Goal: Task Accomplishment & Management: Complete application form

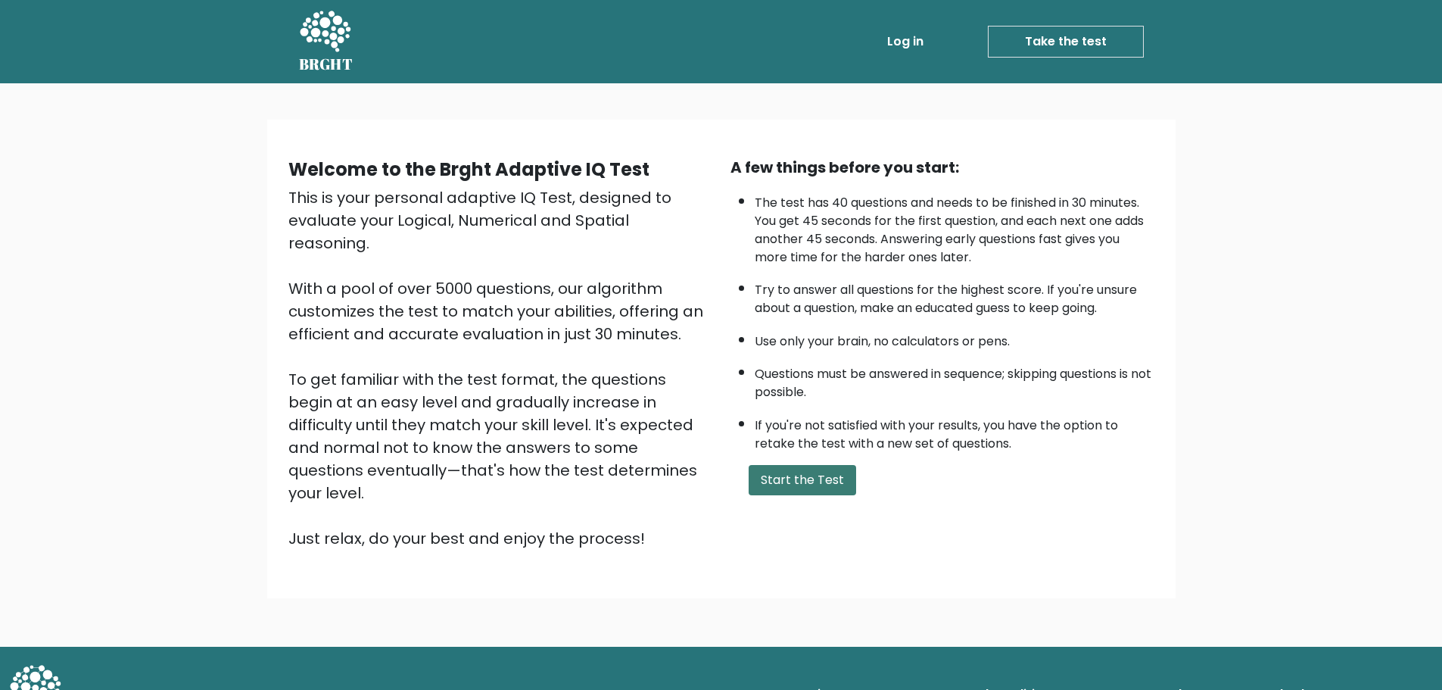
click at [802, 481] on button "Start the Test" at bounding box center [803, 480] width 108 height 30
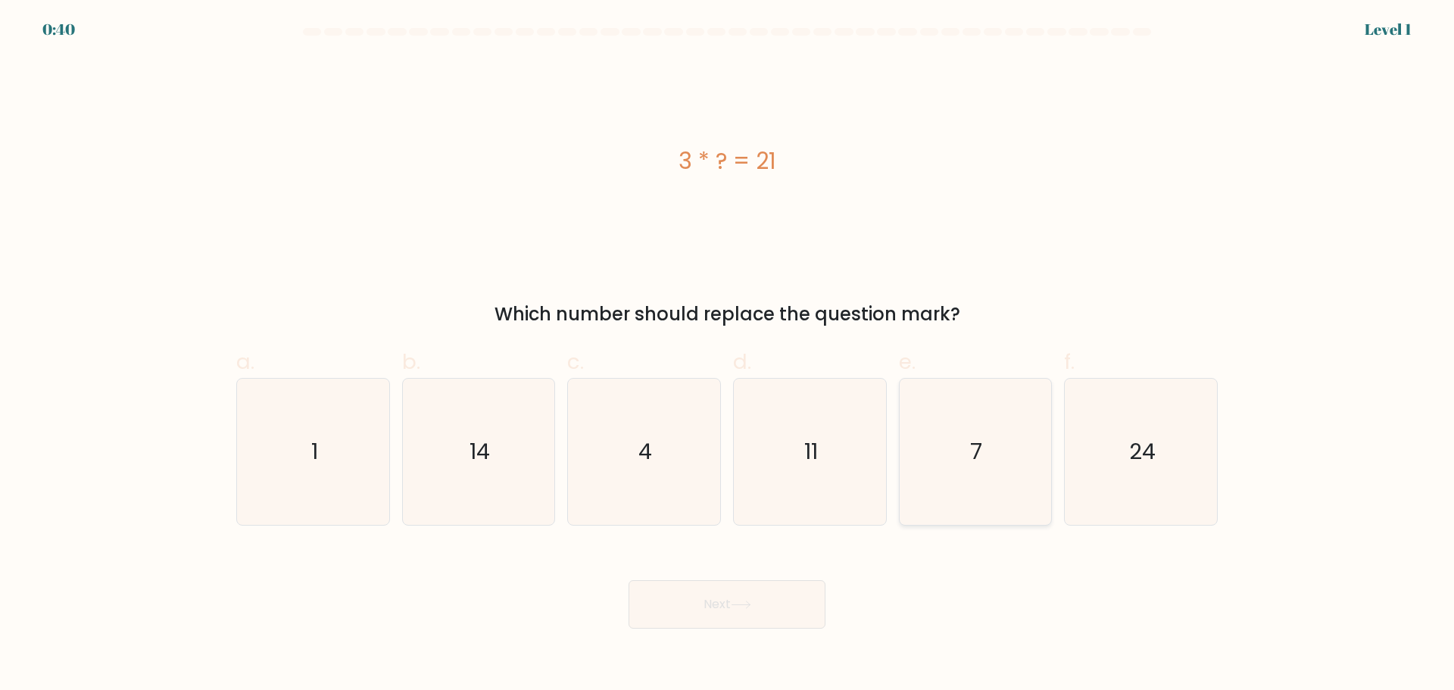
click at [961, 428] on icon "7" at bounding box center [975, 452] width 146 height 146
click at [728, 355] on input "e. 7" at bounding box center [727, 350] width 1 height 10
radio input "true"
click at [736, 605] on button "Next" at bounding box center [726, 604] width 197 height 48
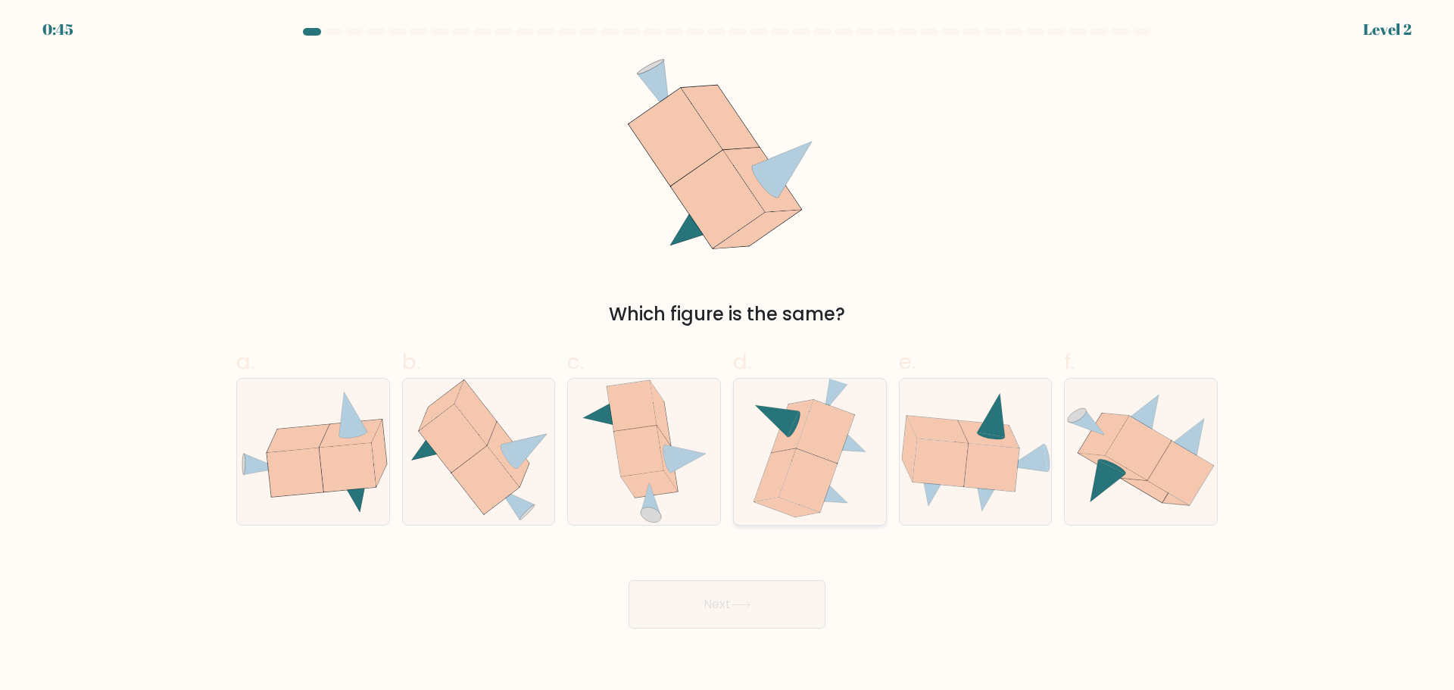
click at [878, 479] on div at bounding box center [810, 452] width 154 height 148
click at [728, 355] on input "d." at bounding box center [727, 350] width 1 height 10
radio input "true"
click at [948, 478] on icon at bounding box center [939, 462] width 55 height 48
click at [728, 355] on input "e." at bounding box center [727, 350] width 1 height 10
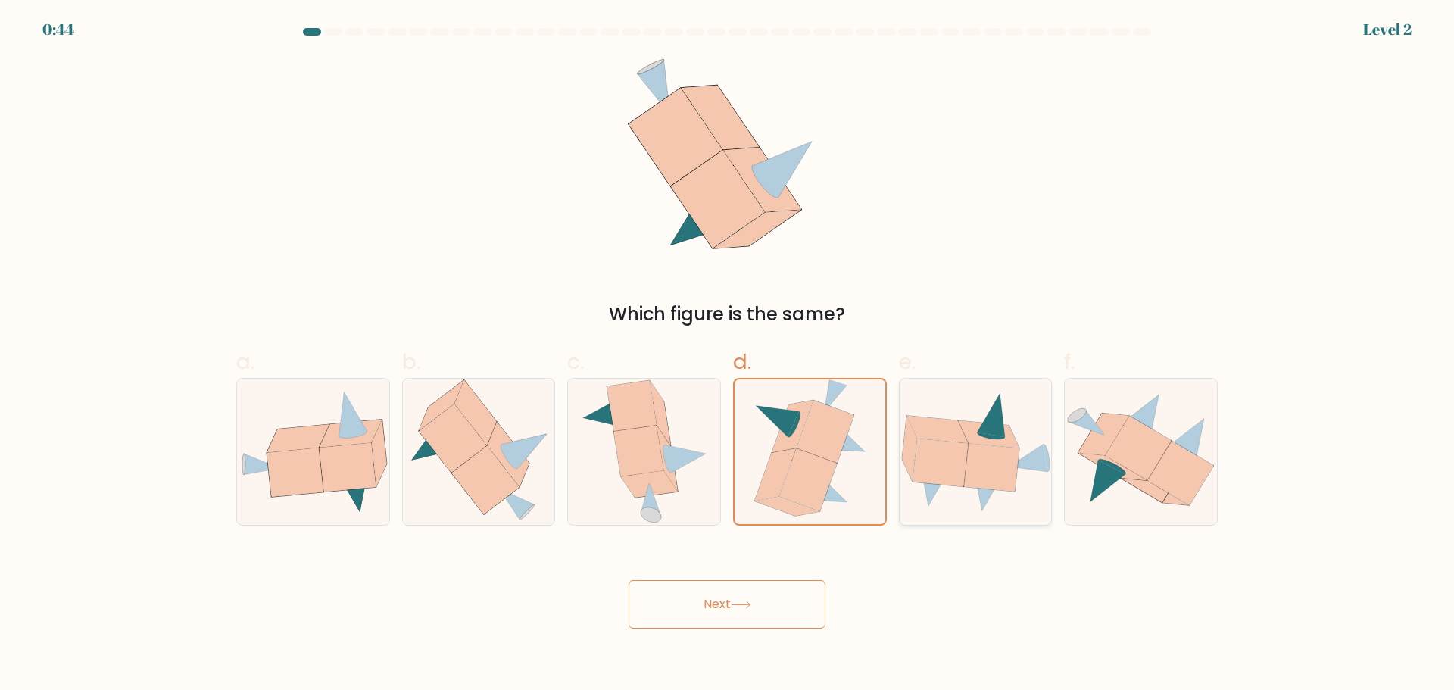
radio input "true"
drag, startPoint x: 852, startPoint y: 301, endPoint x: 614, endPoint y: 294, distance: 237.8
click at [614, 294] on div "Which figure is the same?" at bounding box center [726, 193] width 999 height 270
click at [765, 460] on icon at bounding box center [810, 452] width 122 height 146
click at [728, 355] on input "d." at bounding box center [727, 350] width 1 height 10
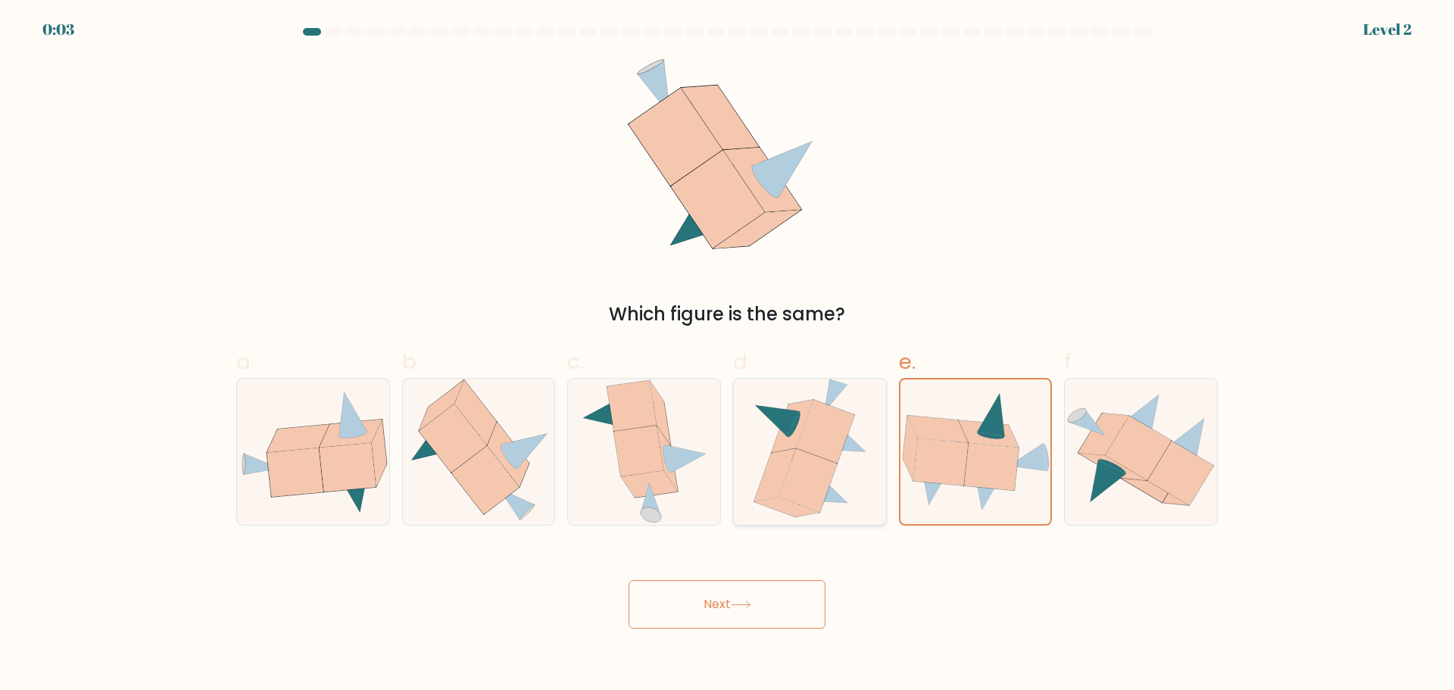
radio input "true"
click at [779, 609] on button "Next" at bounding box center [726, 604] width 197 height 48
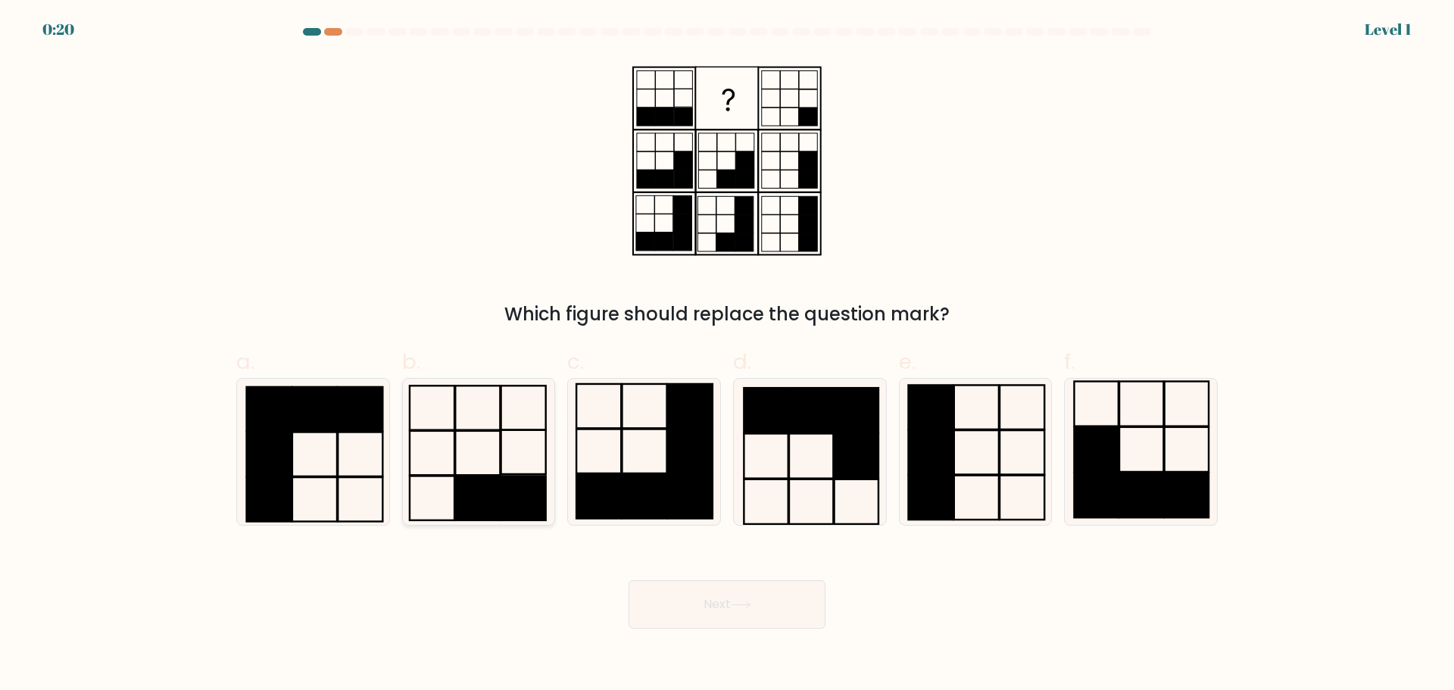
click at [528, 500] on rect at bounding box center [523, 497] width 45 height 44
click at [727, 355] on input "b." at bounding box center [727, 350] width 1 height 10
radio input "true"
click at [760, 593] on button "Next" at bounding box center [726, 604] width 197 height 48
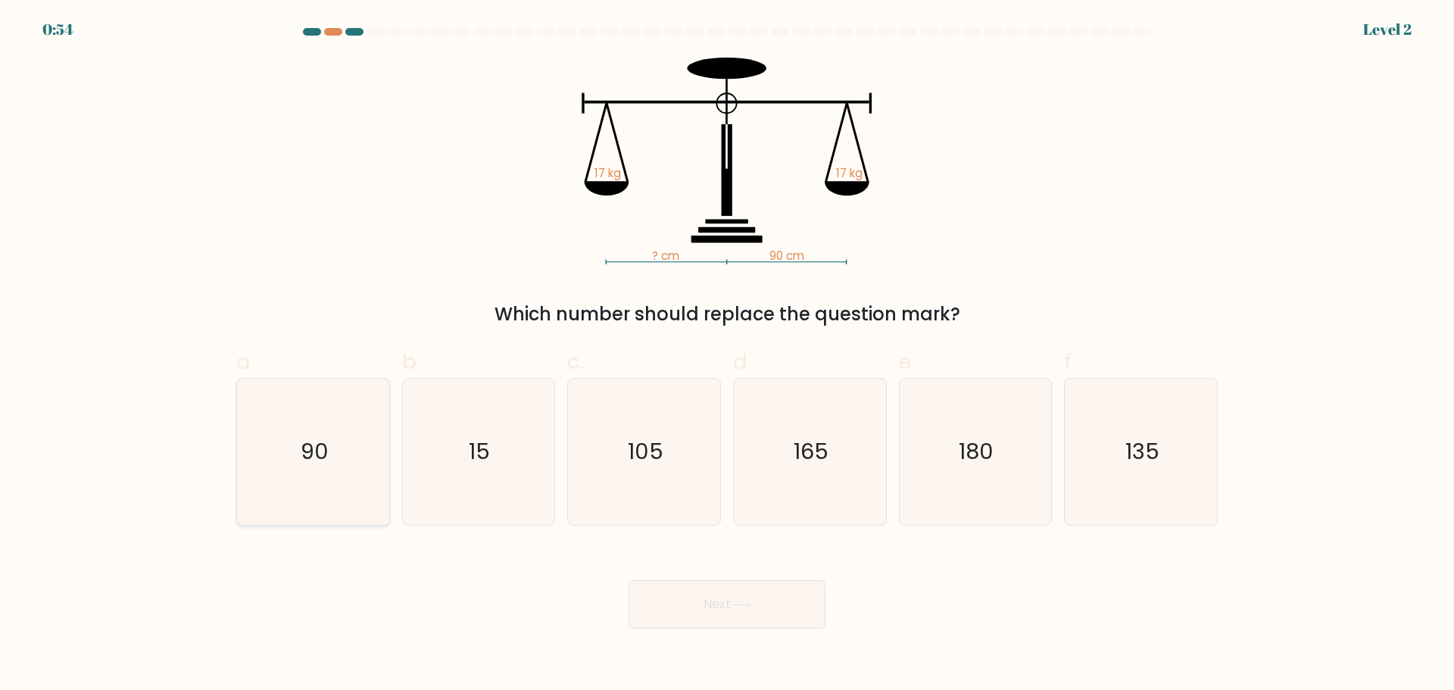
click at [369, 468] on icon "90" at bounding box center [313, 452] width 146 height 146
click at [727, 355] on input "a. 90" at bounding box center [727, 350] width 1 height 10
radio input "true"
click at [769, 606] on button "Next" at bounding box center [726, 604] width 197 height 48
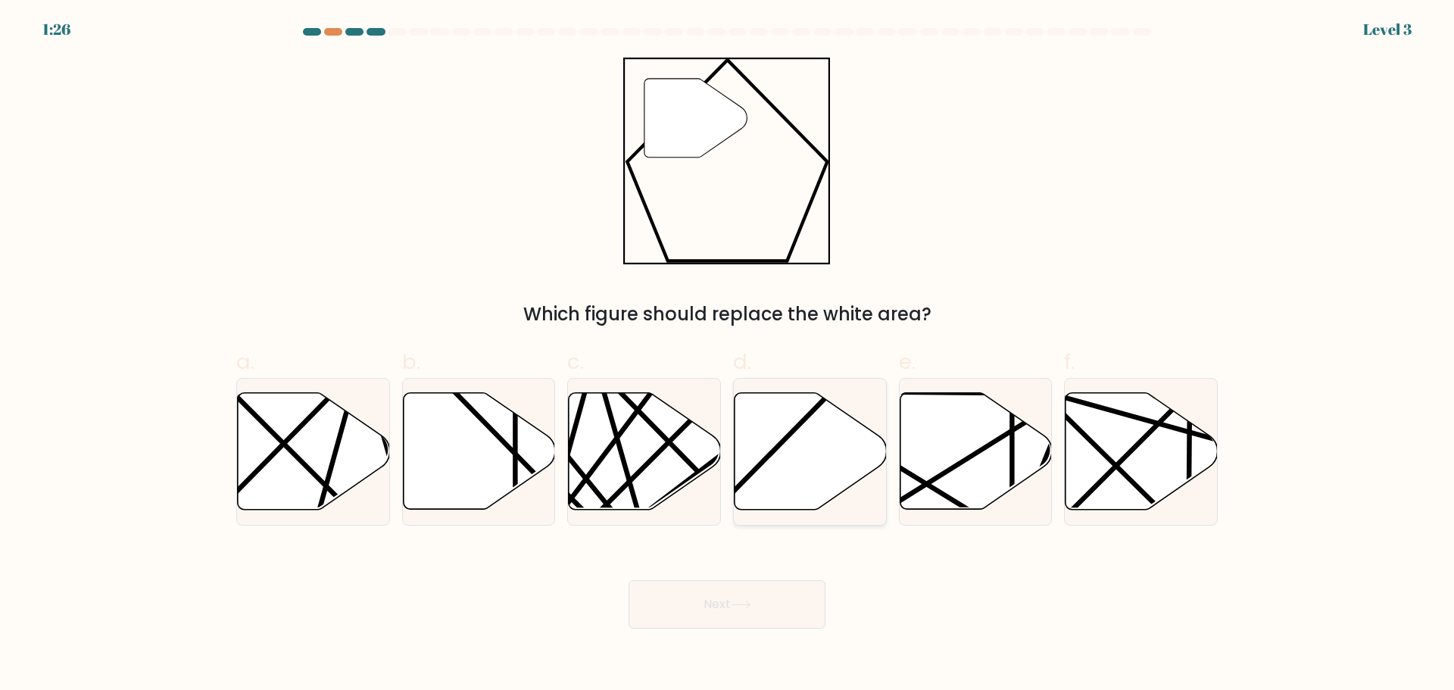
click at [831, 450] on icon at bounding box center [810, 450] width 152 height 117
click at [728, 355] on input "d." at bounding box center [727, 350] width 1 height 10
radio input "true"
click at [771, 599] on button "Next" at bounding box center [726, 604] width 197 height 48
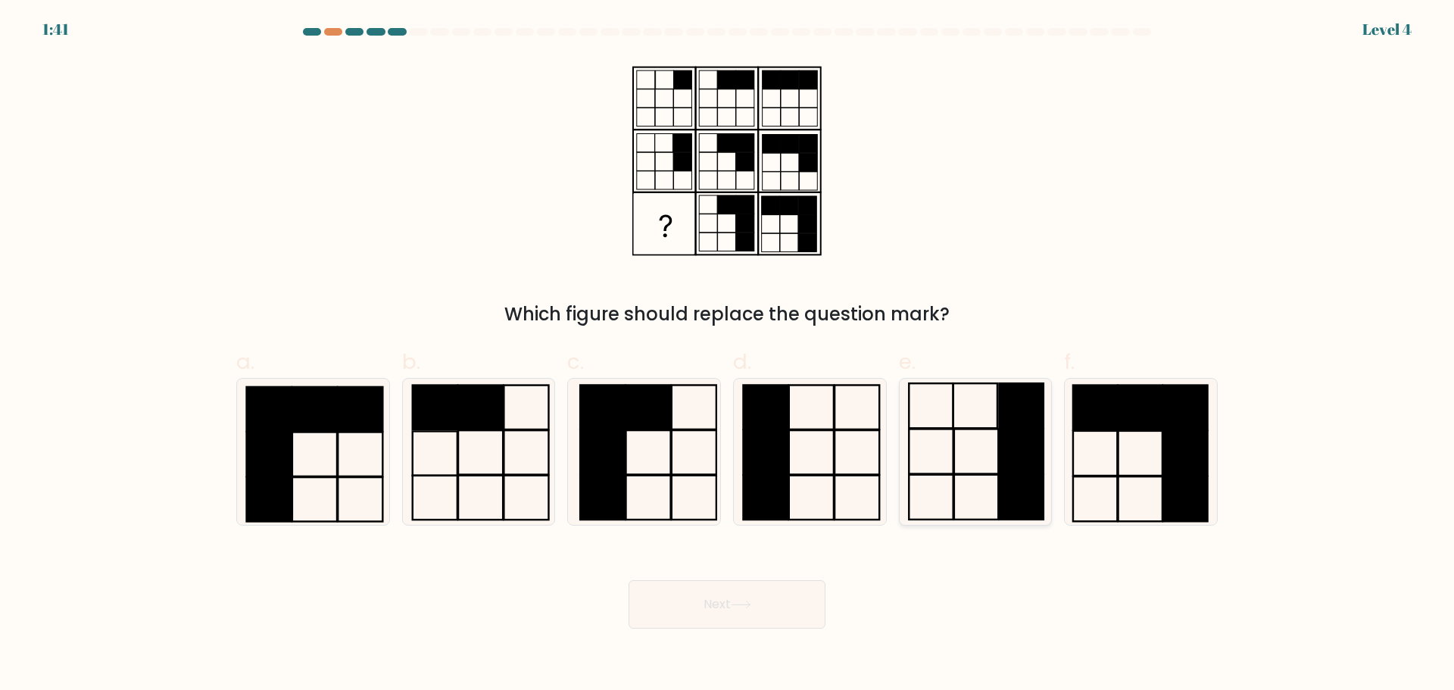
click at [991, 463] on icon at bounding box center [975, 452] width 146 height 146
click at [728, 355] on input "e." at bounding box center [727, 350] width 1 height 10
radio input "true"
click at [787, 595] on button "Next" at bounding box center [726, 604] width 197 height 48
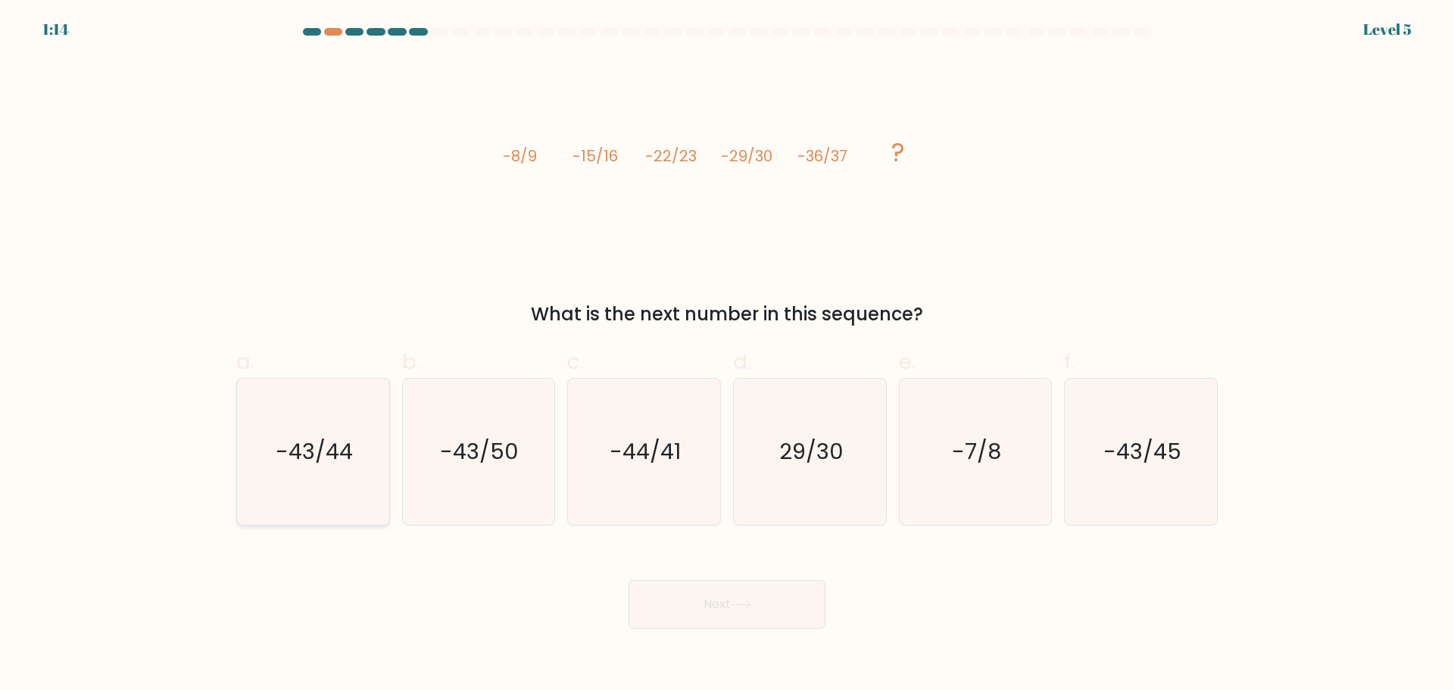
click at [367, 469] on icon "-43/44" at bounding box center [313, 452] width 146 height 146
click at [727, 355] on input "a. -43/44" at bounding box center [727, 350] width 1 height 10
radio input "true"
click at [734, 604] on button "Next" at bounding box center [726, 604] width 197 height 48
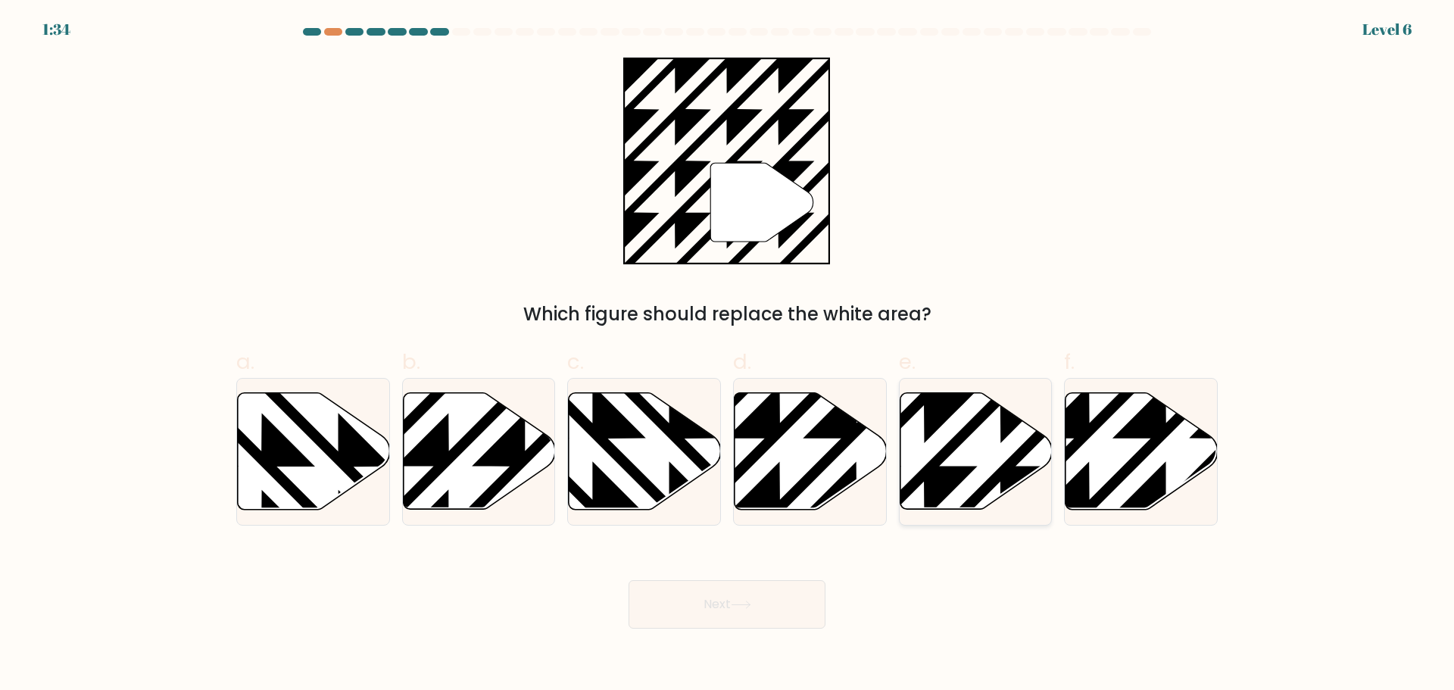
click at [993, 447] on icon at bounding box center [975, 450] width 152 height 117
click at [728, 355] on input "e." at bounding box center [727, 350] width 1 height 10
radio input "true"
click at [771, 598] on button "Next" at bounding box center [726, 604] width 197 height 48
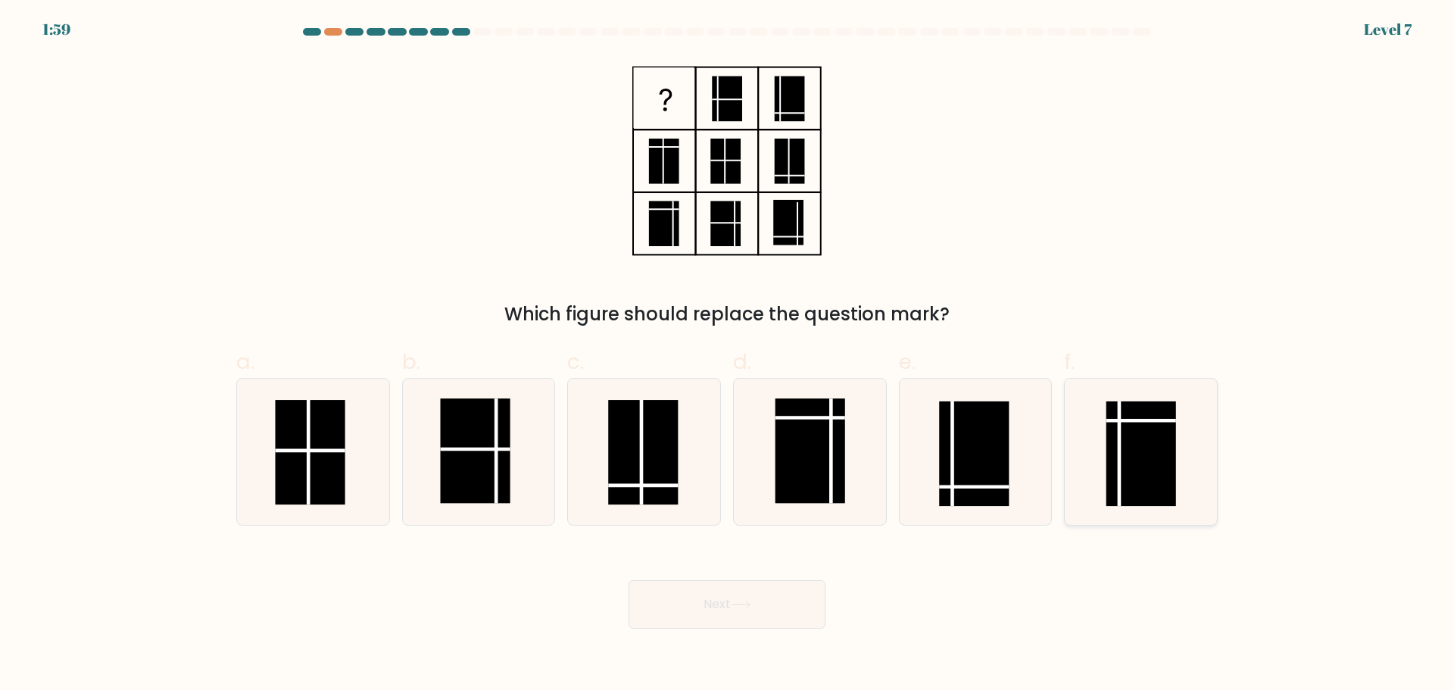
click at [1119, 477] on line at bounding box center [1119, 453] width 0 height 104
click at [728, 355] on input "f." at bounding box center [727, 350] width 1 height 10
radio input "true"
click at [750, 612] on button "Next" at bounding box center [726, 604] width 197 height 48
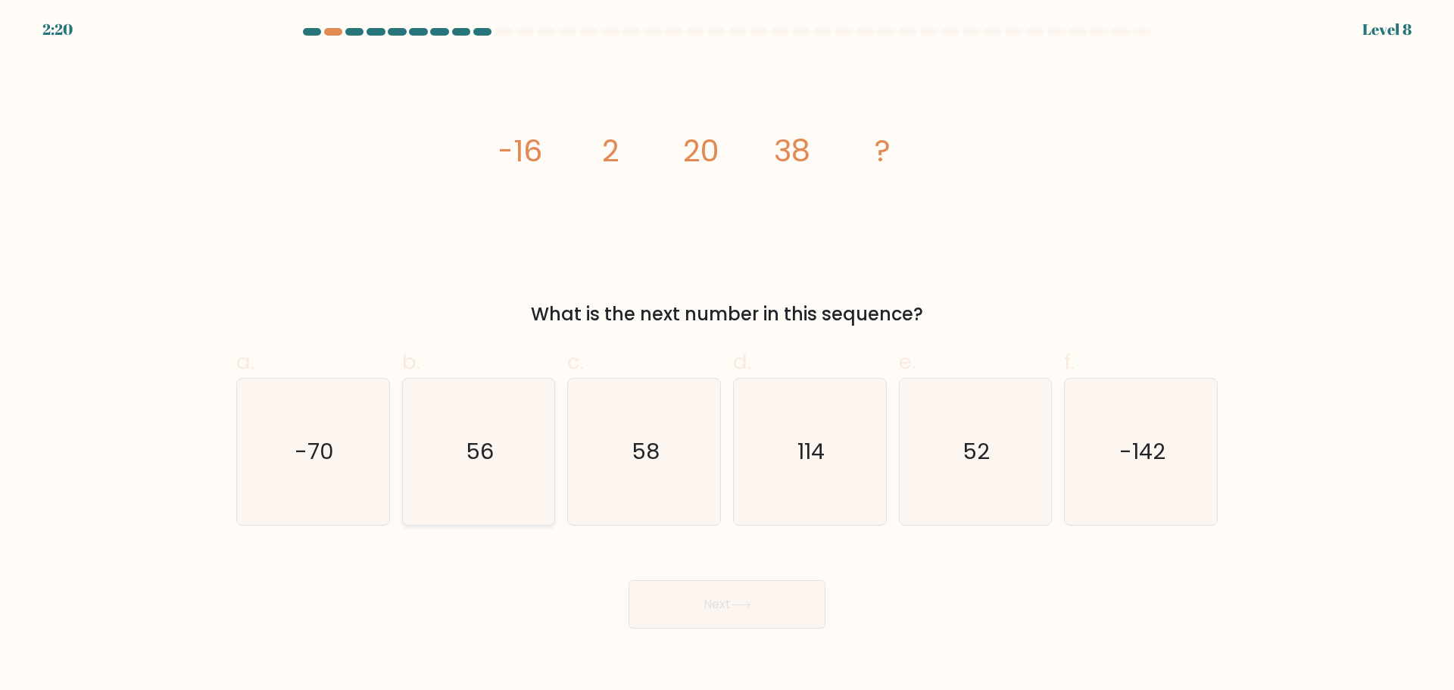
click at [541, 499] on icon "56" at bounding box center [478, 452] width 146 height 146
click at [727, 355] on input "b. 56" at bounding box center [727, 350] width 1 height 10
radio input "true"
click at [735, 580] on button "Next" at bounding box center [726, 604] width 197 height 48
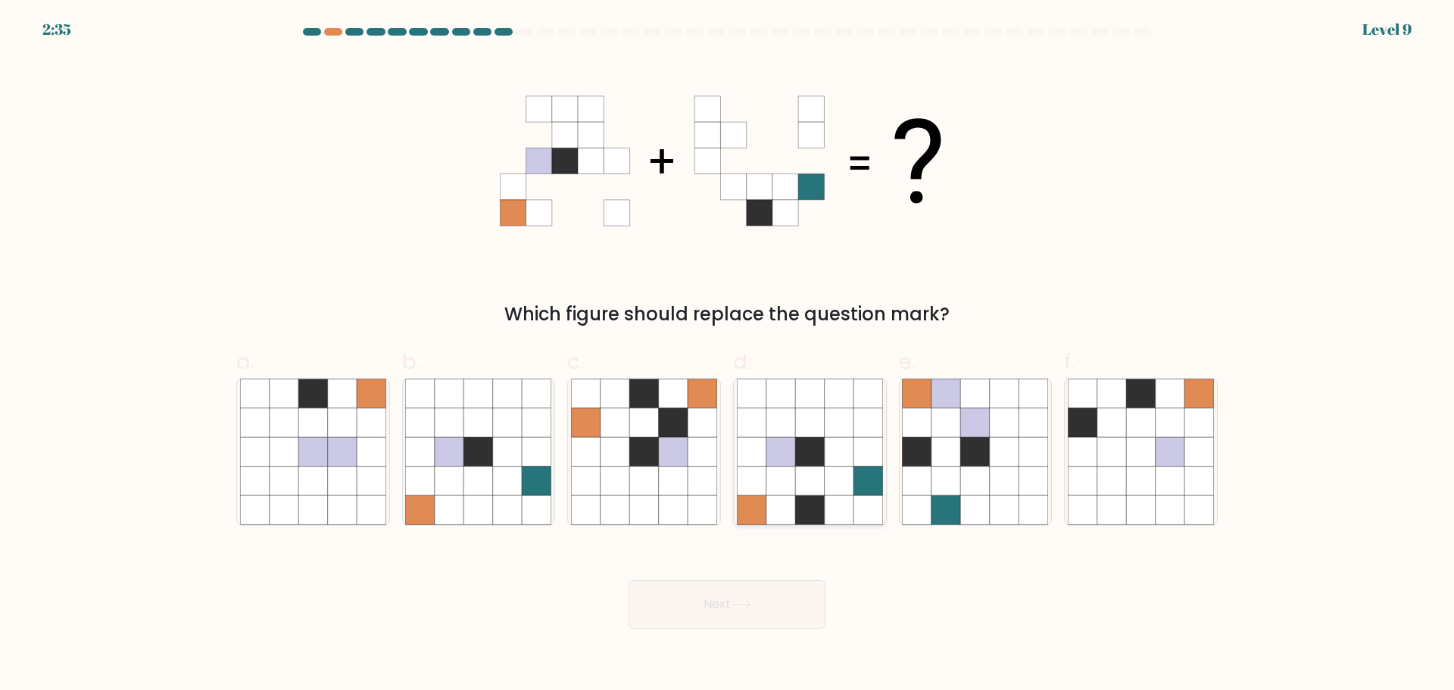
click at [809, 478] on icon at bounding box center [809, 480] width 29 height 29
click at [728, 355] on input "d." at bounding box center [727, 350] width 1 height 10
radio input "true"
click at [792, 597] on button "Next" at bounding box center [726, 604] width 197 height 48
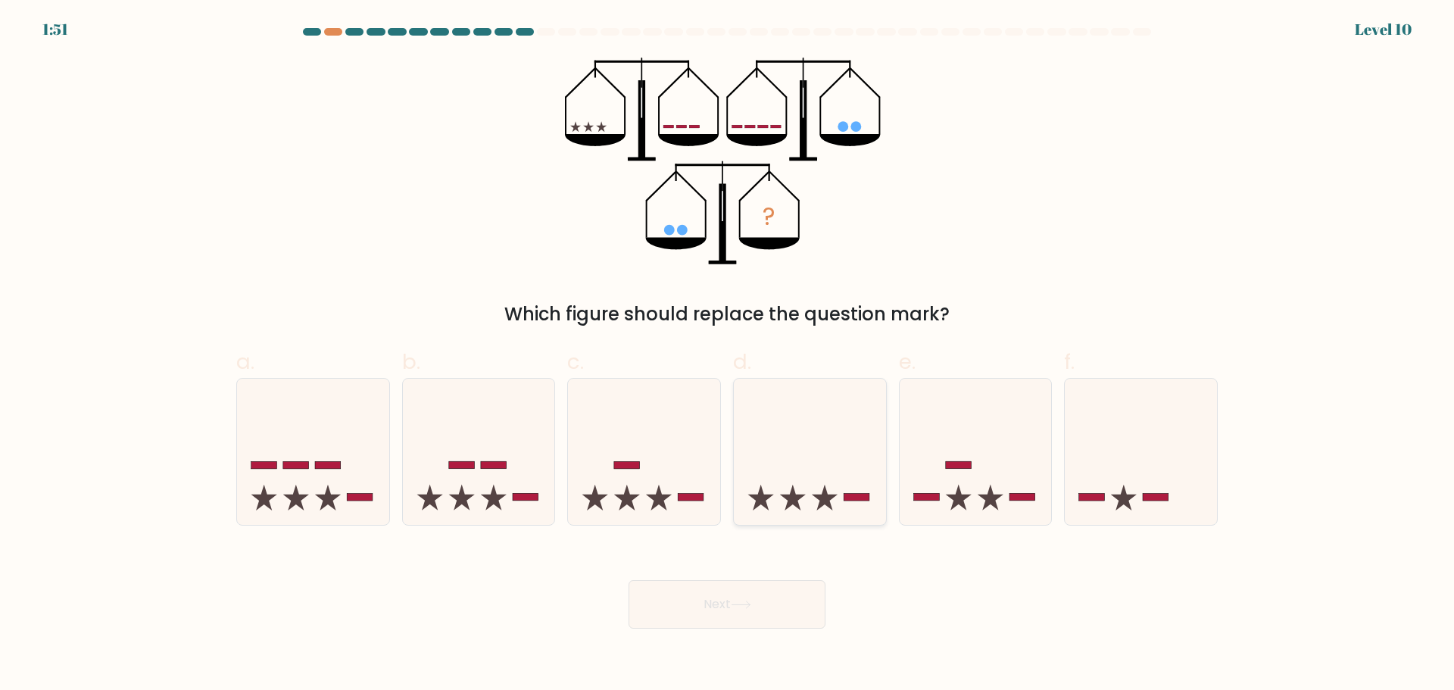
click at [833, 478] on icon at bounding box center [810, 451] width 152 height 126
click at [728, 355] on input "d." at bounding box center [727, 350] width 1 height 10
radio input "true"
click at [682, 496] on rect at bounding box center [691, 498] width 26 height 8
click at [727, 355] on input "c." at bounding box center [727, 350] width 1 height 10
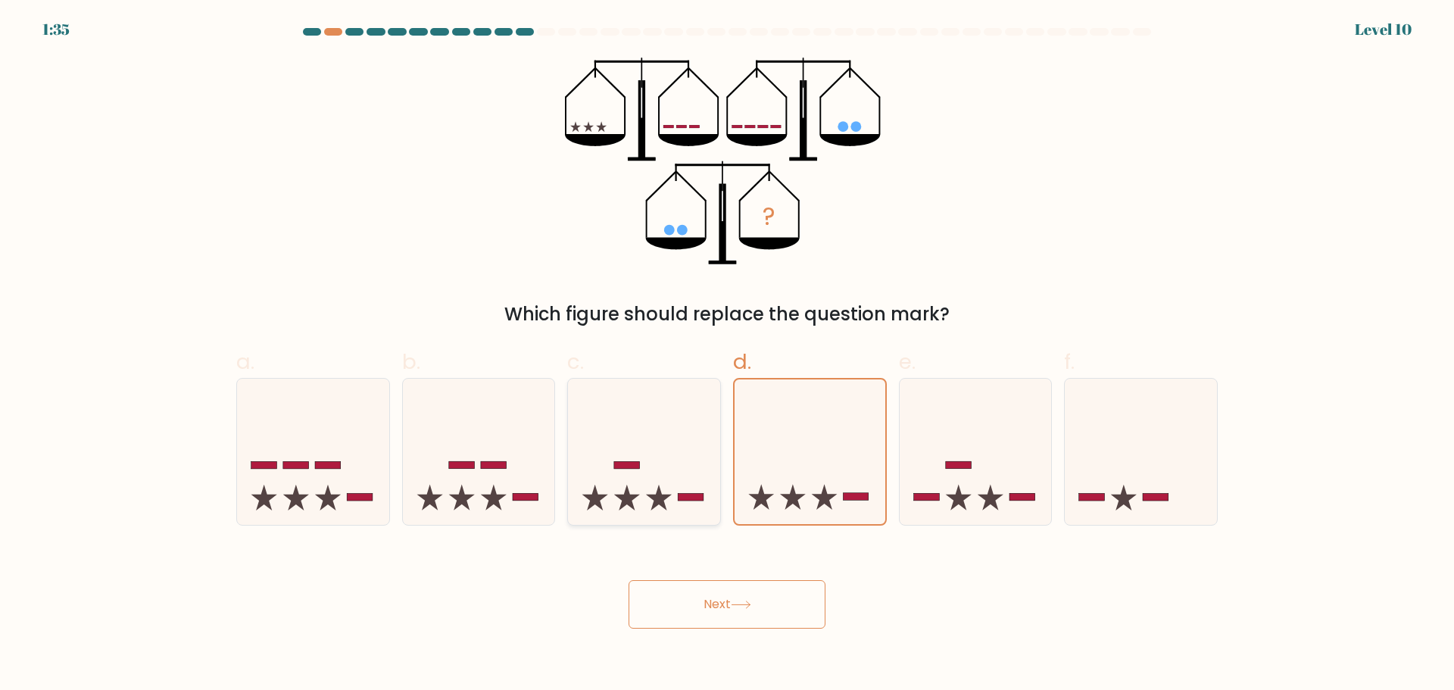
radio input "true"
click at [804, 447] on icon at bounding box center [810, 451] width 152 height 126
click at [728, 355] on input "d." at bounding box center [727, 350] width 1 height 10
radio input "true"
click at [788, 598] on button "Next" at bounding box center [726, 604] width 197 height 48
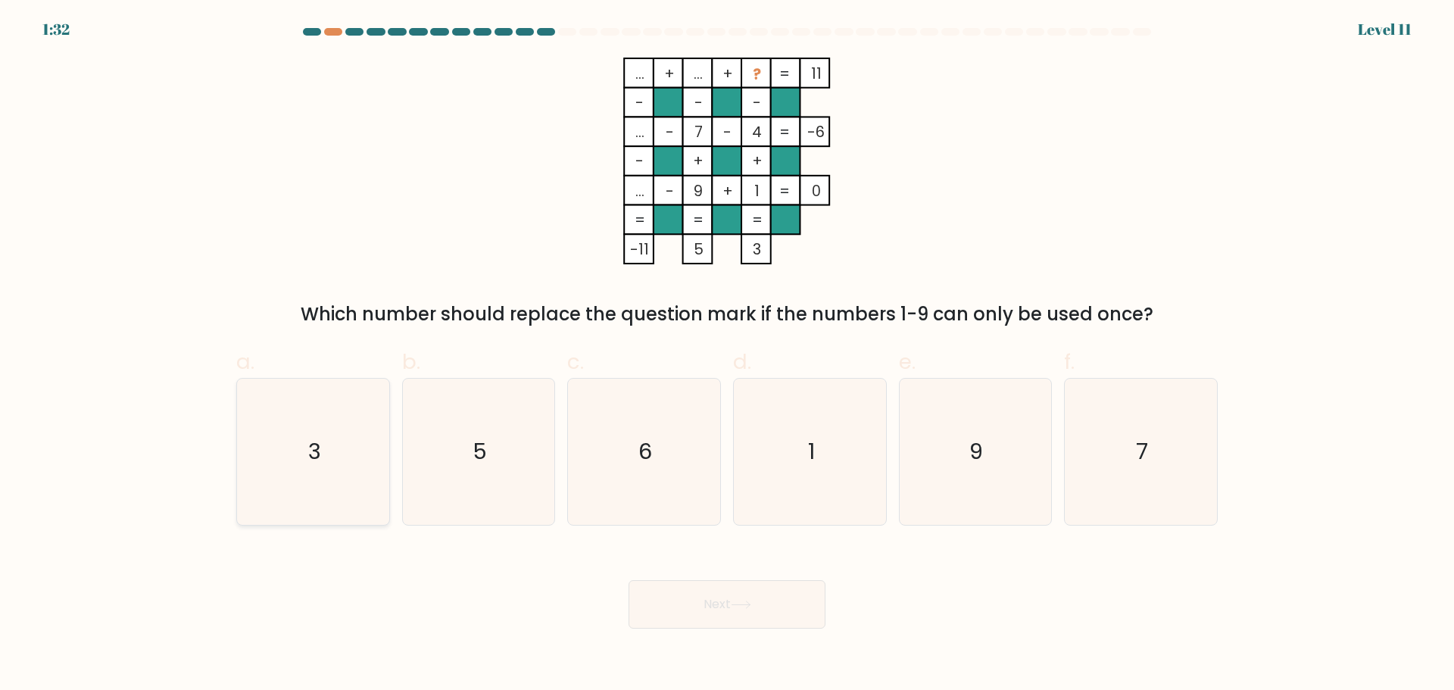
click at [317, 481] on icon "3" at bounding box center [313, 452] width 146 height 146
click at [727, 355] on input "a. 3" at bounding box center [727, 350] width 1 height 10
radio input "true"
click at [647, 505] on icon "6" at bounding box center [644, 452] width 146 height 146
click at [727, 355] on input "c. 6" at bounding box center [727, 350] width 1 height 10
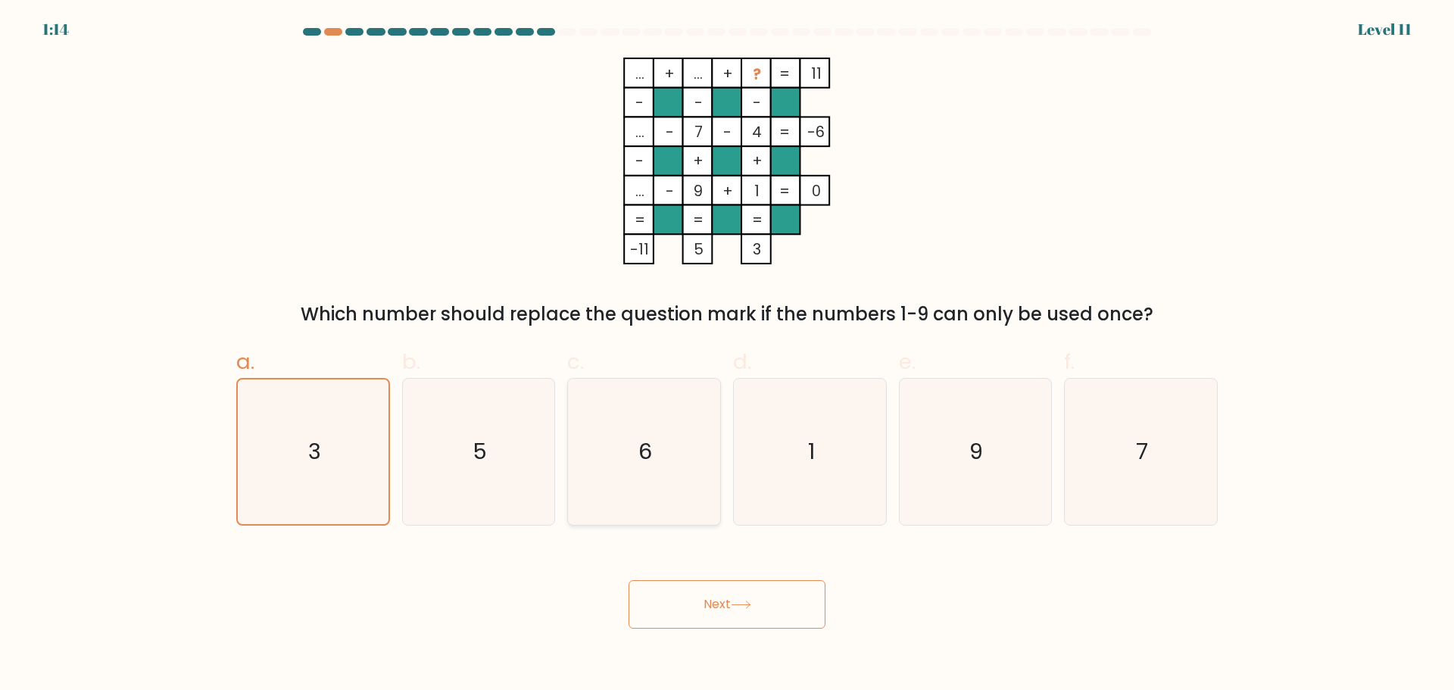
radio input "true"
click at [688, 591] on button "Next" at bounding box center [726, 604] width 197 height 48
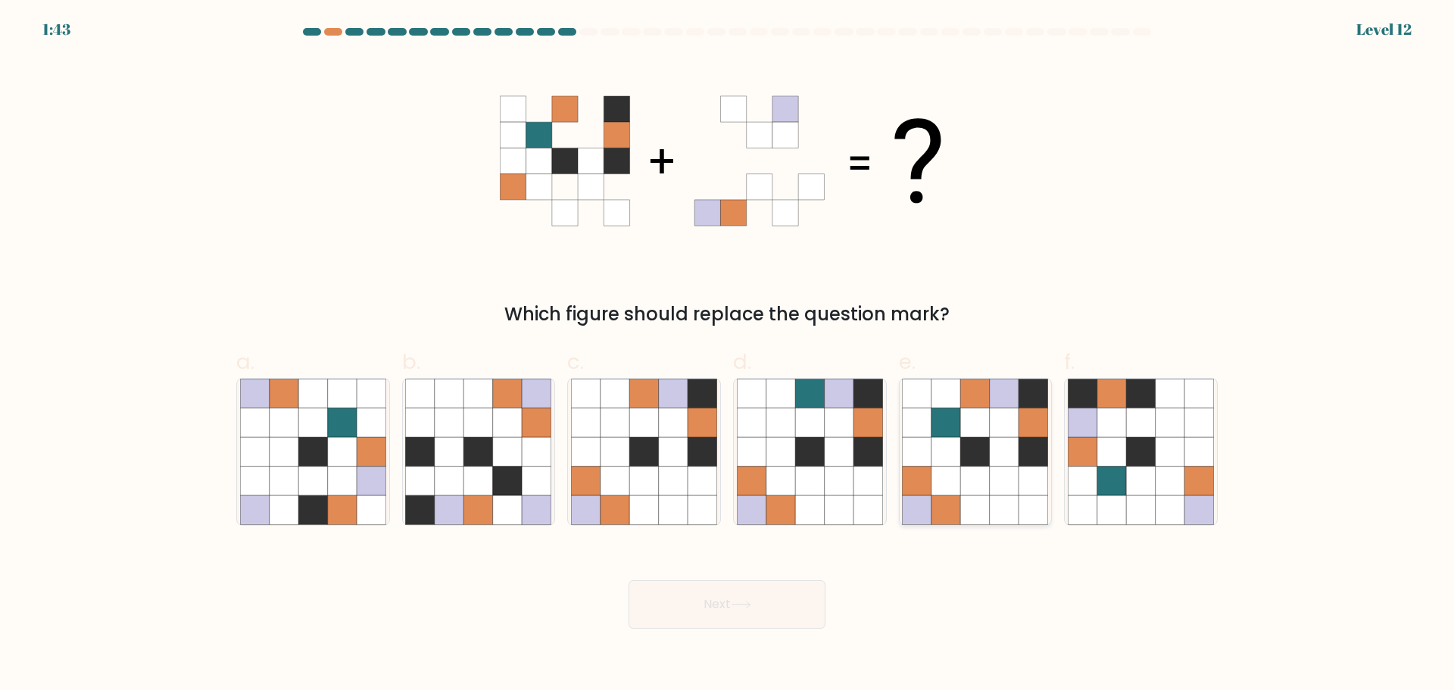
click at [993, 485] on icon at bounding box center [1003, 480] width 29 height 29
click at [728, 355] on input "e." at bounding box center [727, 350] width 1 height 10
radio input "true"
click at [761, 603] on button "Next" at bounding box center [726, 604] width 197 height 48
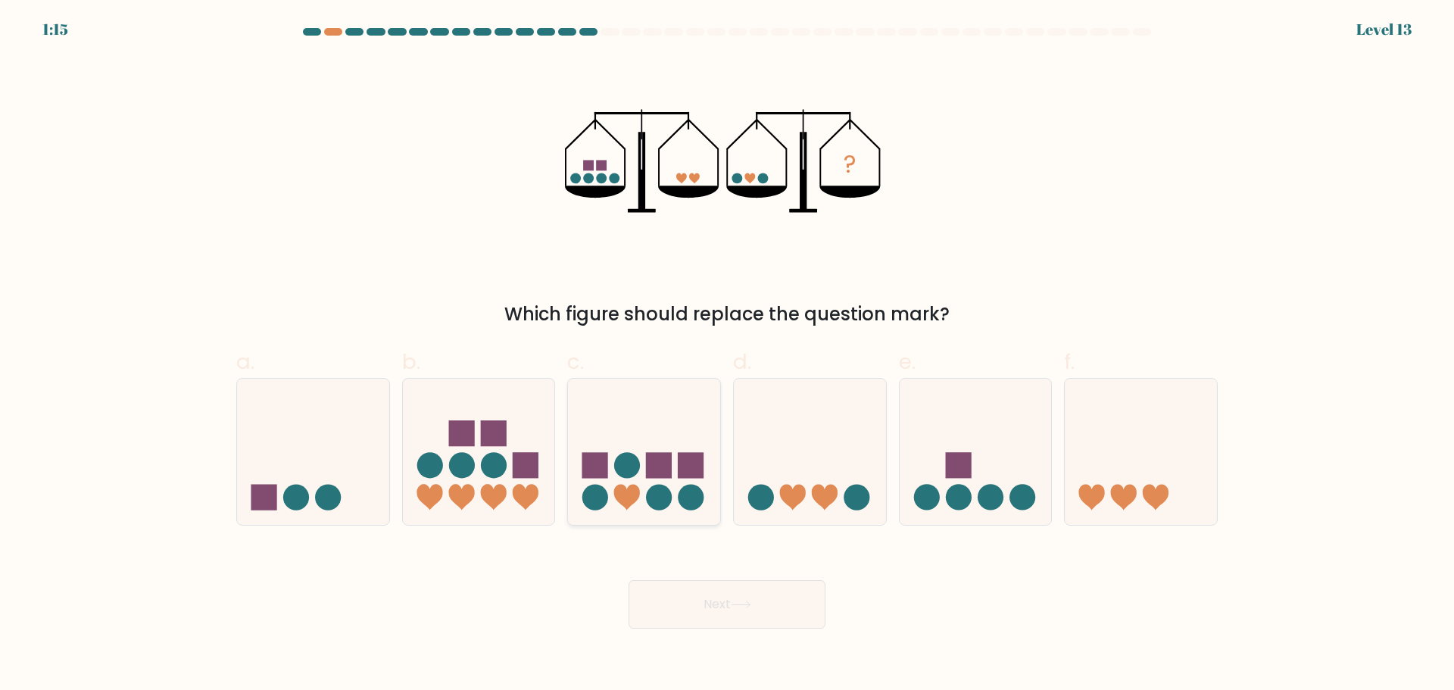
click at [676, 465] on icon at bounding box center [644, 451] width 152 height 126
click at [727, 355] on input "c." at bounding box center [727, 350] width 1 height 10
radio input "true"
click at [707, 608] on button "Next" at bounding box center [726, 604] width 197 height 48
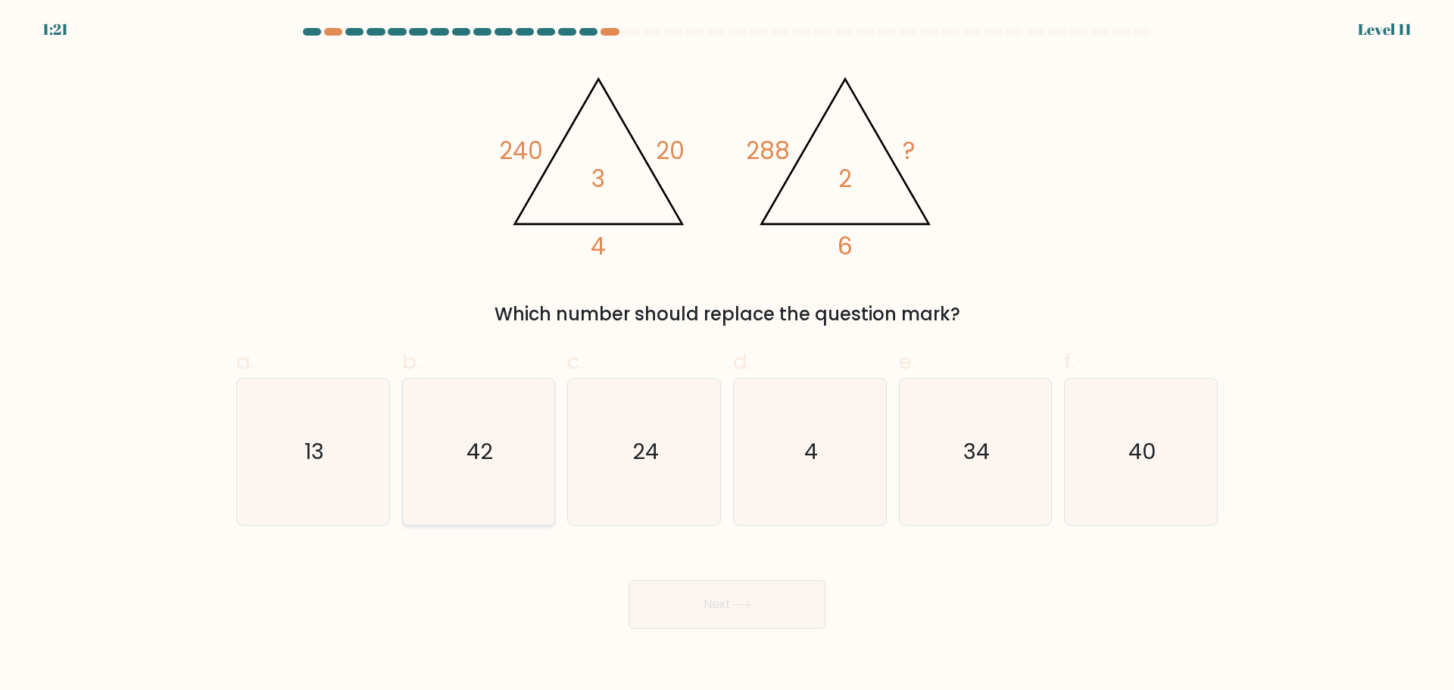
click at [484, 475] on icon "42" at bounding box center [478, 452] width 146 height 146
click at [727, 355] on input "b. 42" at bounding box center [727, 350] width 1 height 10
radio input "true"
click at [684, 612] on button "Next" at bounding box center [726, 604] width 197 height 48
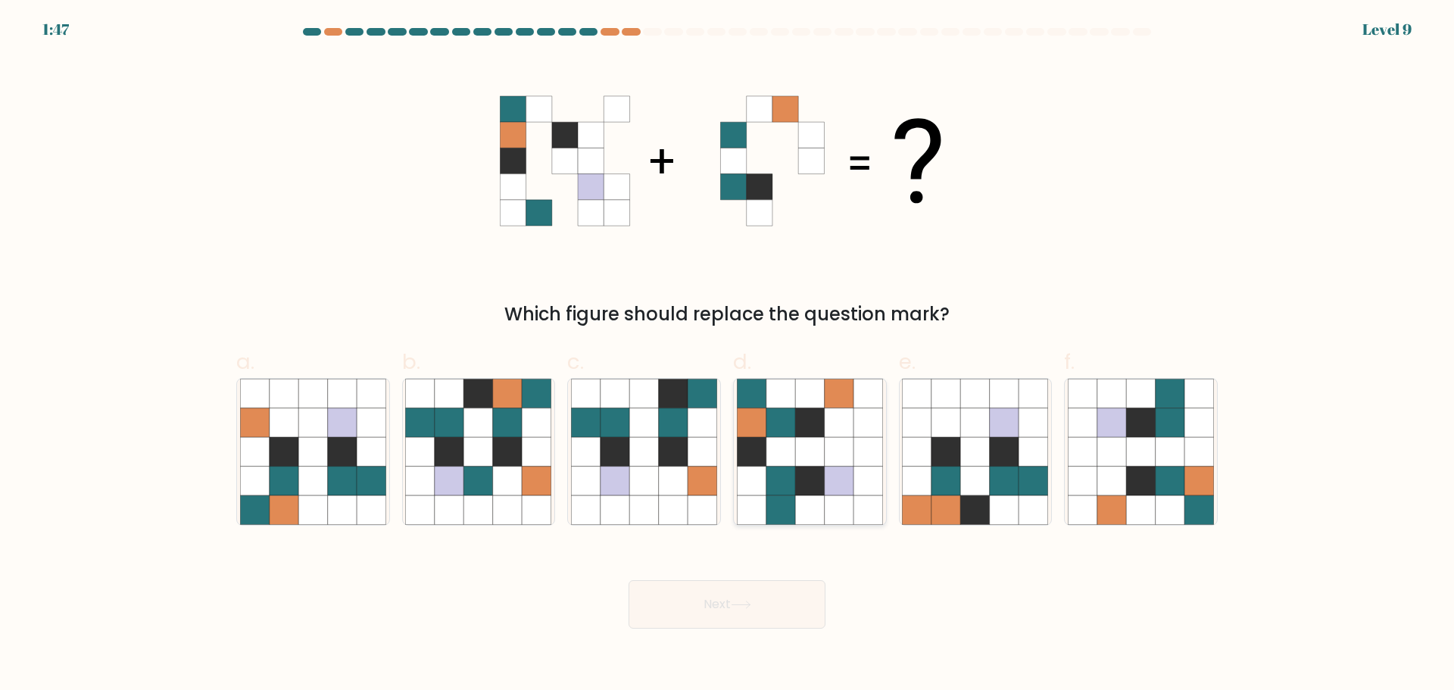
click at [756, 492] on icon at bounding box center [751, 480] width 29 height 29
click at [728, 355] on input "d." at bounding box center [727, 350] width 1 height 10
radio input "true"
click at [748, 604] on icon at bounding box center [740, 604] width 18 height 7
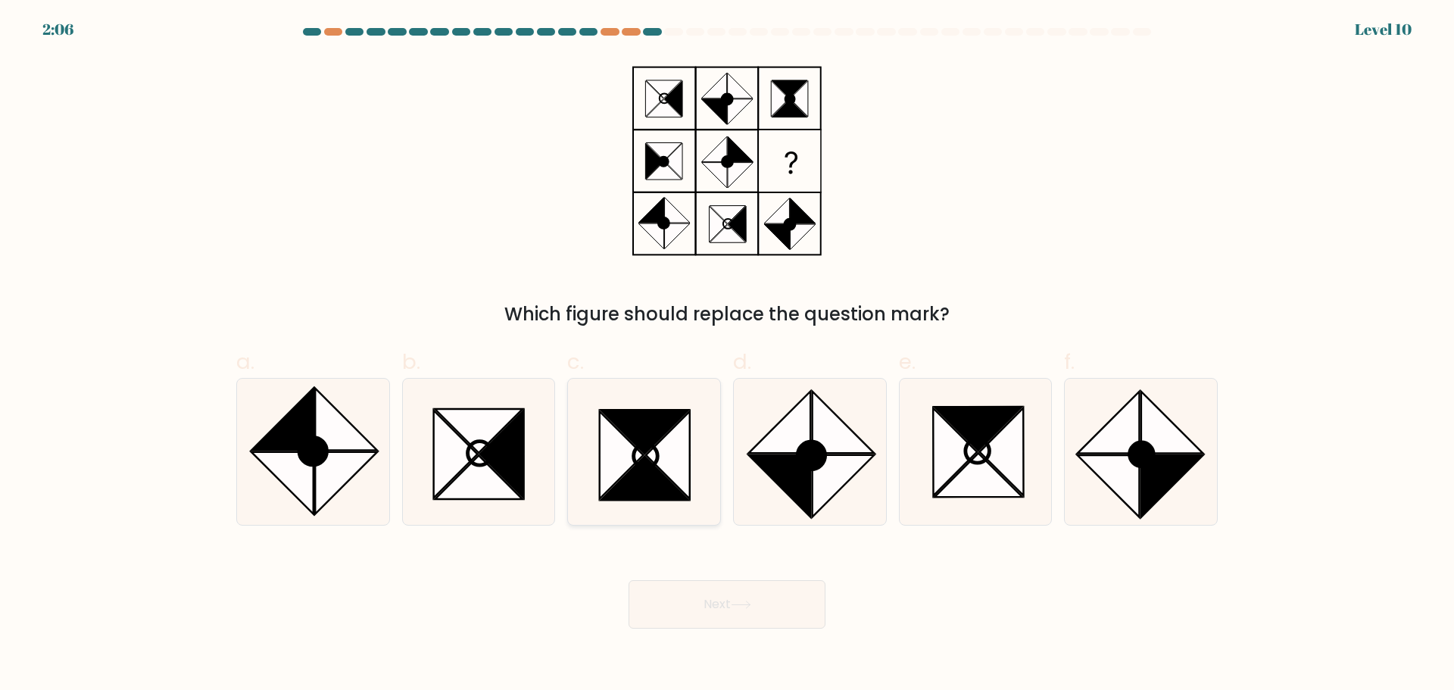
click at [618, 466] on icon at bounding box center [622, 455] width 44 height 88
click at [727, 355] on input "c." at bounding box center [727, 350] width 1 height 10
radio input "true"
click at [698, 603] on button "Next" at bounding box center [726, 604] width 197 height 48
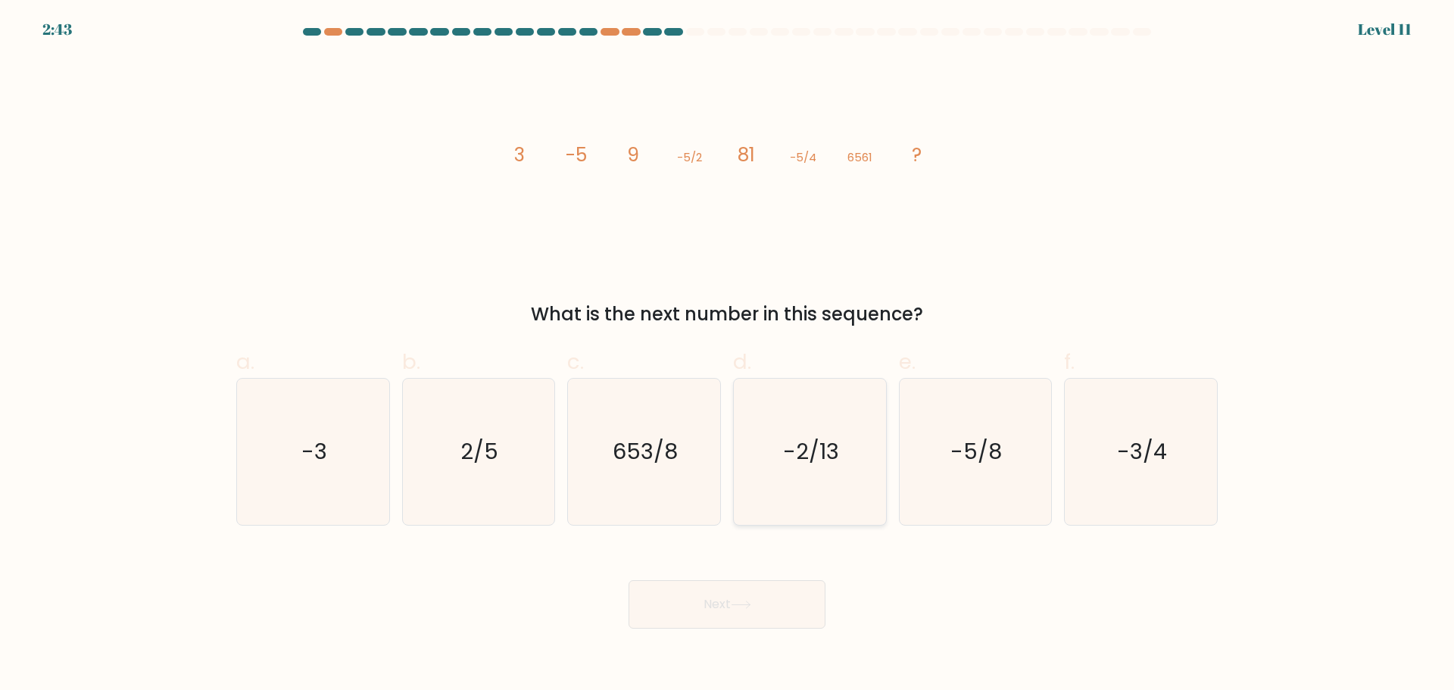
click at [799, 490] on icon "-2/13" at bounding box center [810, 452] width 146 height 146
click at [728, 355] on input "d. -2/13" at bounding box center [727, 350] width 1 height 10
radio input "true"
click at [778, 599] on button "Next" at bounding box center [726, 604] width 197 height 48
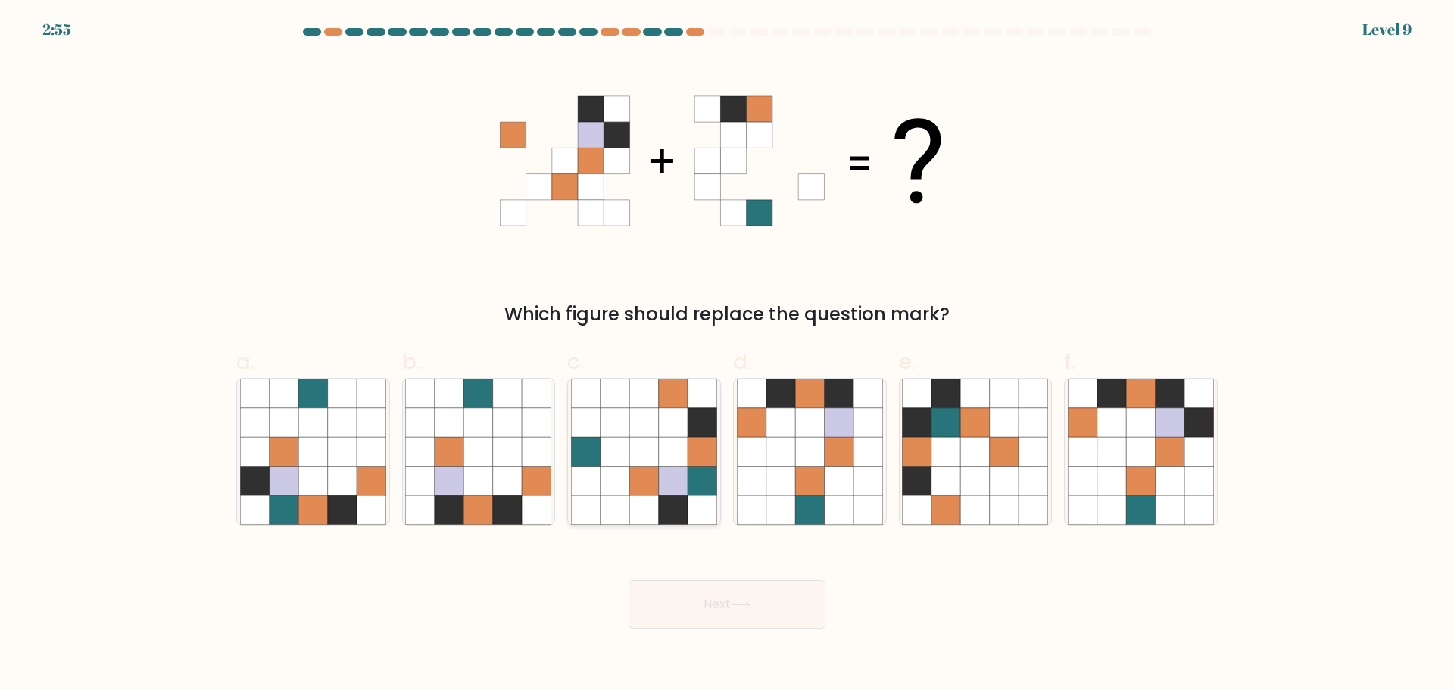
click at [587, 491] on icon at bounding box center [586, 480] width 29 height 29
click at [727, 355] on input "c." at bounding box center [727, 350] width 1 height 10
radio input "true"
click at [691, 606] on button "Next" at bounding box center [726, 604] width 197 height 48
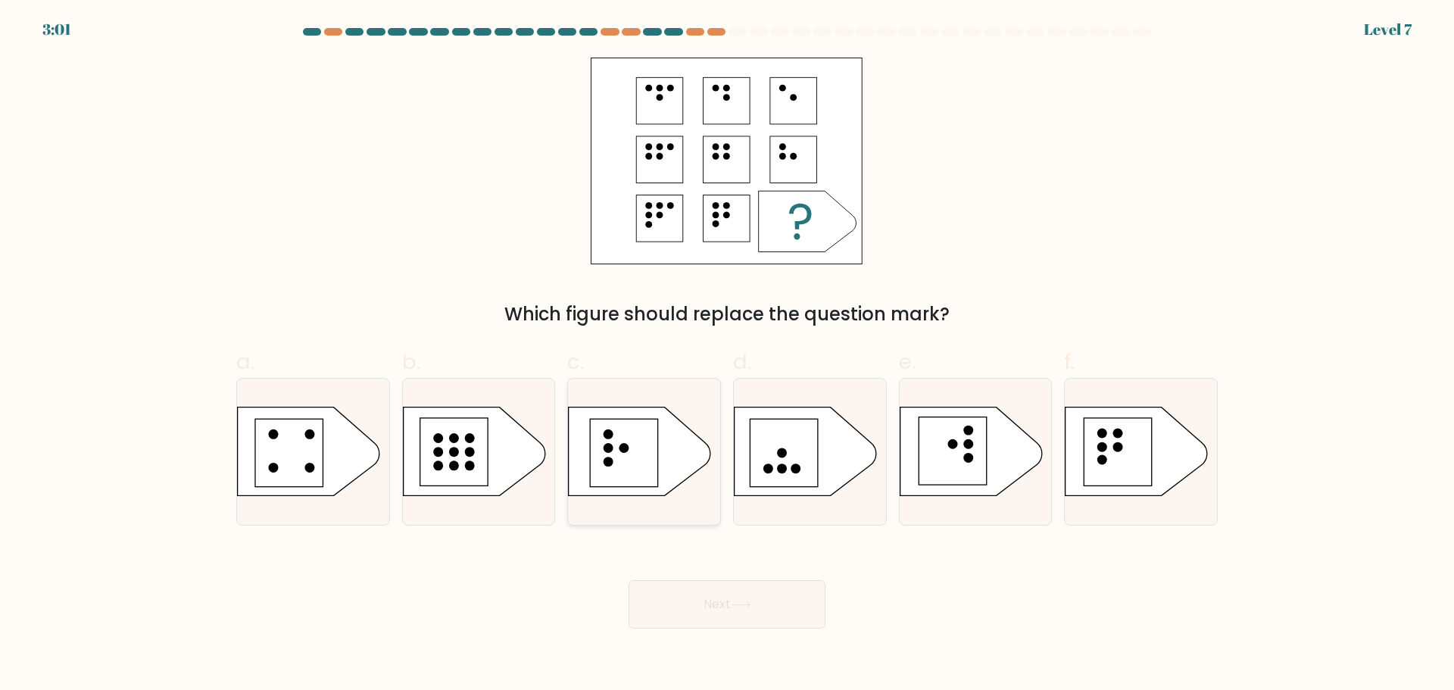
click at [625, 469] on rect at bounding box center [625, 453] width 68 height 68
click at [727, 355] on input "c." at bounding box center [727, 350] width 1 height 10
radio input "true"
click at [781, 610] on button "Next" at bounding box center [726, 604] width 197 height 48
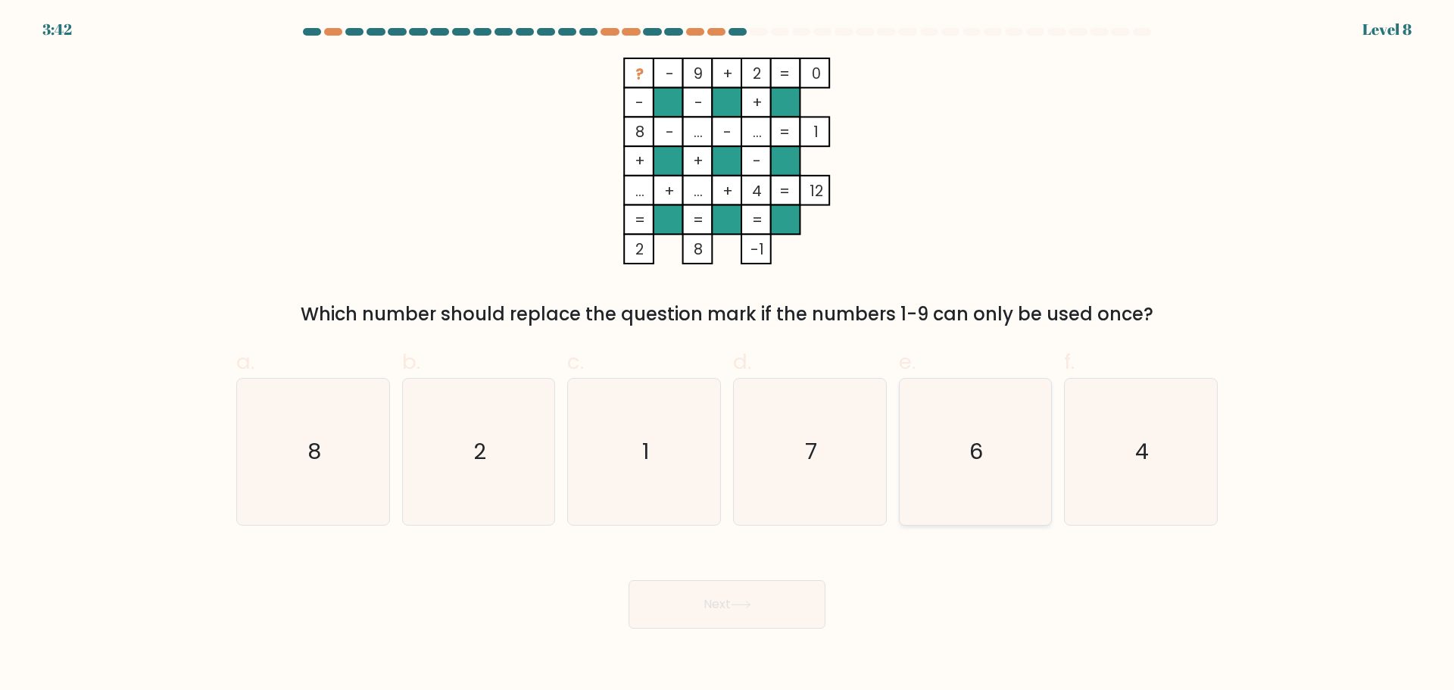
click at [936, 439] on icon "6" at bounding box center [975, 452] width 146 height 146
click at [728, 355] on input "e. 6" at bounding box center [727, 350] width 1 height 10
radio input "true"
click at [802, 481] on icon "7" at bounding box center [810, 452] width 146 height 146
click at [728, 355] on input "d. 7" at bounding box center [727, 350] width 1 height 10
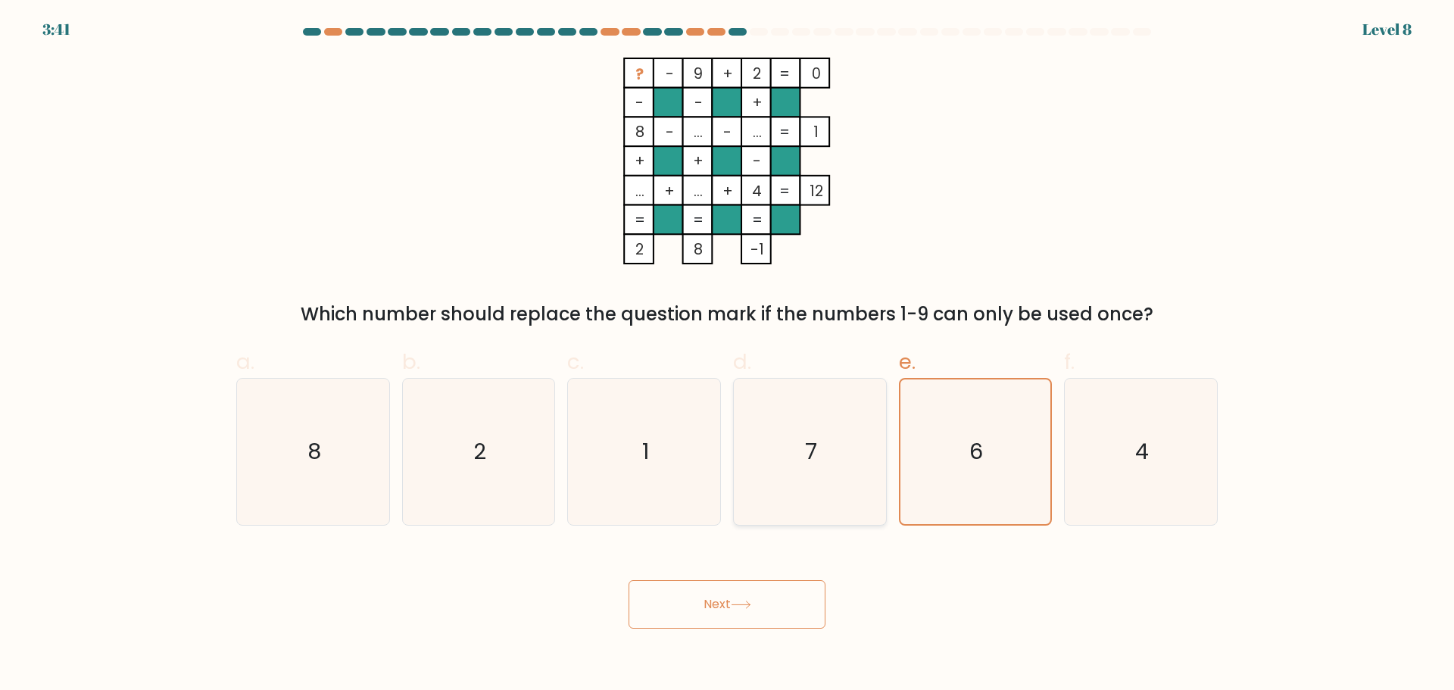
radio input "true"
click at [809, 580] on button "Next" at bounding box center [726, 604] width 197 height 48
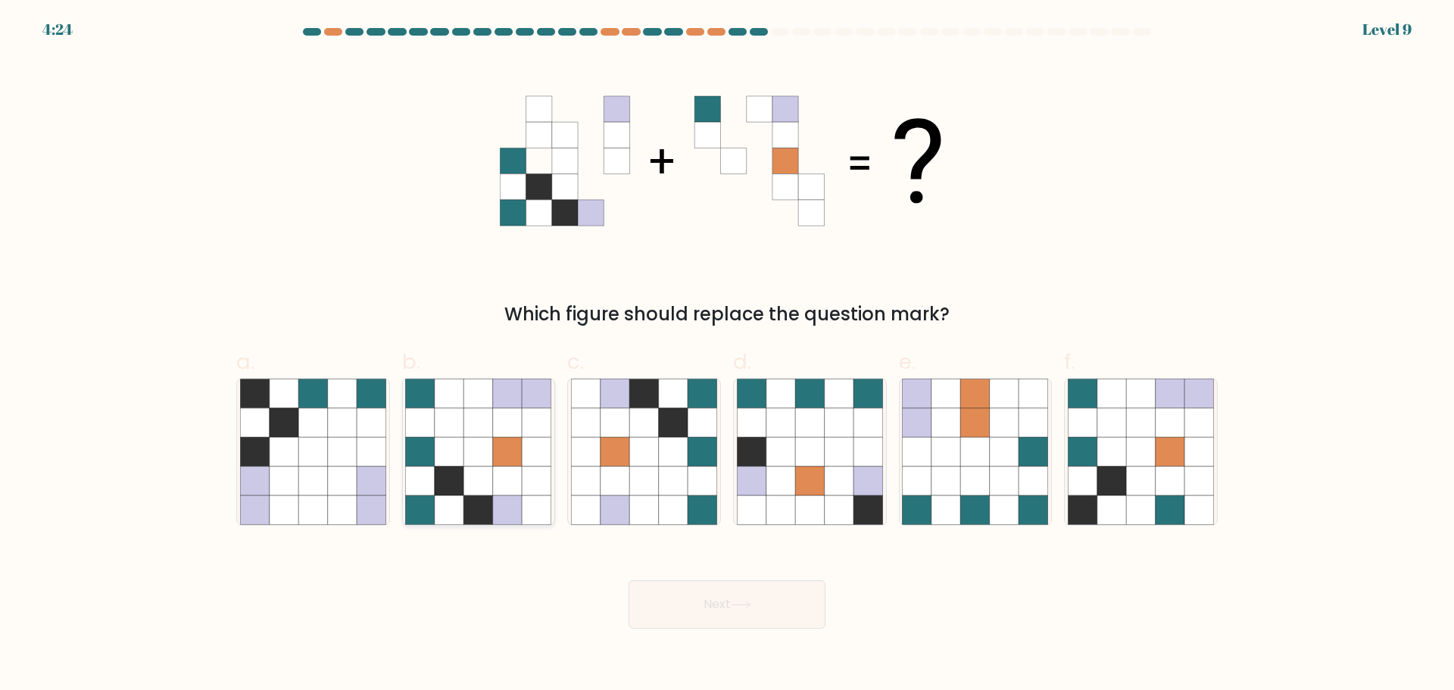
click at [497, 433] on icon at bounding box center [507, 421] width 29 height 29
click at [727, 355] on input "b." at bounding box center [727, 350] width 1 height 10
radio input "true"
click at [737, 591] on button "Next" at bounding box center [726, 604] width 197 height 48
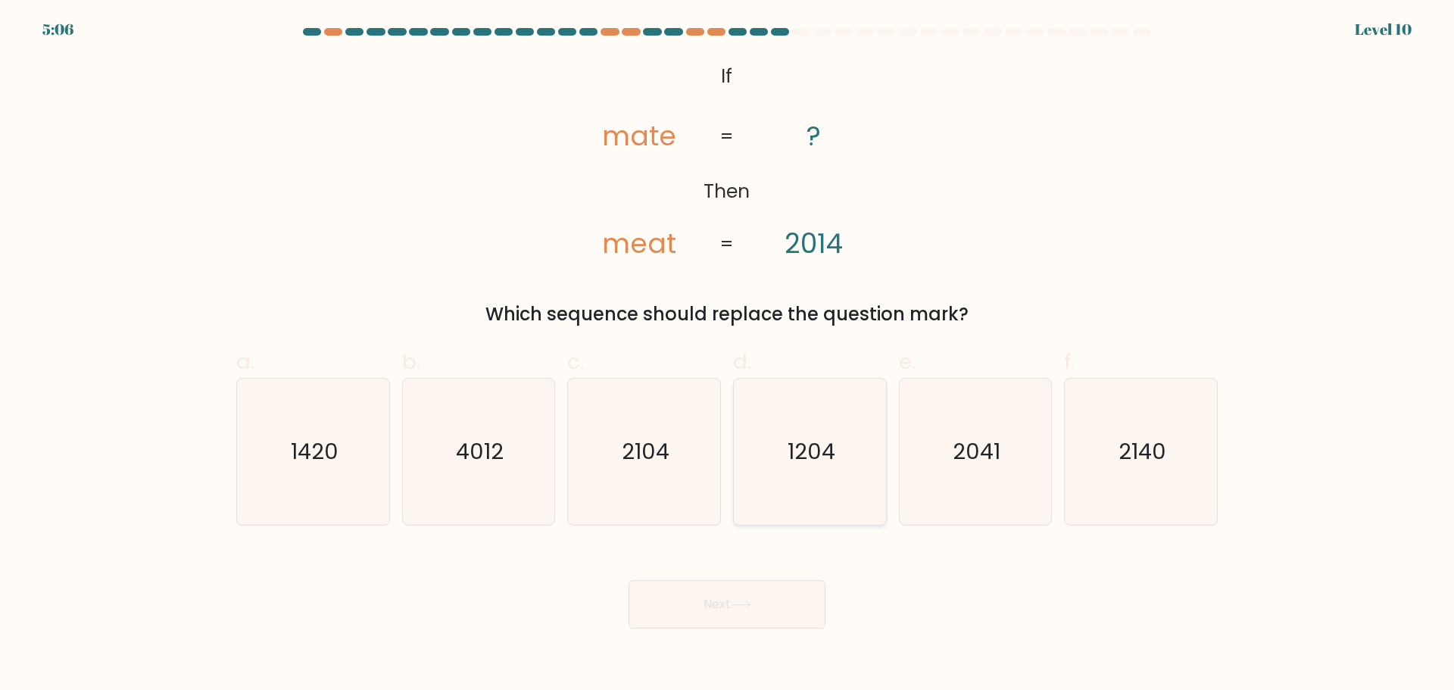
click at [774, 508] on icon "1204" at bounding box center [810, 452] width 146 height 146
click at [728, 355] on input "d. 1204" at bounding box center [727, 350] width 1 height 10
radio input "true"
click at [657, 482] on icon "2104" at bounding box center [644, 452] width 146 height 146
click at [727, 355] on input "c. 2104" at bounding box center [727, 350] width 1 height 10
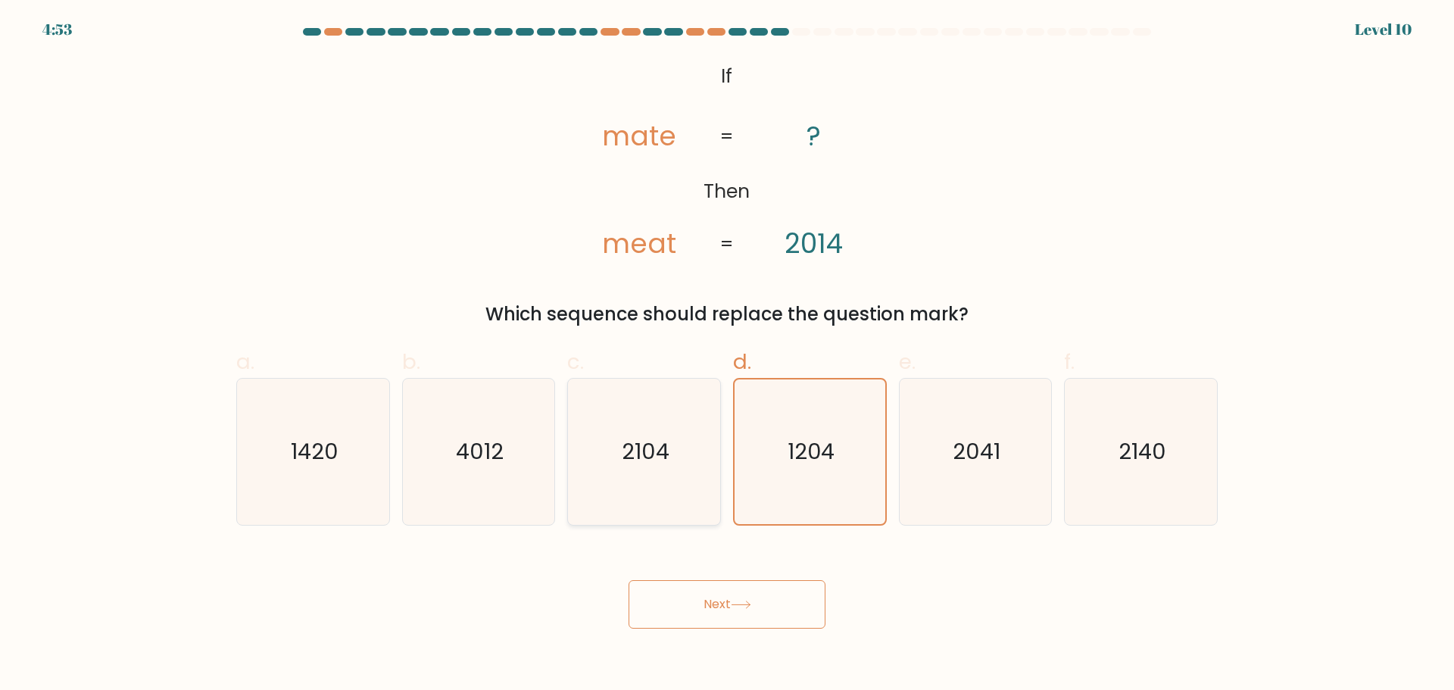
radio input "true"
click at [749, 594] on button "Next" at bounding box center [726, 604] width 197 height 48
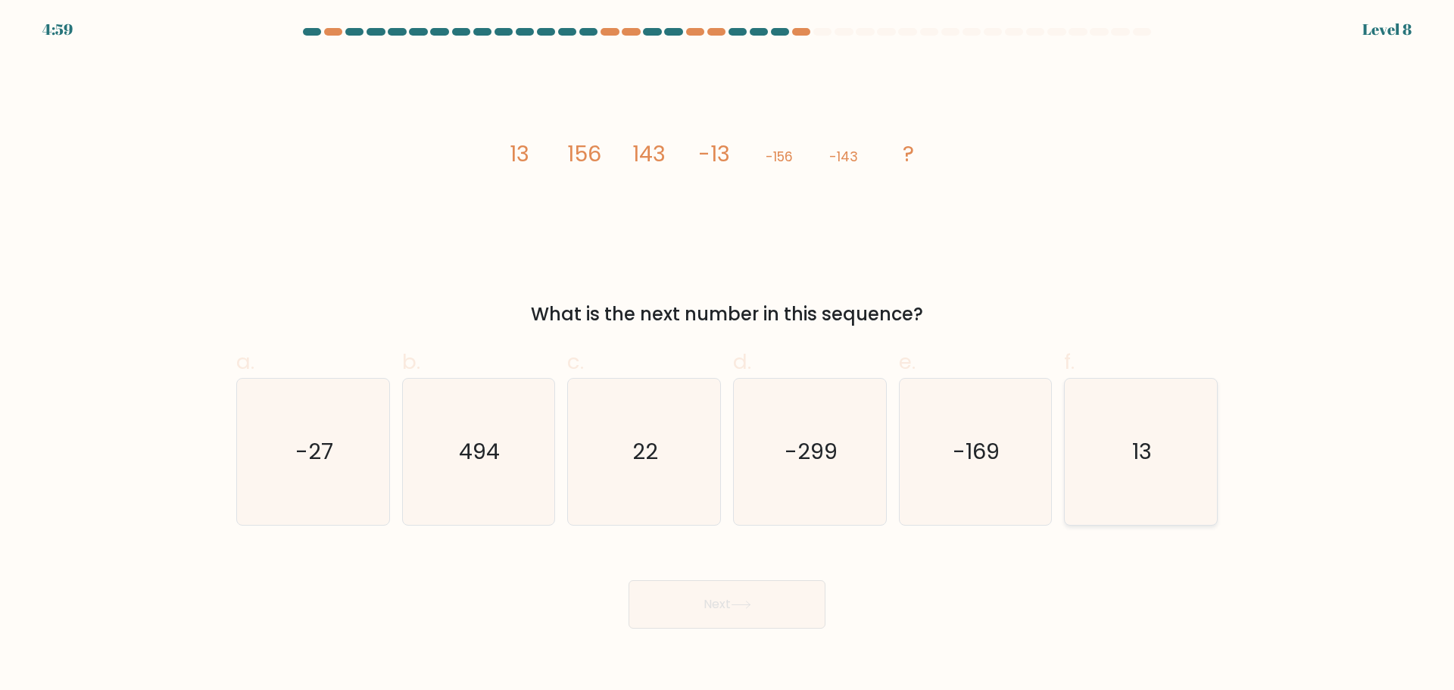
drag, startPoint x: 1152, startPoint y: 500, endPoint x: 1120, endPoint y: 506, distance: 33.1
click at [1151, 500] on icon "13" at bounding box center [1140, 452] width 146 height 146
click at [728, 355] on input "f. 13" at bounding box center [727, 350] width 1 height 10
radio input "true"
click at [682, 613] on button "Next" at bounding box center [726, 604] width 197 height 48
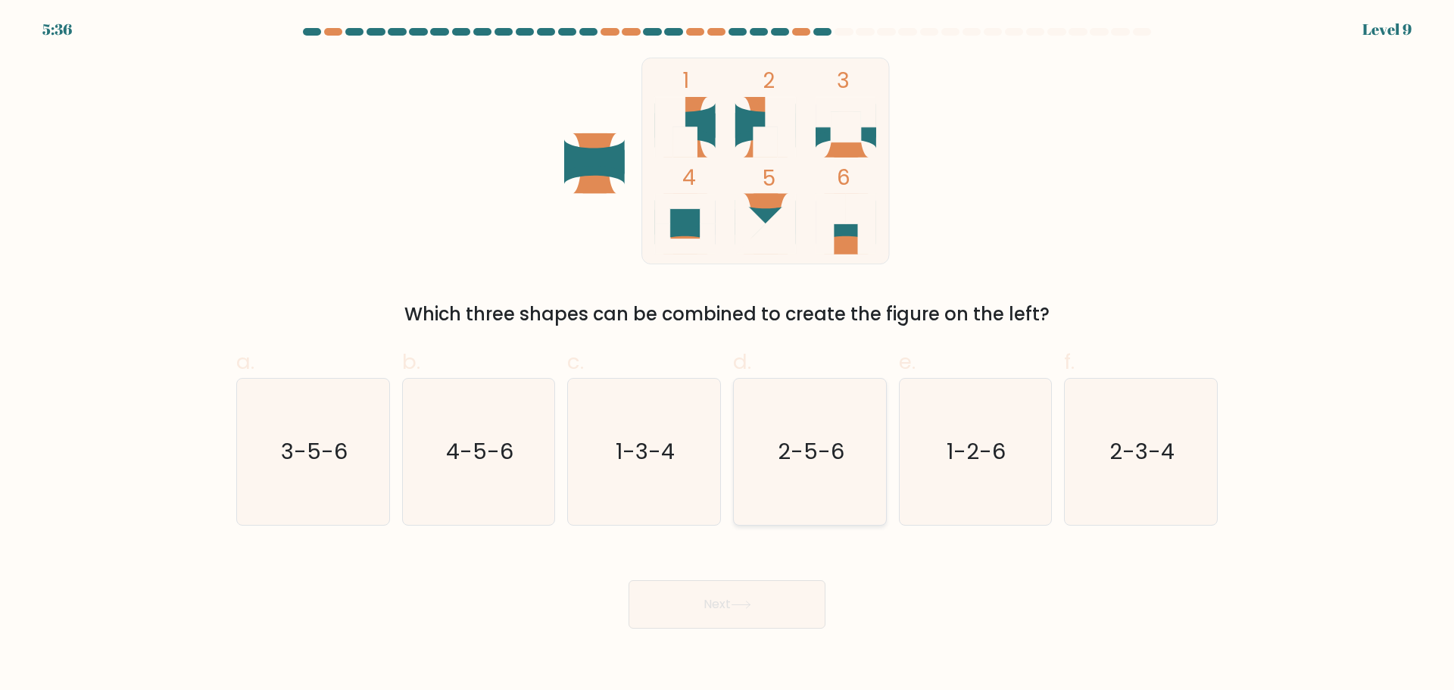
click at [761, 486] on icon "2-5-6" at bounding box center [810, 452] width 146 height 146
click at [728, 355] on input "d. 2-5-6" at bounding box center [727, 350] width 1 height 10
radio input "true"
click at [771, 622] on button "Next" at bounding box center [726, 604] width 197 height 48
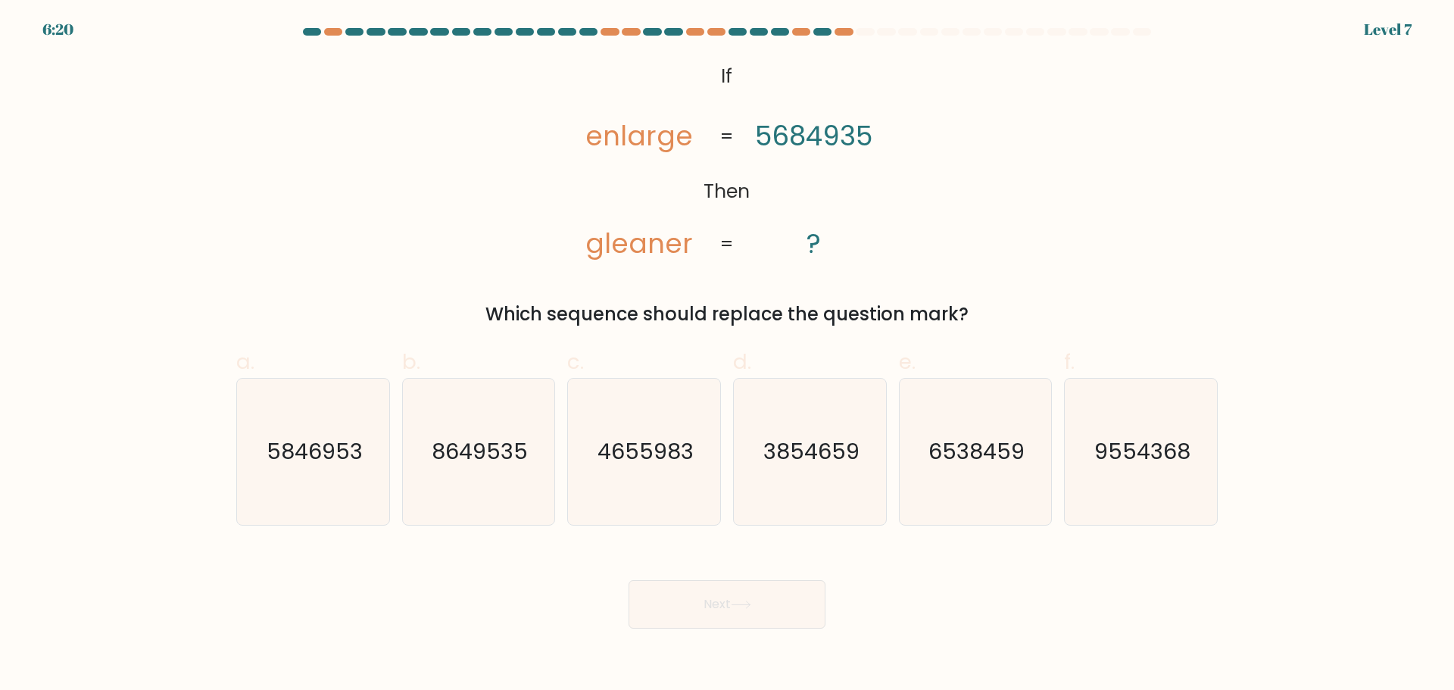
drag, startPoint x: 1027, startPoint y: 490, endPoint x: 924, endPoint y: 556, distance: 122.2
click at [1027, 490] on icon "6538459" at bounding box center [975, 452] width 146 height 146
click at [728, 355] on input "e. 6538459" at bounding box center [727, 350] width 1 height 10
radio input "true"
click at [796, 594] on button "Next" at bounding box center [726, 604] width 197 height 48
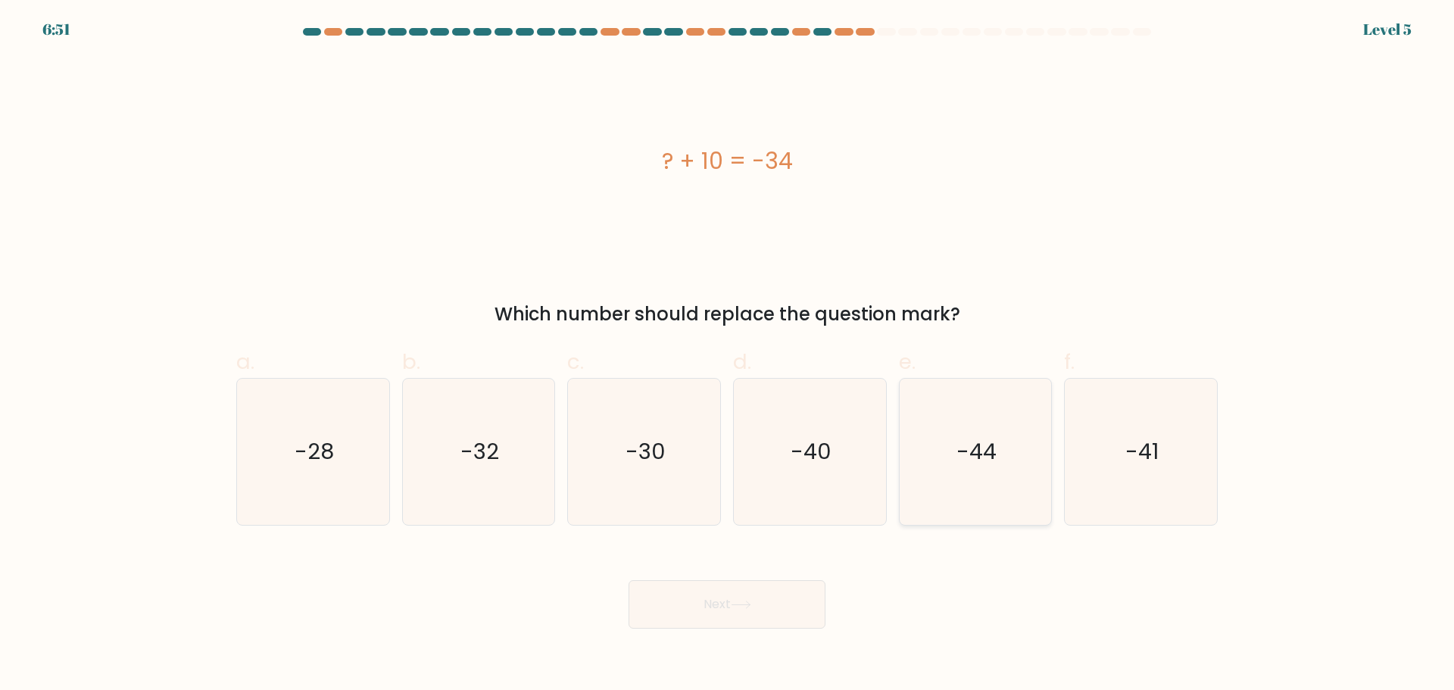
click at [929, 459] on icon "-44" at bounding box center [975, 452] width 146 height 146
click at [728, 355] on input "e. -44" at bounding box center [727, 350] width 1 height 10
radio input "true"
click at [764, 593] on button "Next" at bounding box center [726, 604] width 197 height 48
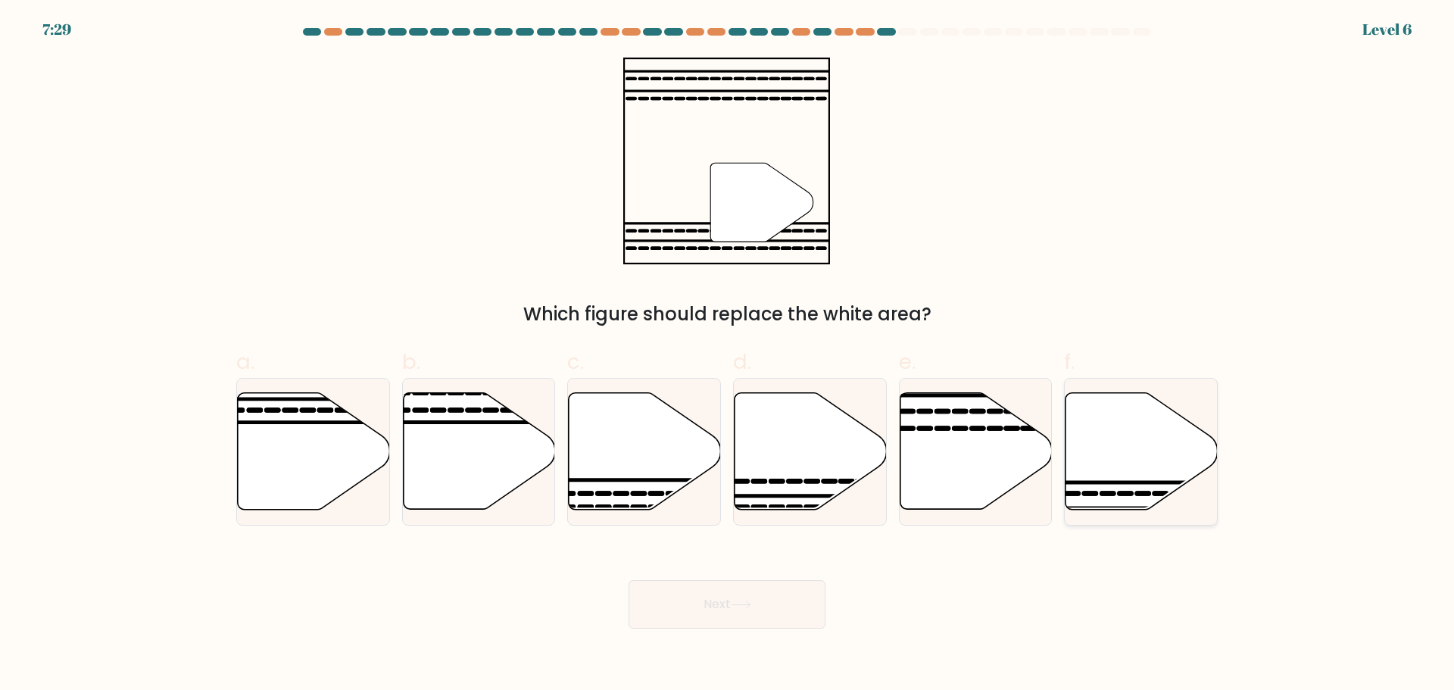
click at [1139, 454] on icon at bounding box center [1141, 450] width 152 height 117
click at [728, 355] on input "f." at bounding box center [727, 350] width 1 height 10
radio input "true"
click at [706, 617] on button "Next" at bounding box center [726, 604] width 197 height 48
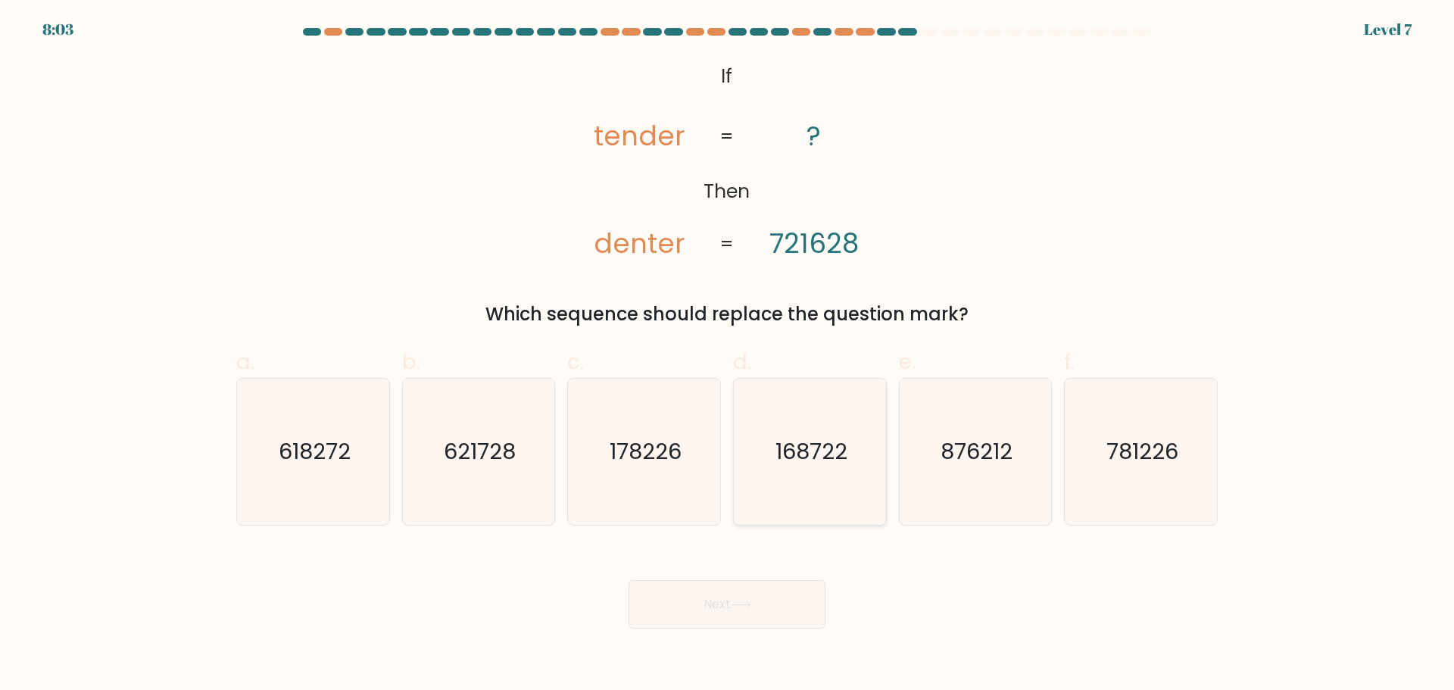
click at [786, 480] on icon "168722" at bounding box center [810, 452] width 146 height 146
click at [728, 355] on input "d. 168722" at bounding box center [727, 350] width 1 height 10
radio input "true"
click at [717, 602] on button "Next" at bounding box center [726, 604] width 197 height 48
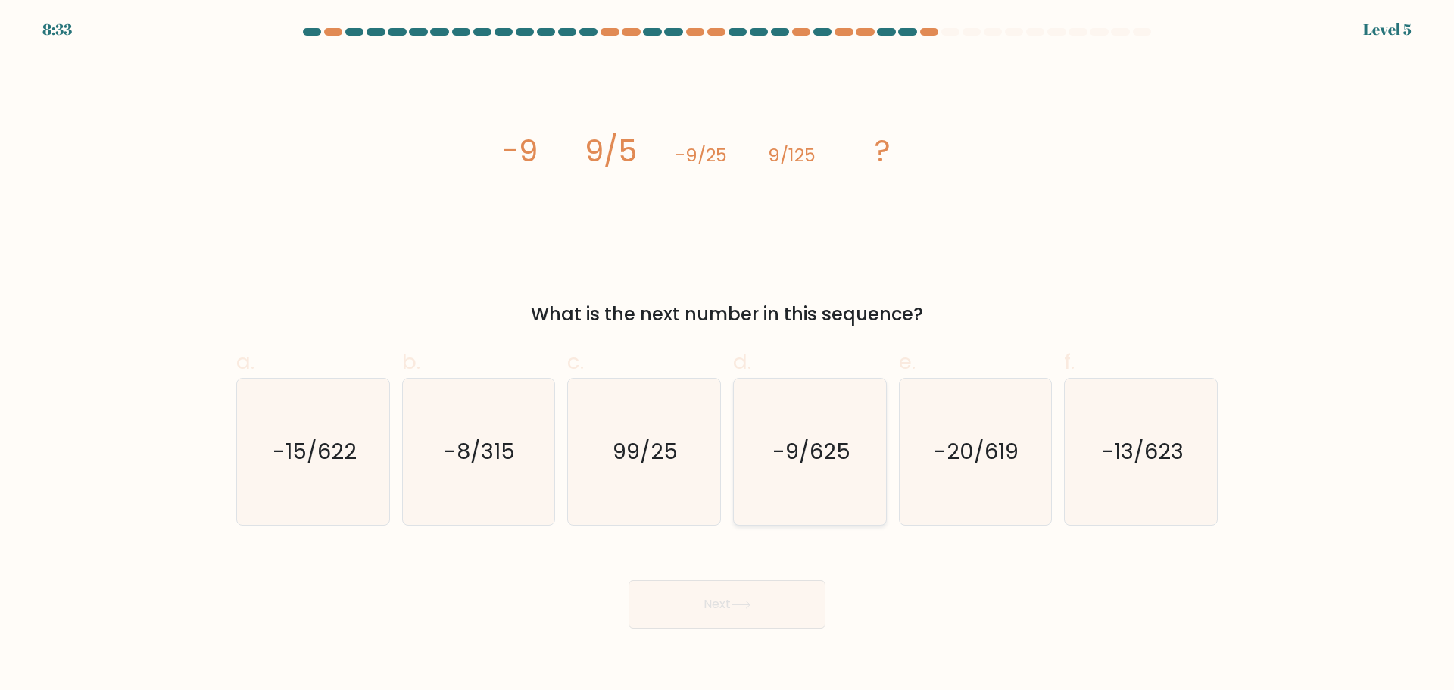
click at [759, 473] on icon "-9/625" at bounding box center [810, 452] width 146 height 146
click at [728, 355] on input "d. -9/625" at bounding box center [727, 350] width 1 height 10
radio input "true"
click at [696, 596] on button "Next" at bounding box center [726, 604] width 197 height 48
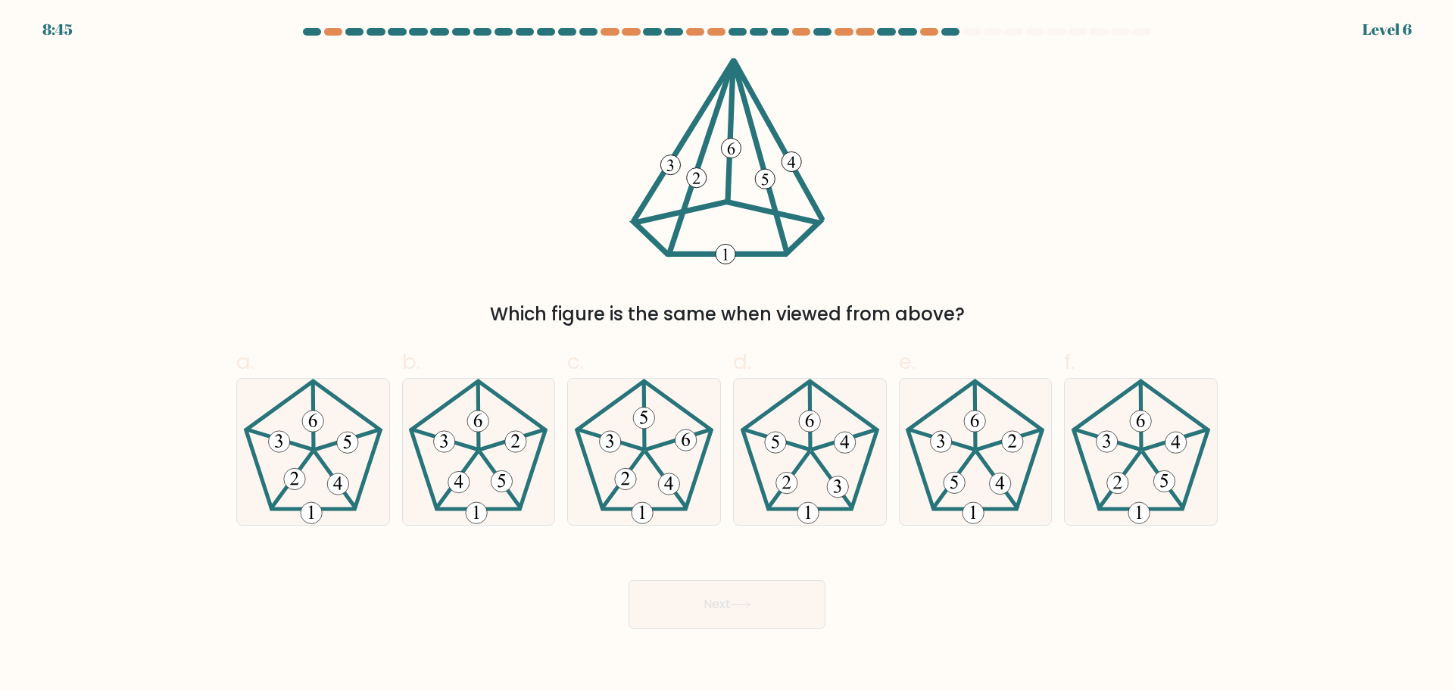
drag, startPoint x: 534, startPoint y: 470, endPoint x: 698, endPoint y: 553, distance: 183.8
click at [541, 470] on icon at bounding box center [478, 452] width 146 height 146
click at [727, 355] on input "b." at bounding box center [727, 350] width 1 height 10
radio input "true"
click at [745, 588] on button "Next" at bounding box center [726, 604] width 197 height 48
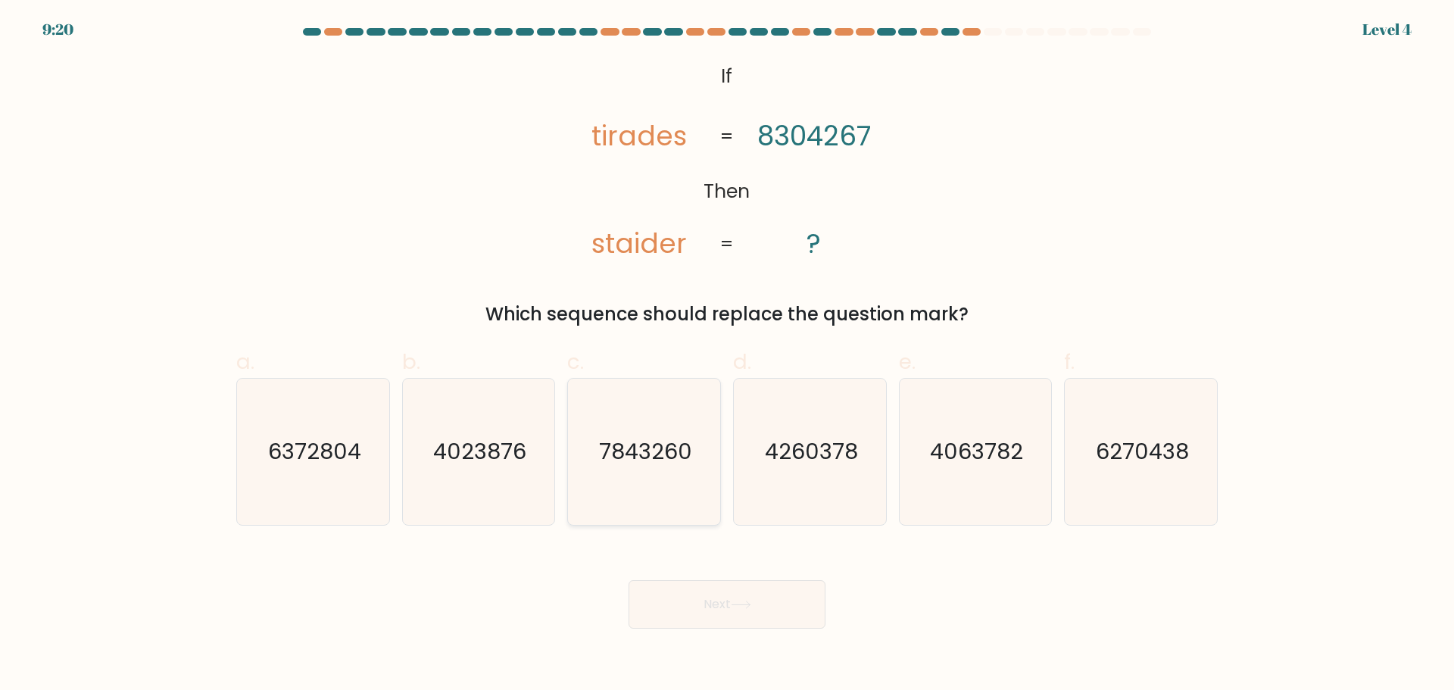
click at [685, 481] on icon "7843260" at bounding box center [644, 452] width 146 height 146
click at [727, 355] on input "c. 7843260" at bounding box center [727, 350] width 1 height 10
radio input "true"
click at [794, 592] on button "Next" at bounding box center [726, 604] width 197 height 48
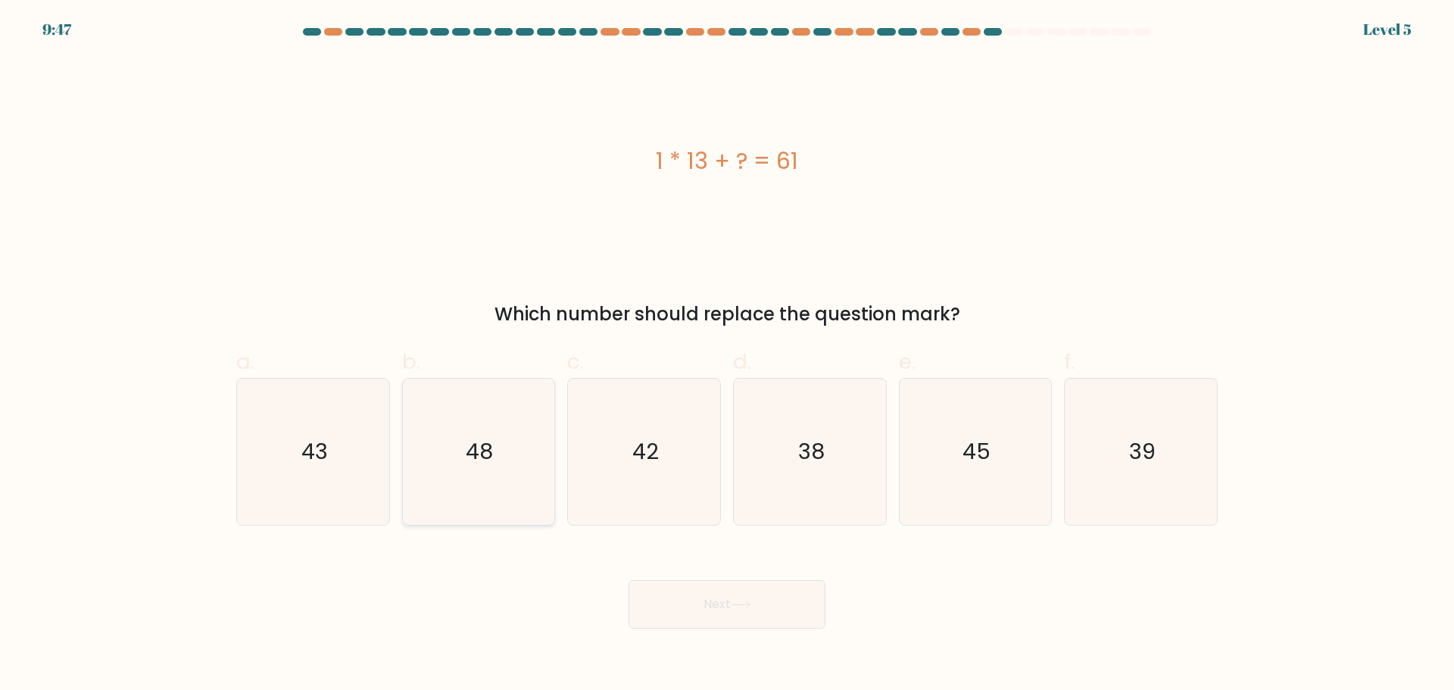
click at [478, 402] on icon "48" at bounding box center [478, 452] width 146 height 146
click at [727, 355] on input "b. 48" at bounding box center [727, 350] width 1 height 10
radio input "true"
click at [766, 597] on button "Next" at bounding box center [726, 604] width 197 height 48
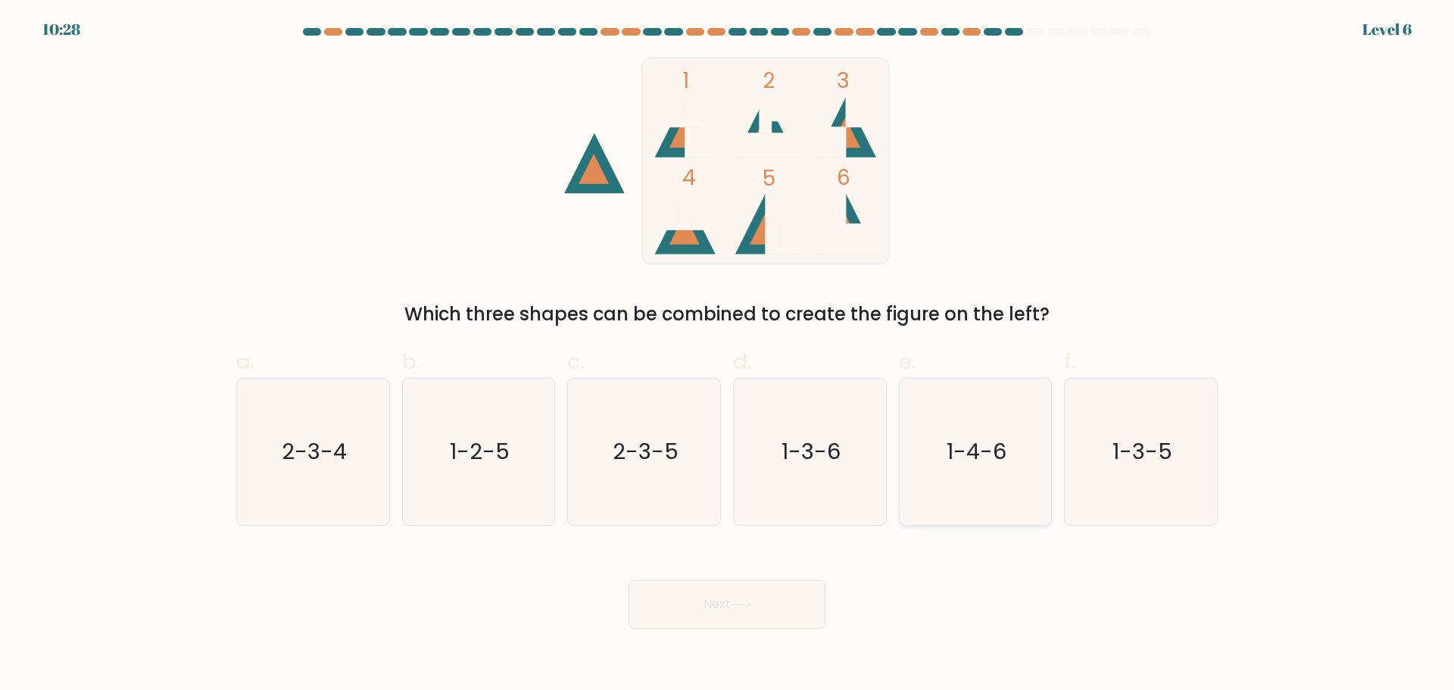
drag, startPoint x: 1148, startPoint y: 480, endPoint x: 1027, endPoint y: 510, distance: 124.1
click at [1145, 480] on icon "1-3-5" at bounding box center [1140, 452] width 146 height 146
click at [728, 355] on input "f. 1-3-5" at bounding box center [727, 350] width 1 height 10
radio input "true"
click at [761, 597] on button "Next" at bounding box center [726, 604] width 197 height 48
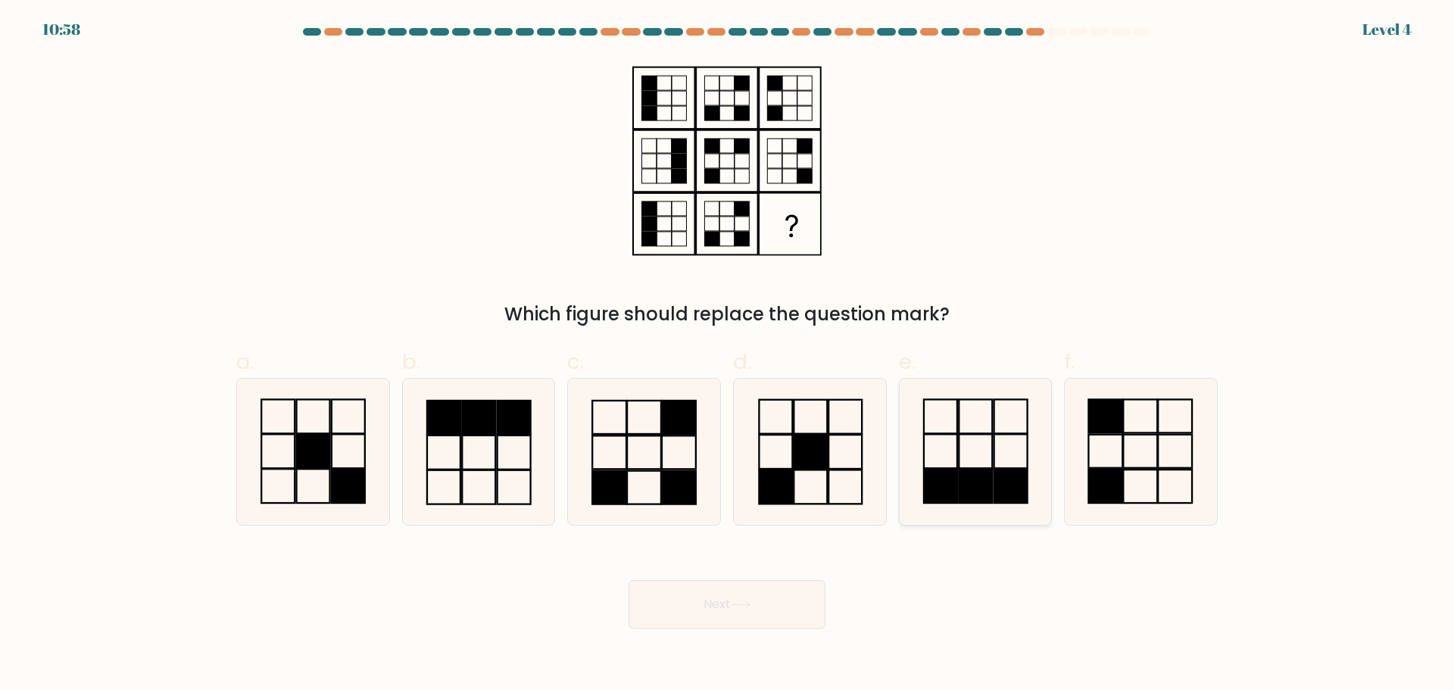
click at [1002, 475] on rect at bounding box center [1010, 486] width 33 height 34
click at [728, 355] on input "e." at bounding box center [727, 350] width 1 height 10
radio input "true"
click at [487, 439] on icon at bounding box center [478, 452] width 146 height 146
click at [727, 355] on input "b." at bounding box center [727, 350] width 1 height 10
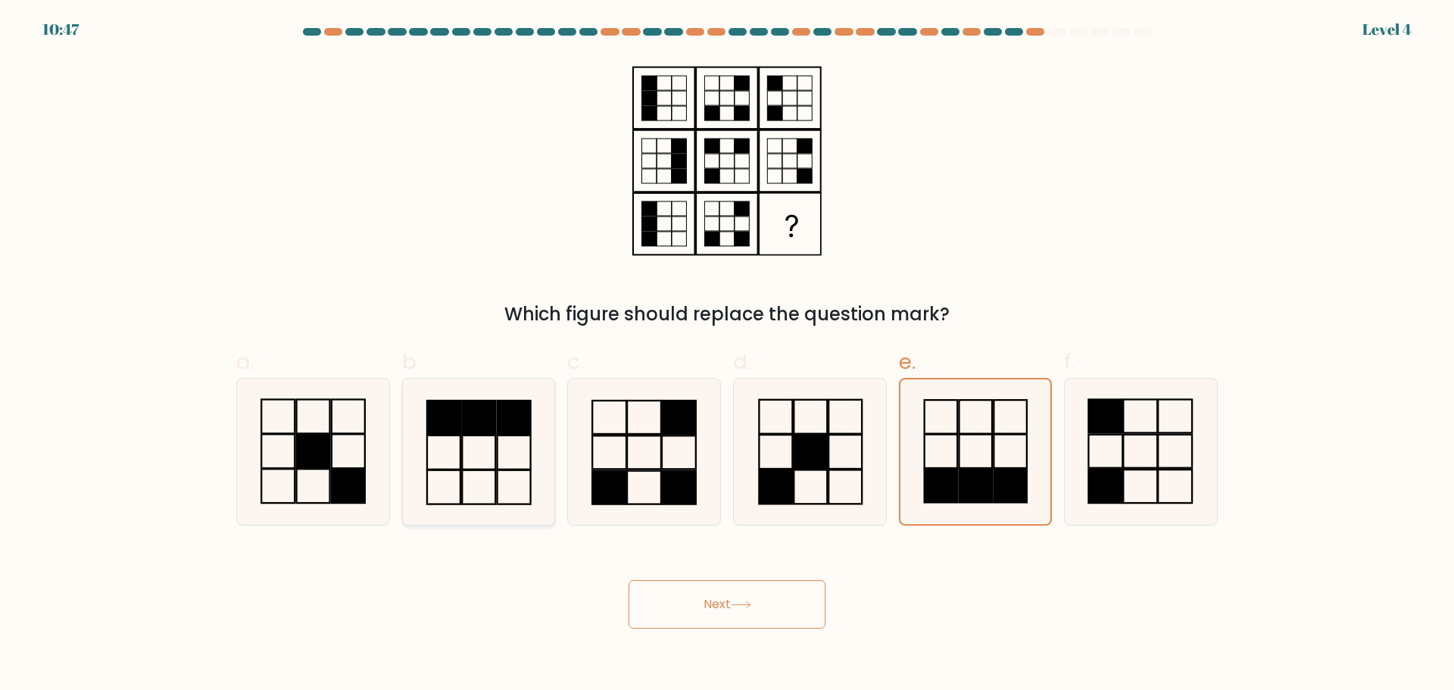
radio input "true"
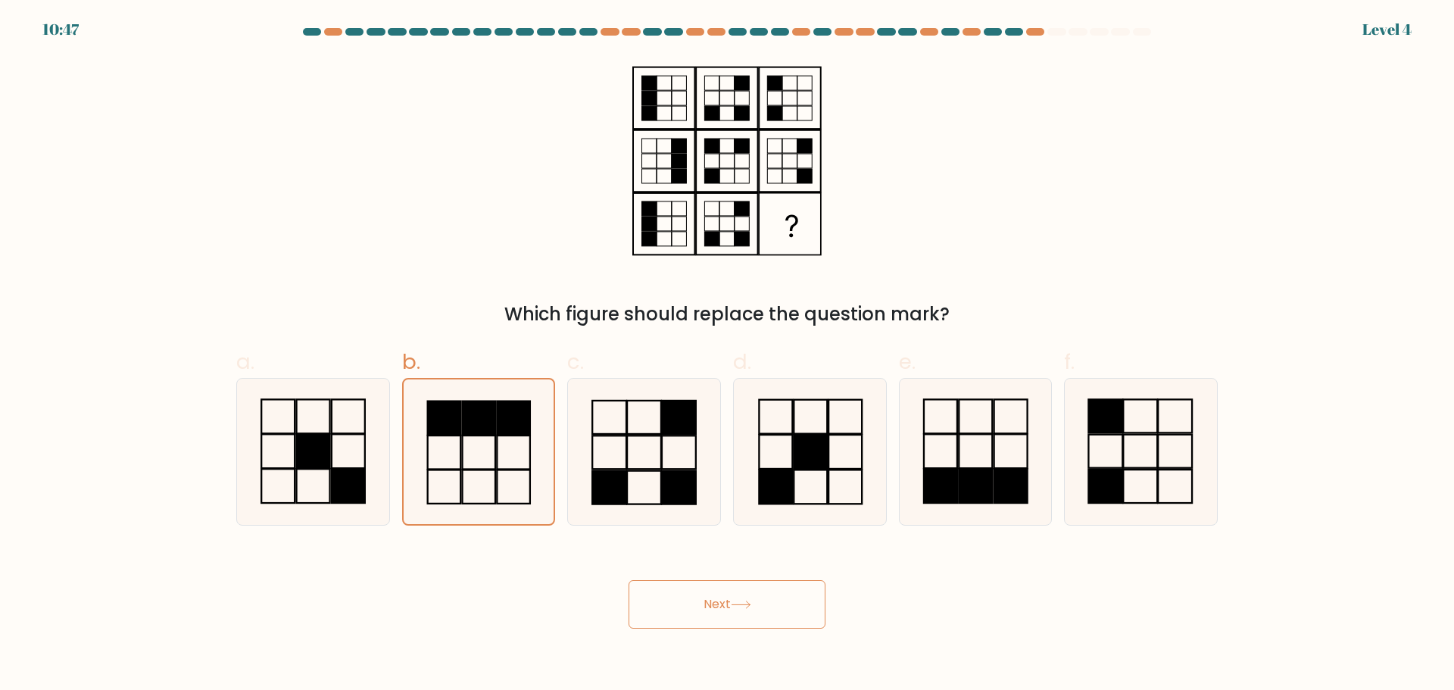
click at [723, 591] on button "Next" at bounding box center [726, 604] width 197 height 48
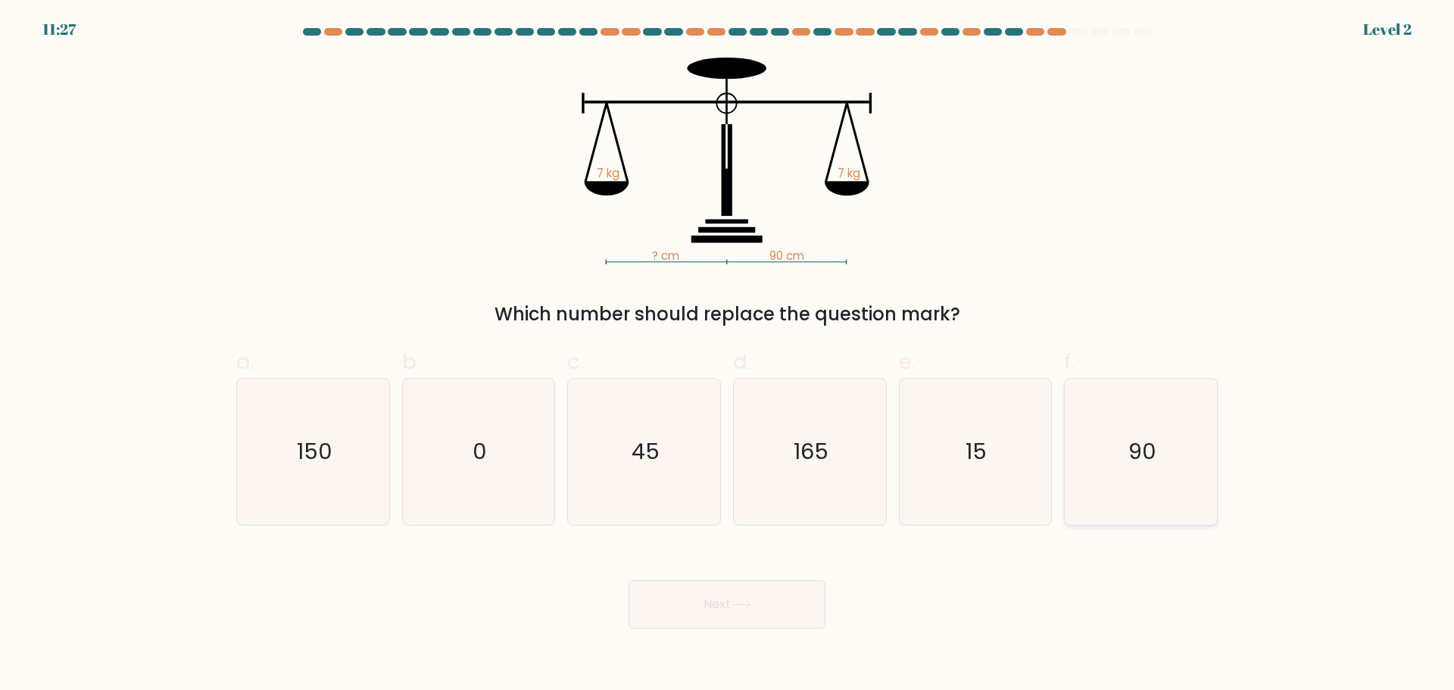
click at [1102, 472] on icon "90" at bounding box center [1140, 452] width 146 height 146
click at [728, 355] on input "f. 90" at bounding box center [727, 350] width 1 height 10
radio input "true"
click at [746, 604] on icon at bounding box center [740, 604] width 18 height 7
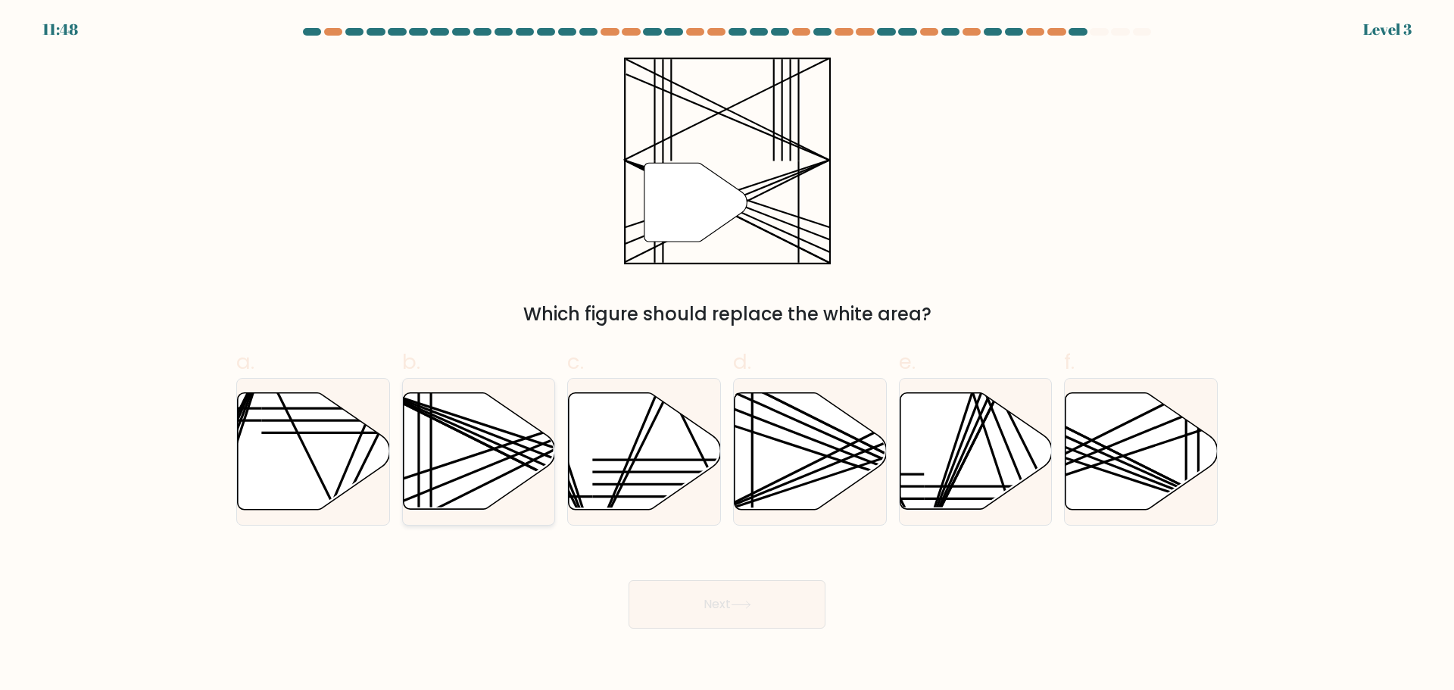
click at [522, 467] on icon at bounding box center [479, 450] width 152 height 117
click at [727, 355] on input "b." at bounding box center [727, 350] width 1 height 10
radio input "true"
click at [749, 606] on icon at bounding box center [740, 604] width 18 height 7
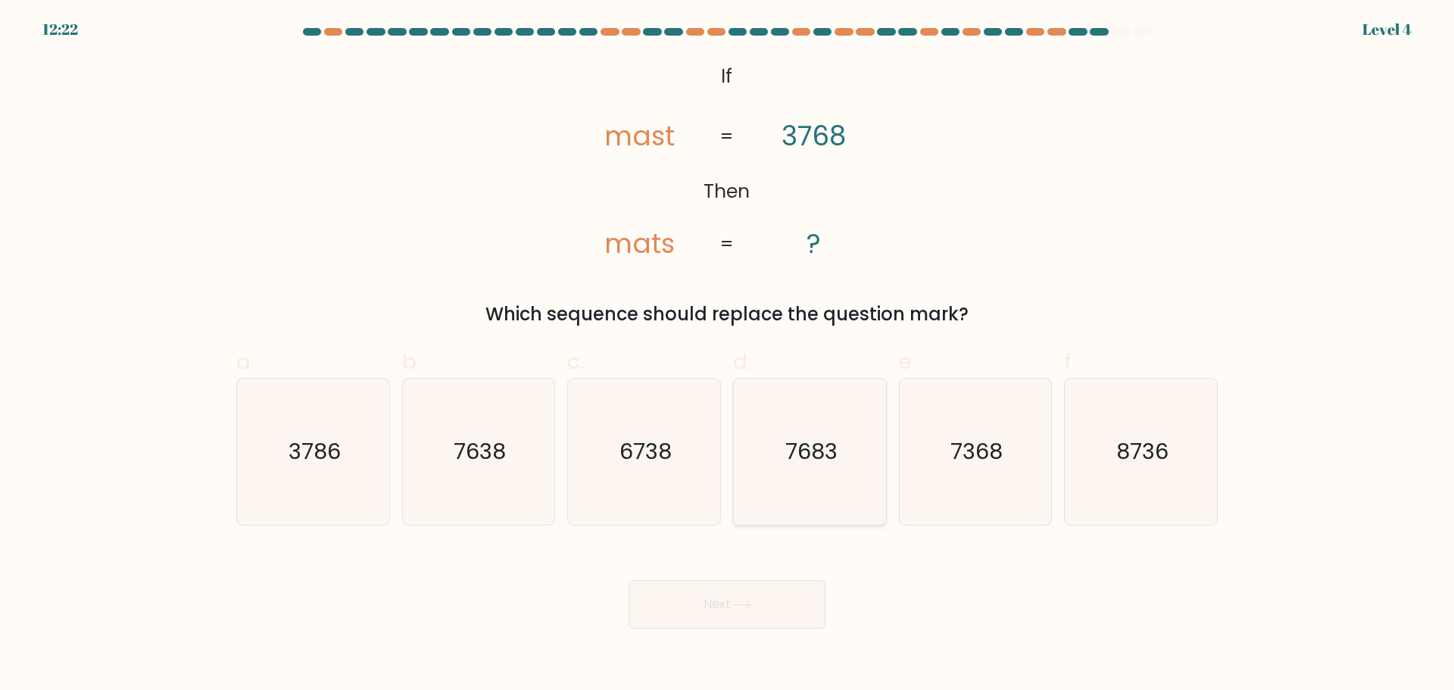
click at [853, 480] on icon "7683" at bounding box center [810, 452] width 146 height 146
click at [728, 355] on input "d. 7683" at bounding box center [727, 350] width 1 height 10
radio input "true"
click at [1135, 474] on icon "8736" at bounding box center [1140, 452] width 146 height 146
click at [728, 355] on input "f. 8736" at bounding box center [727, 350] width 1 height 10
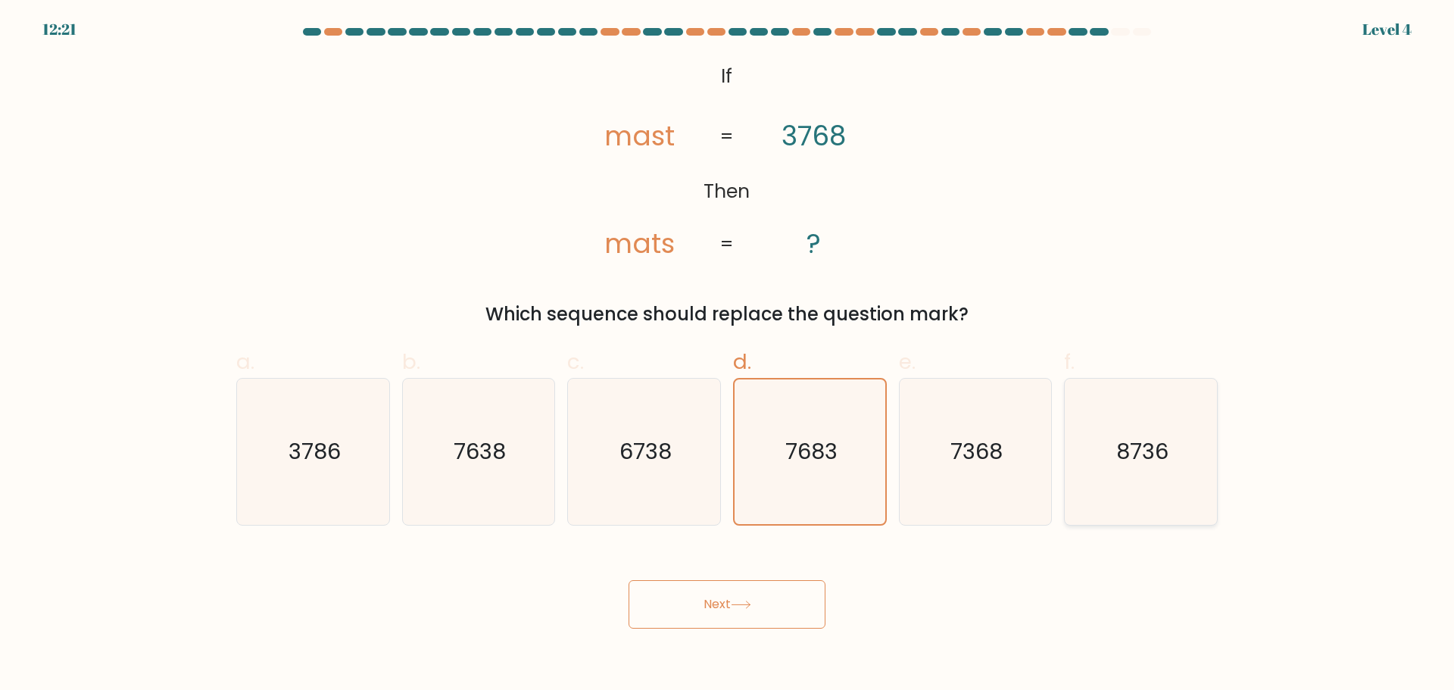
radio input "true"
click at [719, 612] on button "Next" at bounding box center [726, 604] width 197 height 48
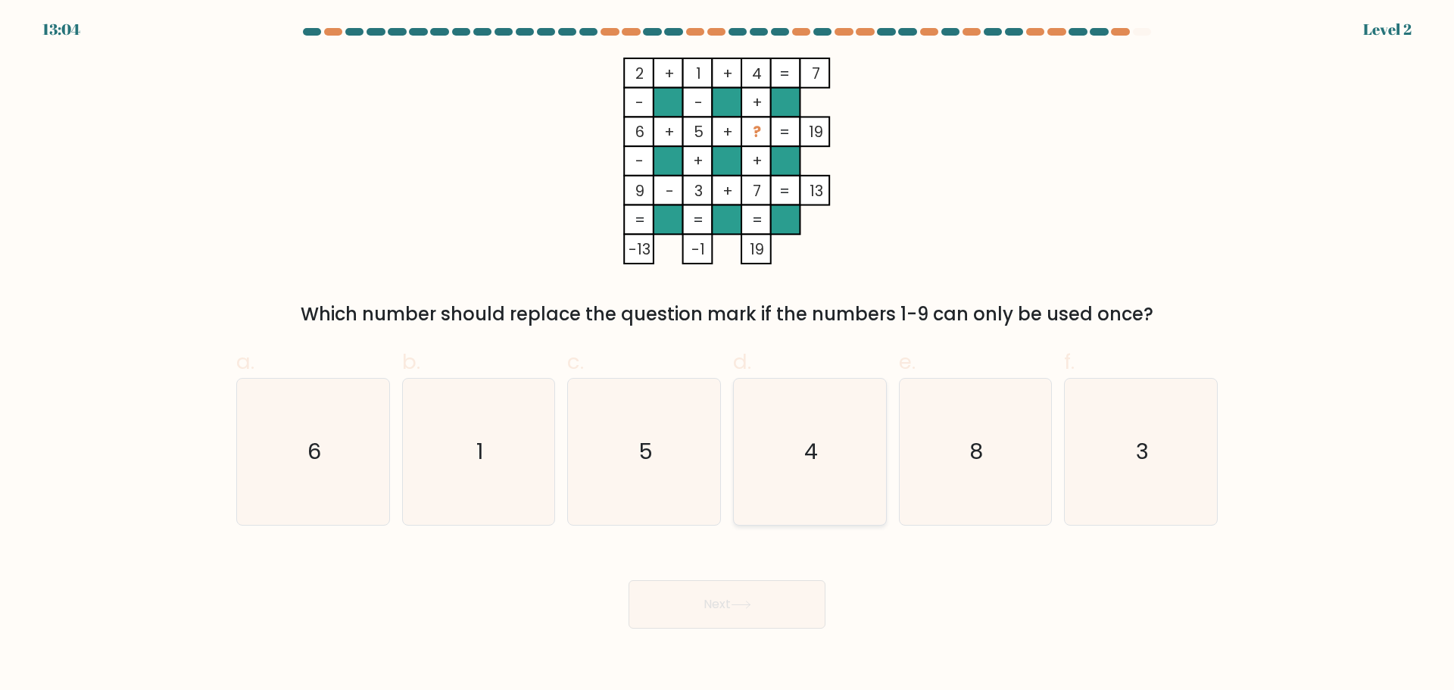
click at [796, 513] on icon "4" at bounding box center [810, 452] width 146 height 146
click at [728, 355] on input "d. 4" at bounding box center [727, 350] width 1 height 10
radio input "true"
click at [762, 591] on button "Next" at bounding box center [726, 604] width 197 height 48
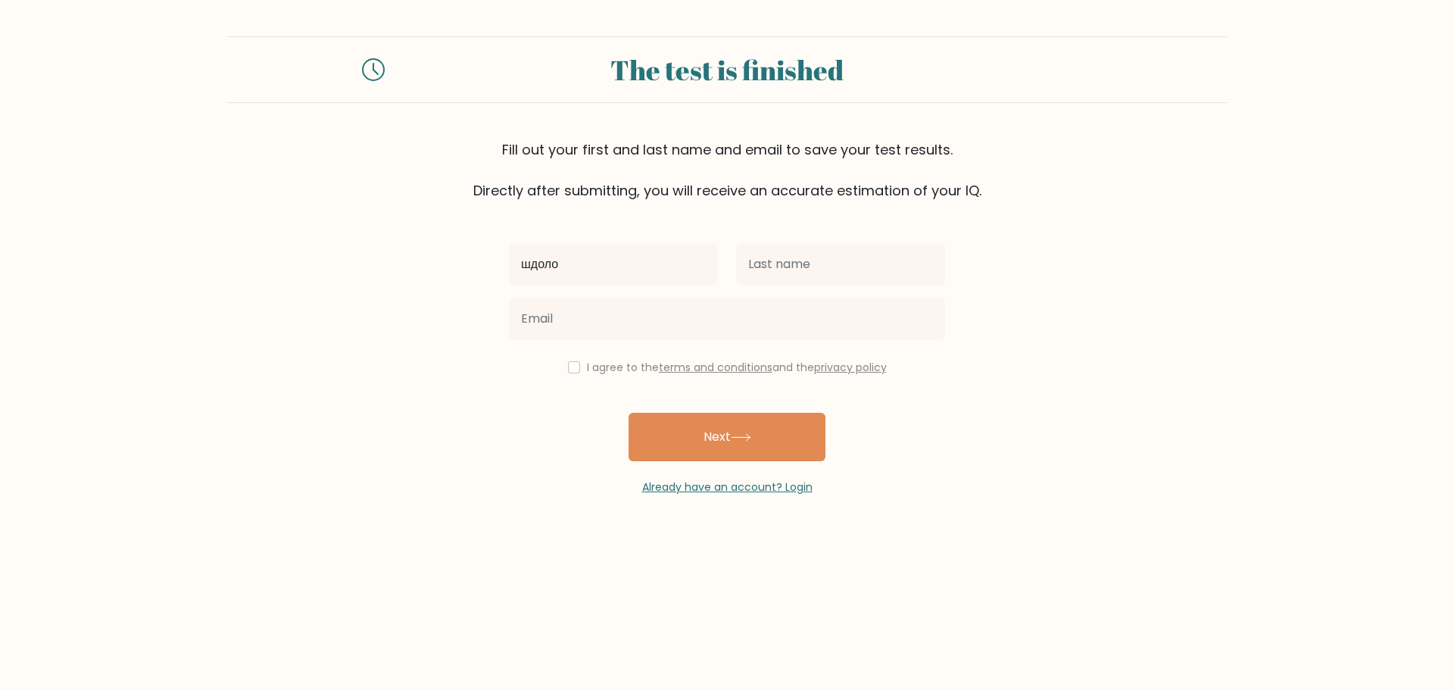
type input "шдоло"
click at [773, 253] on input "text" at bounding box center [840, 264] width 209 height 42
type input "ьбюьббю"
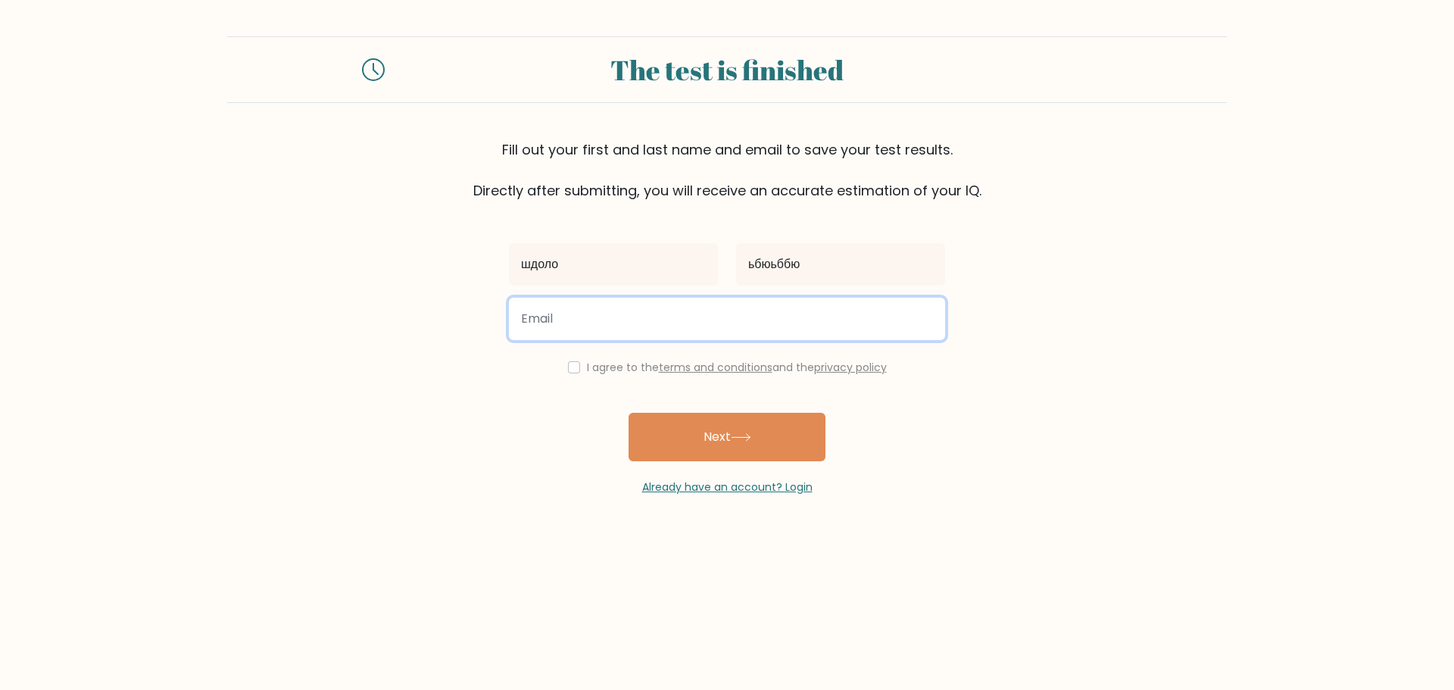
click at [591, 323] on input "email" at bounding box center [727, 319] width 436 height 42
type input "ilusha.kashkarov@gmail.com"
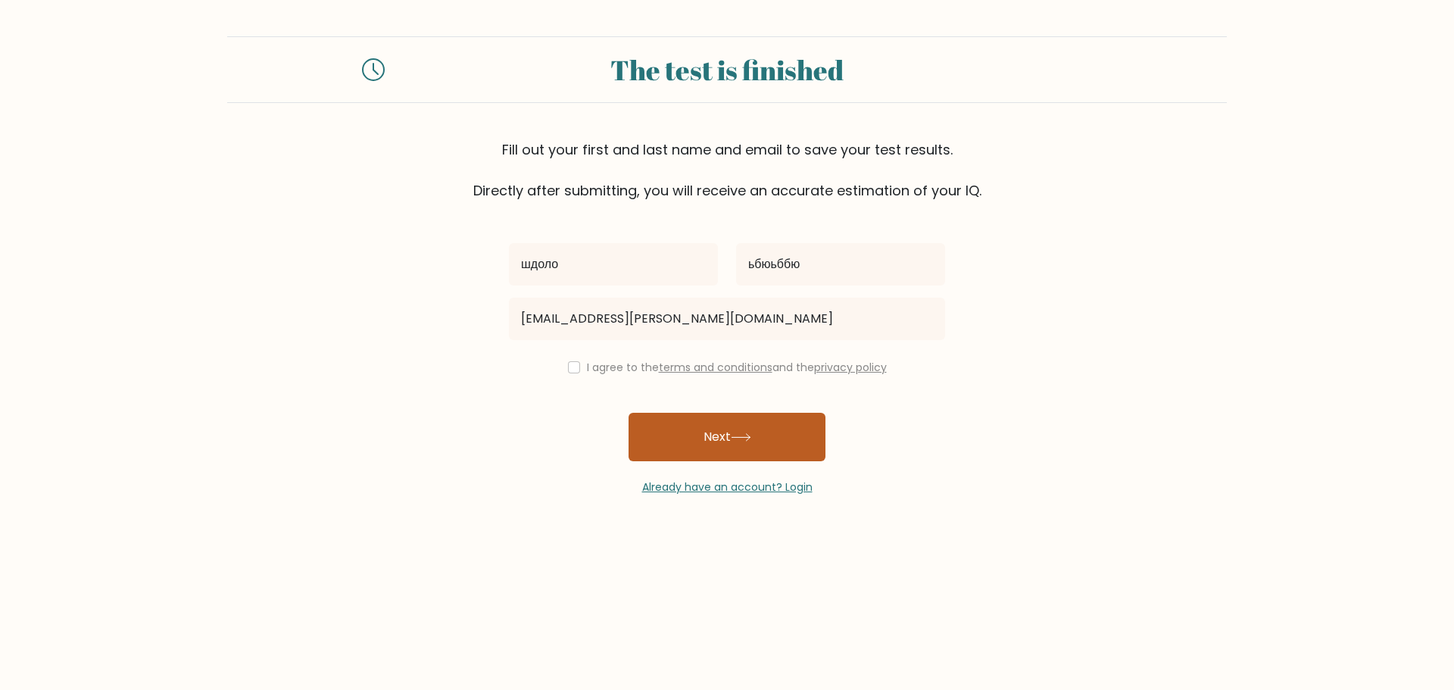
click at [714, 449] on button "Next" at bounding box center [726, 437] width 197 height 48
click at [568, 371] on input "checkbox" at bounding box center [574, 367] width 12 height 12
checkbox input "true"
click at [779, 440] on button "Next" at bounding box center [726, 437] width 197 height 48
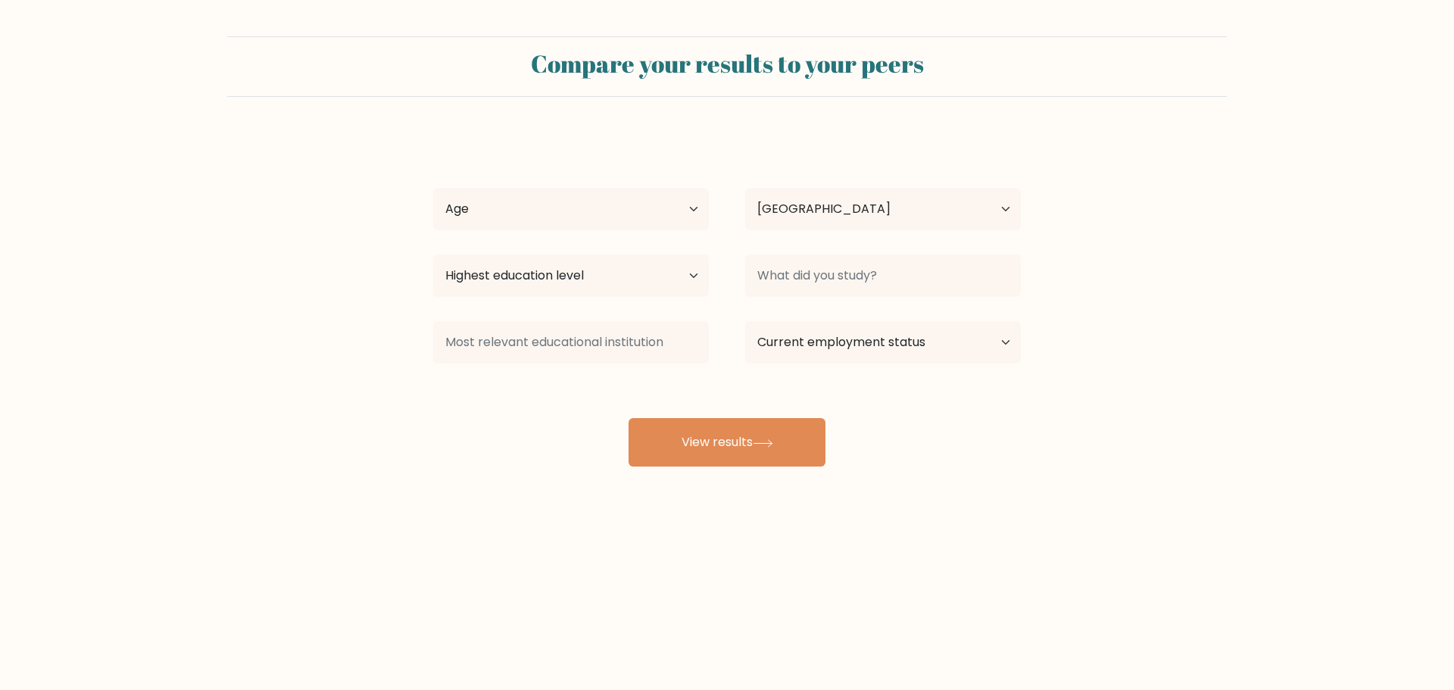
select select "PL"
click at [677, 202] on select "Age Under 18 years old 18-24 years old 25-34 years old 35-44 years old 45-54 ye…" at bounding box center [571, 209] width 276 height 42
select select "18_24"
click at [433, 188] on select "Age Under 18 years old 18-24 years old 25-34 years old 35-44 years old 45-54 ye…" at bounding box center [571, 209] width 276 height 42
click at [656, 279] on select "Highest education level No schooling Primary Lower Secondary Upper Secondary Oc…" at bounding box center [571, 275] width 276 height 42
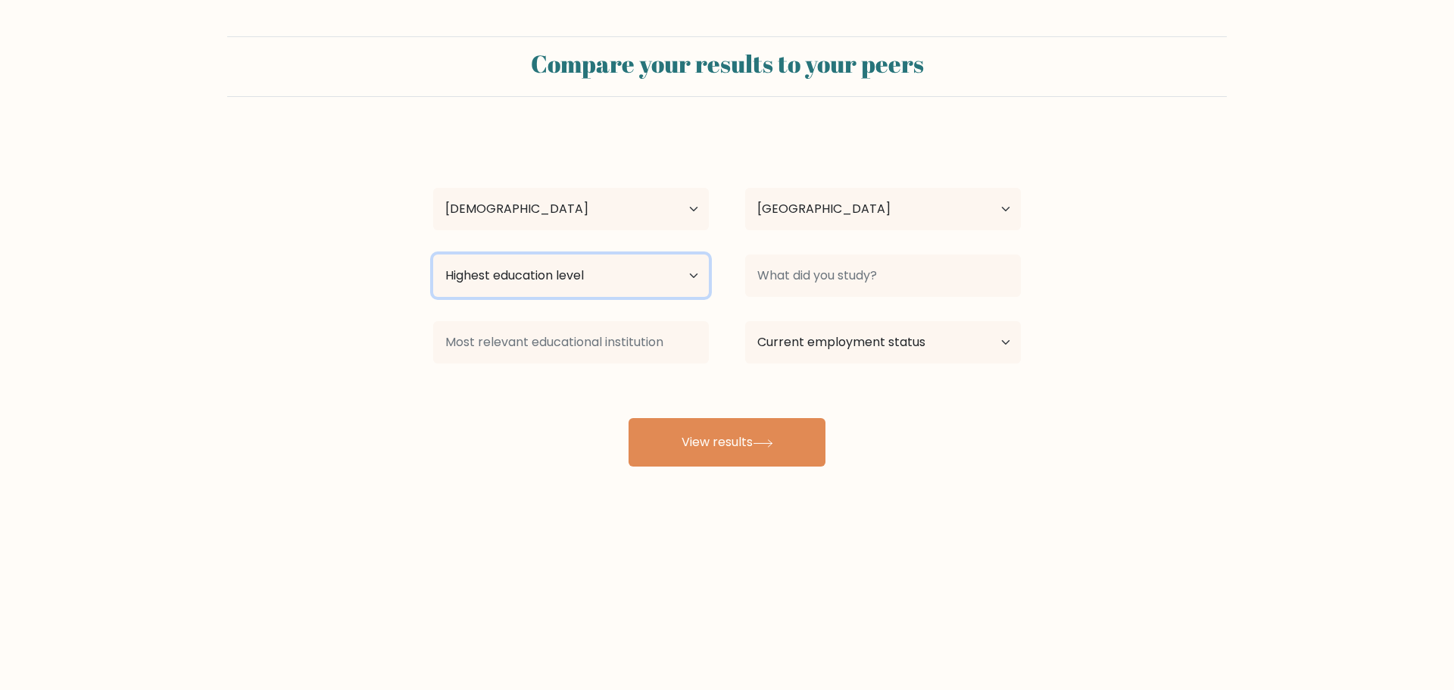
select select "primary"
click at [433, 254] on select "Highest education level No schooling Primary Lower Secondary Upper Secondary Oc…" at bounding box center [571, 275] width 276 height 42
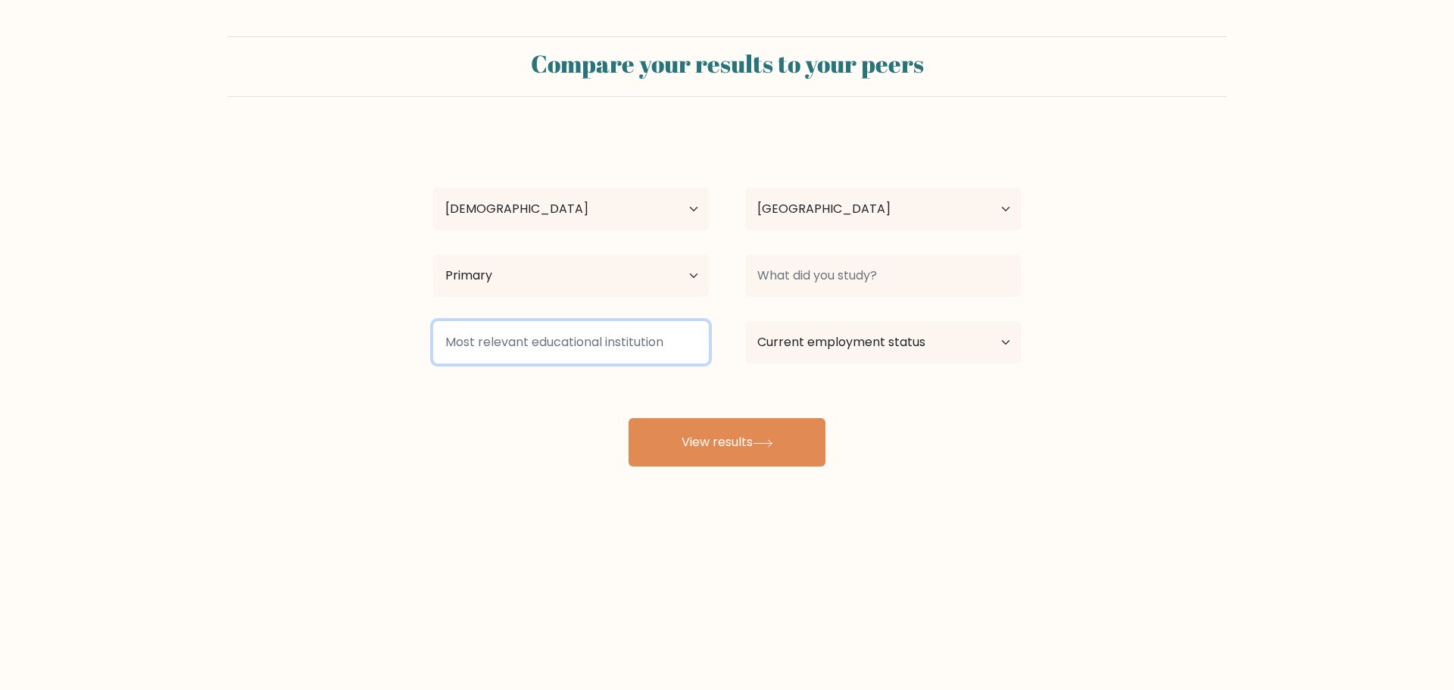
click at [639, 348] on input at bounding box center [571, 342] width 276 height 42
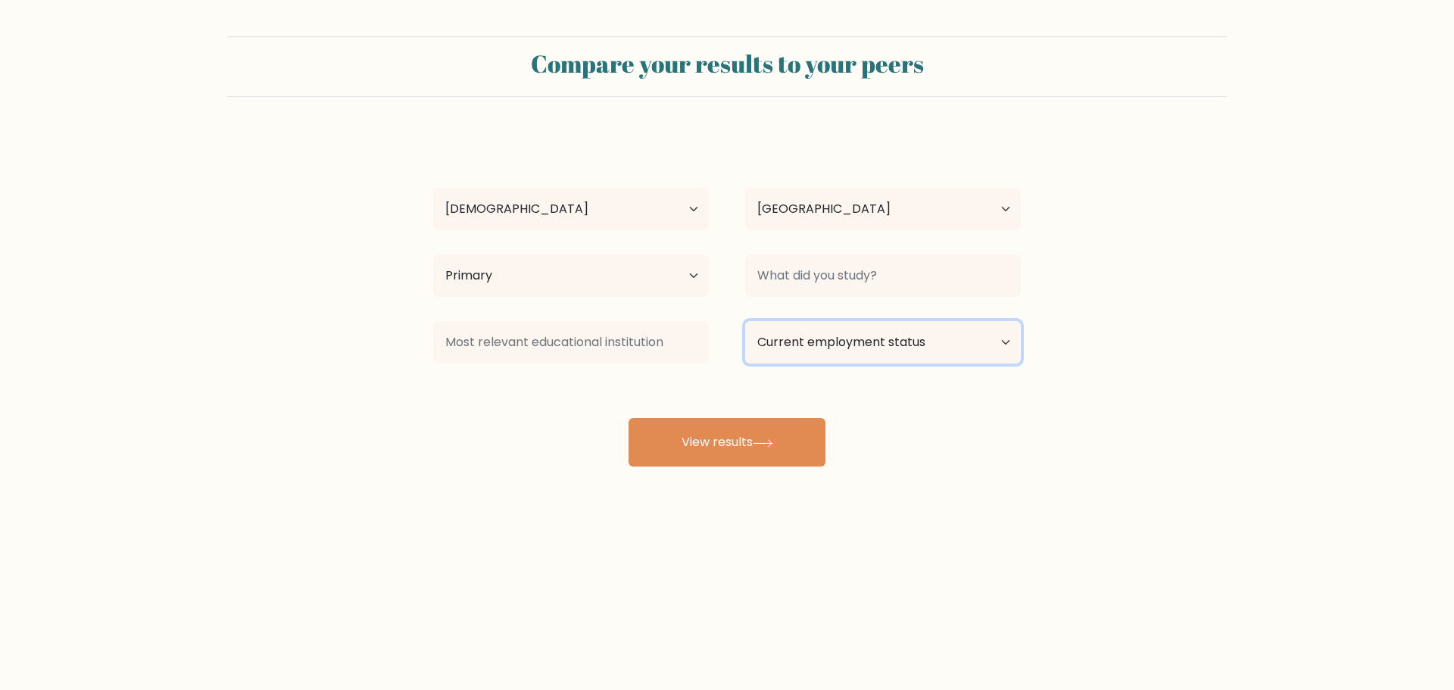
click at [977, 347] on select "Current employment status Employed Student Retired Other / prefer not to answer" at bounding box center [883, 342] width 276 height 42
select select "student"
click at [745, 321] on select "Current employment status Employed Student Retired Other / prefer not to answer" at bounding box center [883, 342] width 276 height 42
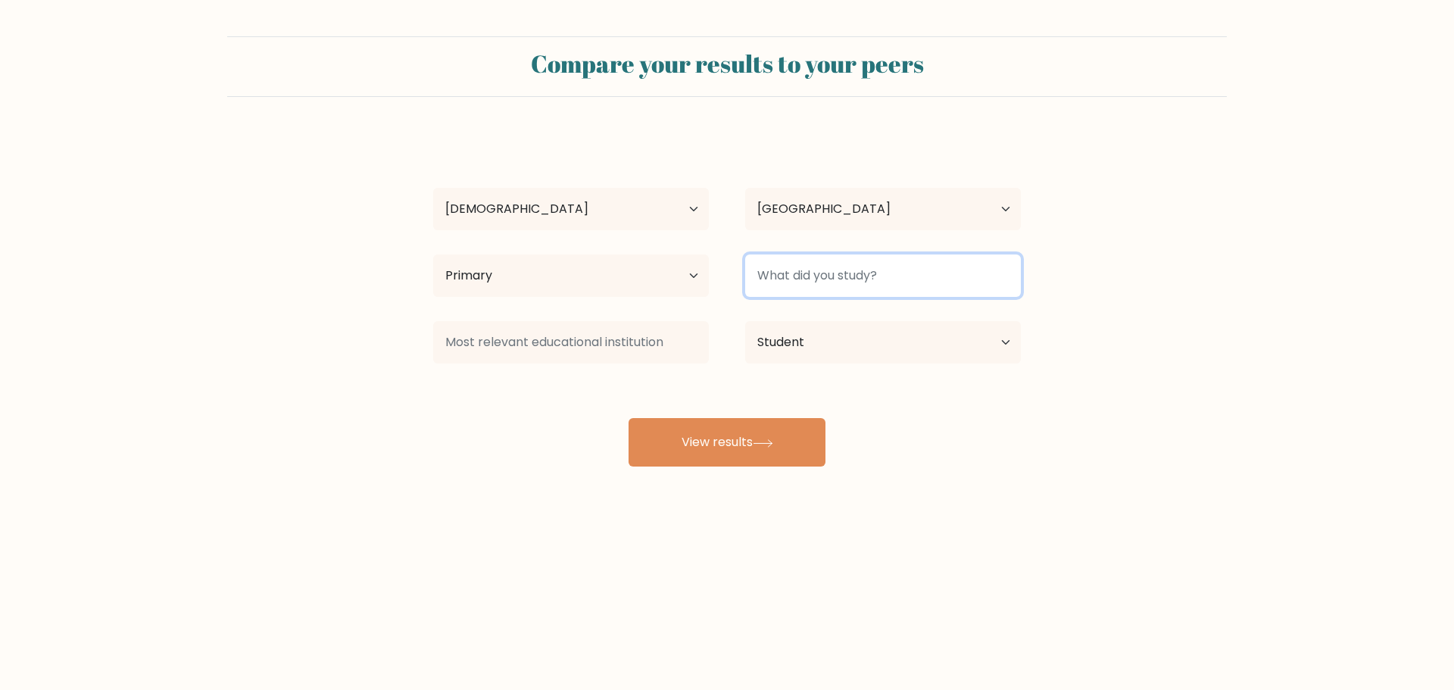
click at [975, 273] on input at bounding box center [883, 275] width 276 height 42
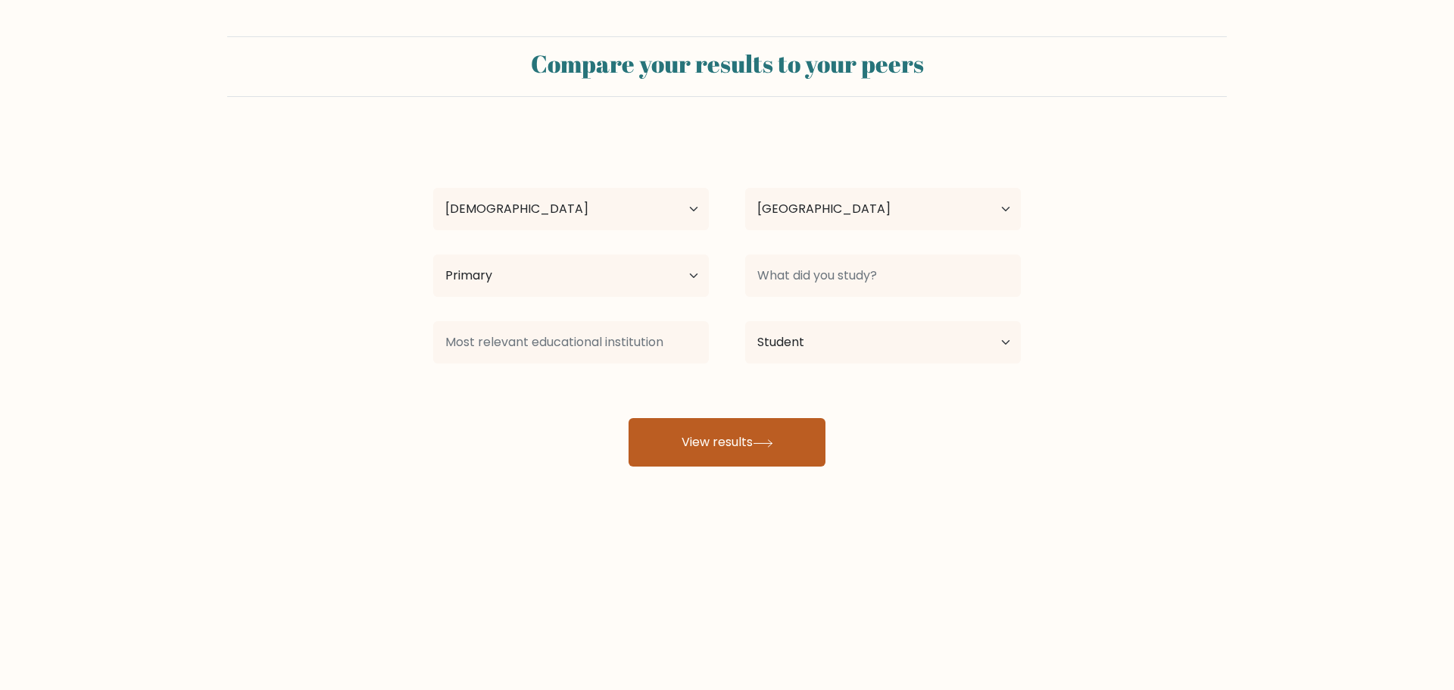
click at [804, 429] on button "View results" at bounding box center [726, 442] width 197 height 48
type input "лждлждлд"
click at [795, 429] on button "View results" at bounding box center [726, 442] width 197 height 48
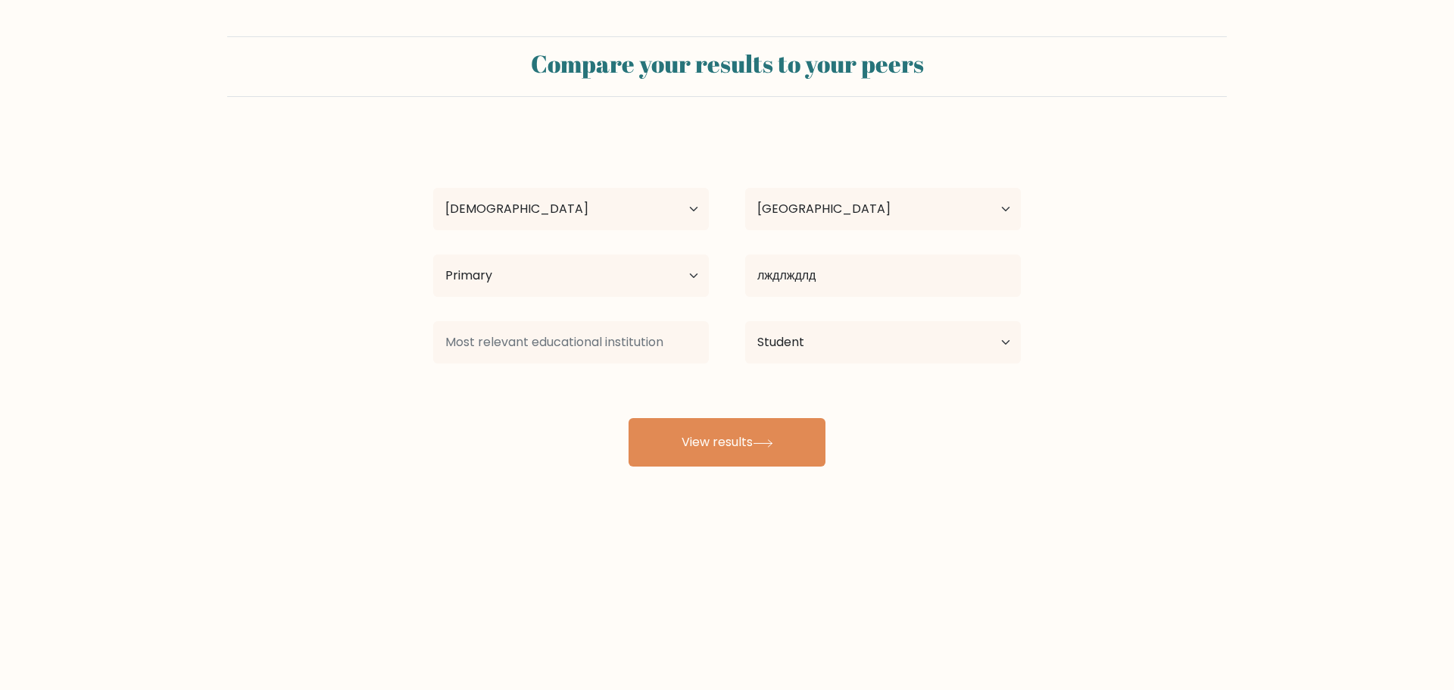
drag, startPoint x: 582, startPoint y: 310, endPoint x: 591, endPoint y: 326, distance: 18.3
click at [582, 312] on div "шдоло ьбюьббю Age Under 18 years old 18-24 years old 25-34 years old 35-44 year…" at bounding box center [727, 299] width 606 height 333
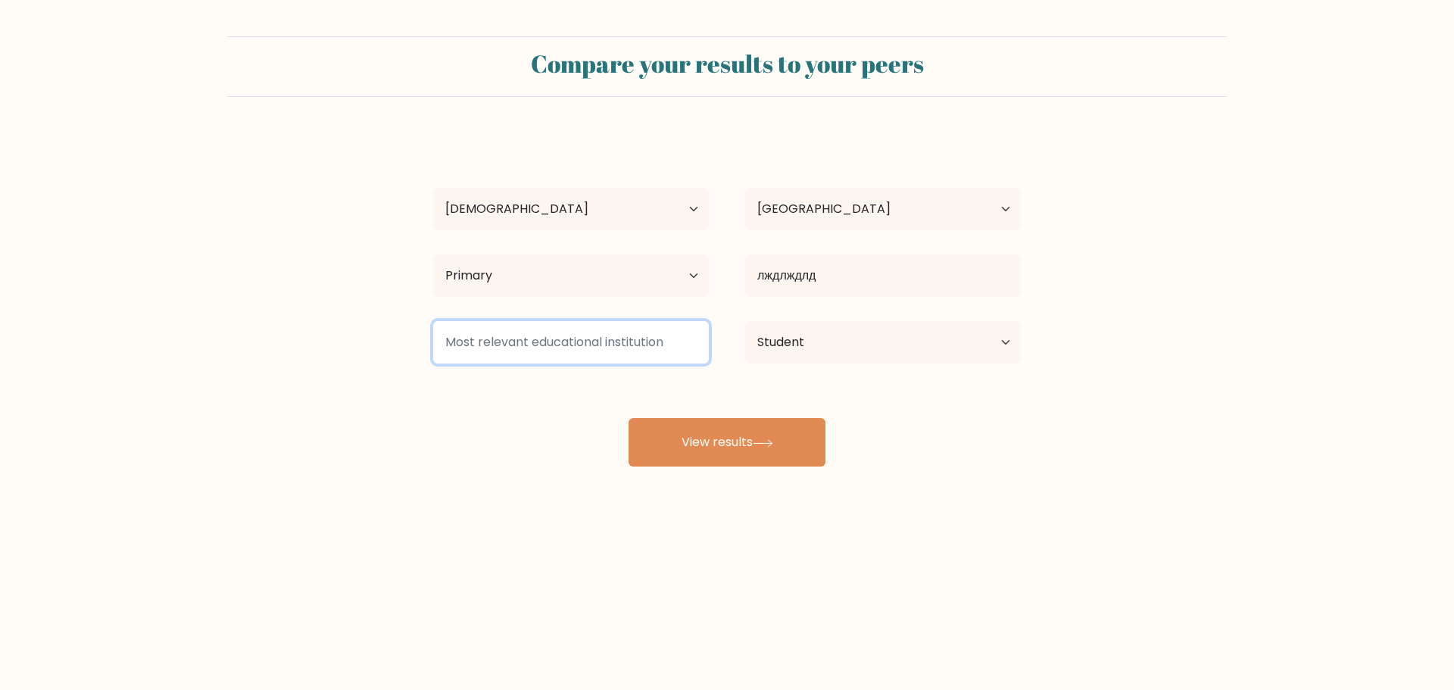
click at [599, 333] on input at bounding box center [571, 342] width 276 height 42
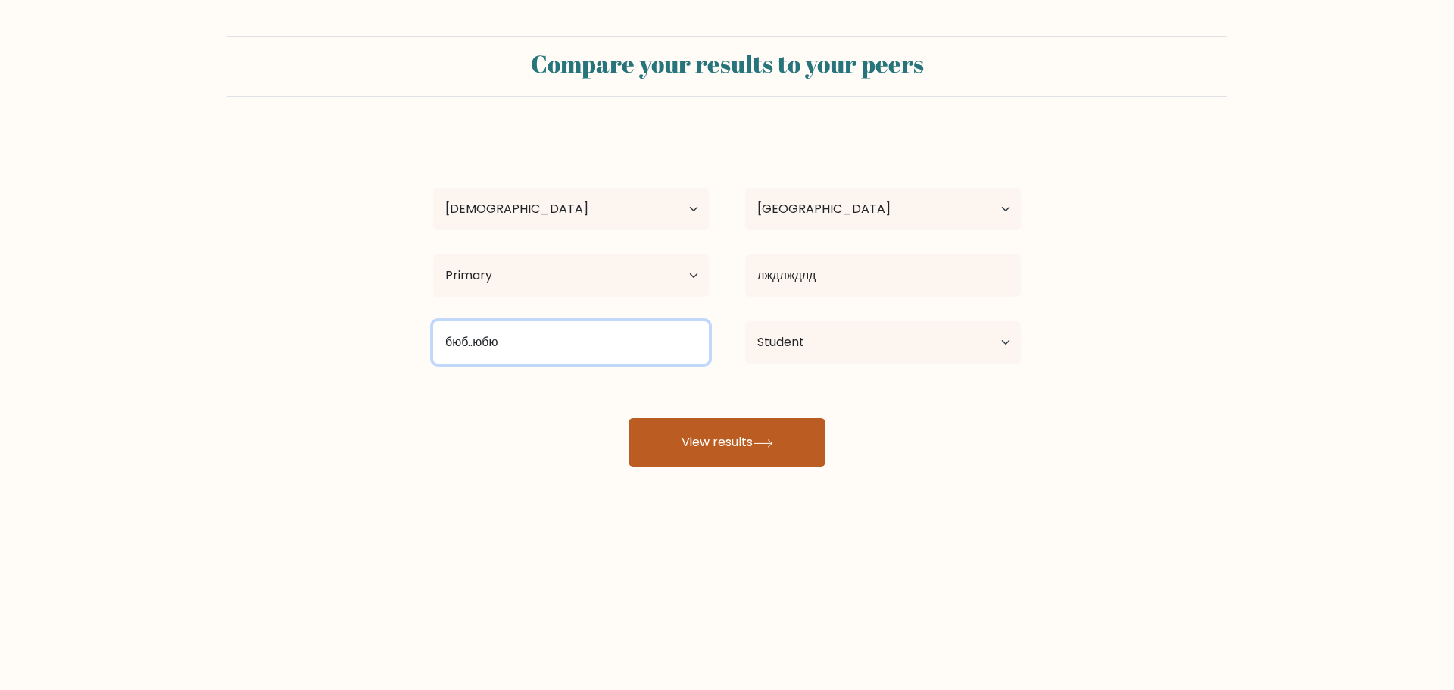
type input "бюб..юбю"
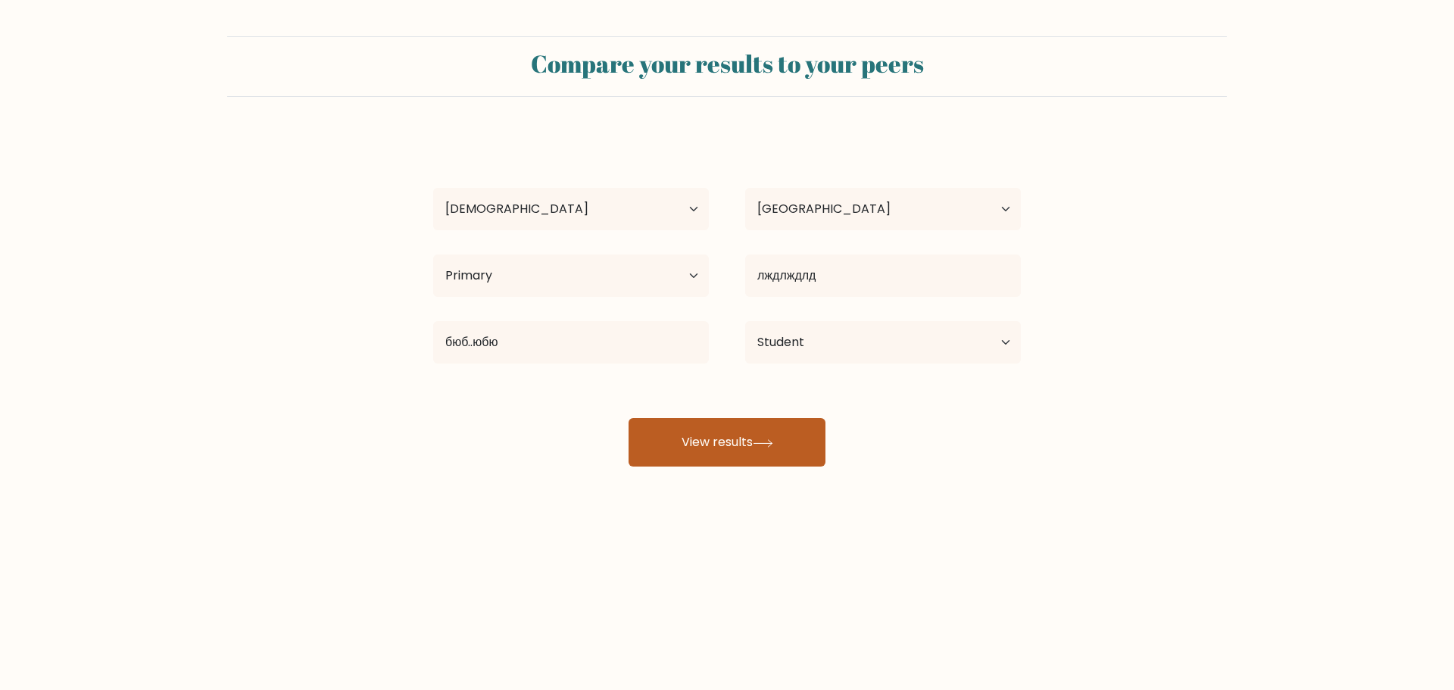
click at [734, 444] on button "View results" at bounding box center [726, 442] width 197 height 48
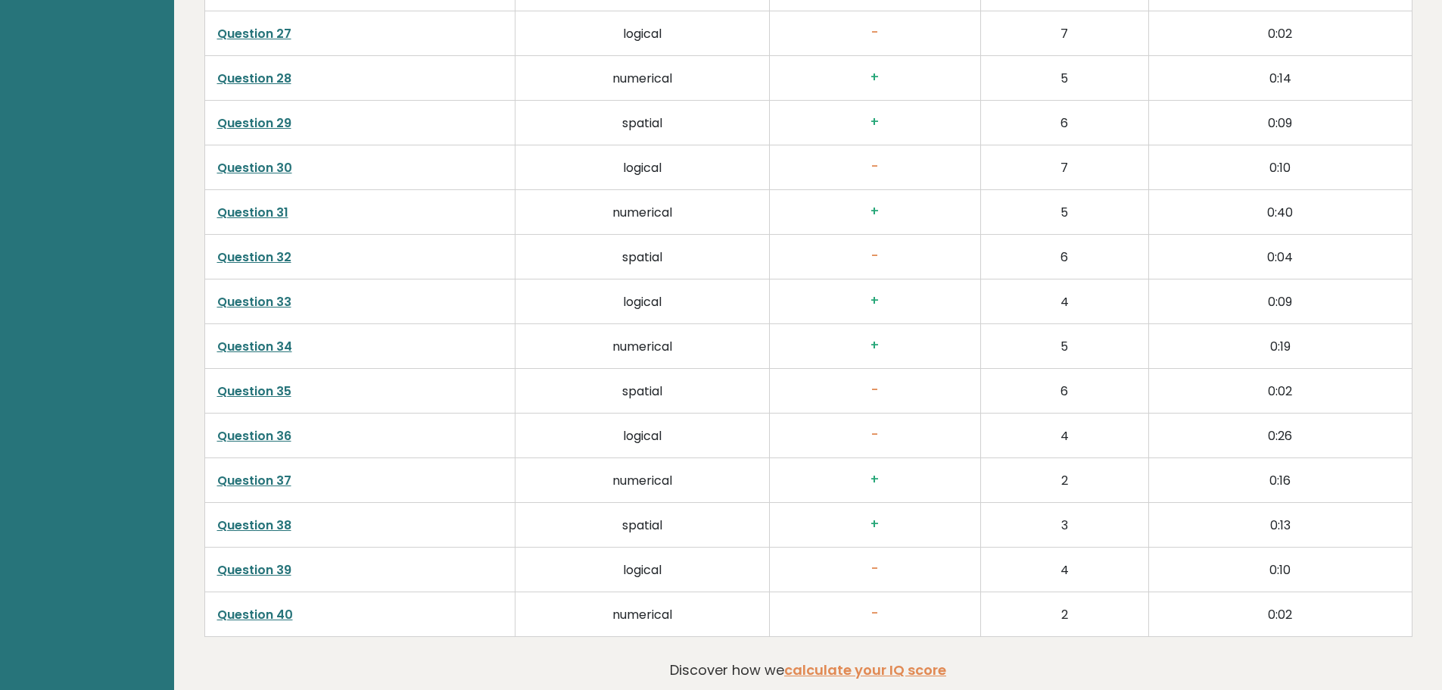
scroll to position [3785, 0]
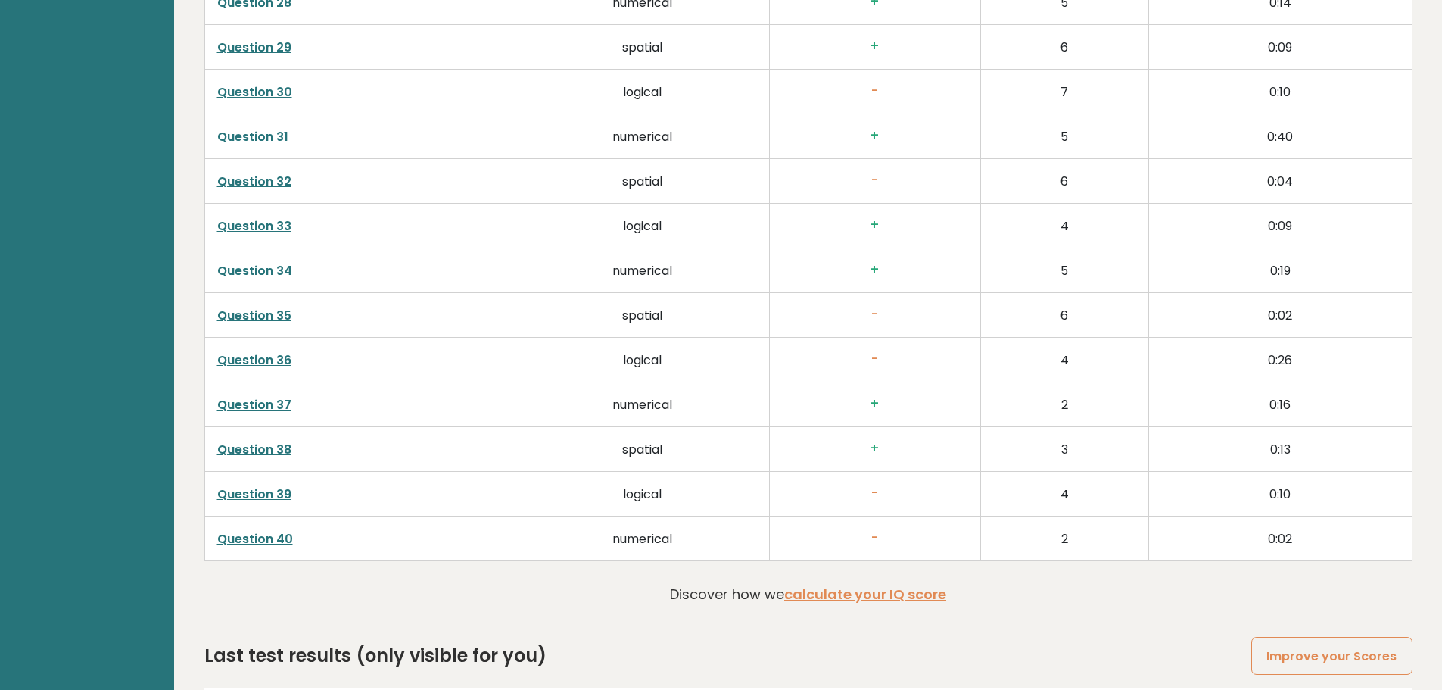
click at [257, 447] on link "Question 38" at bounding box center [254, 449] width 74 height 17
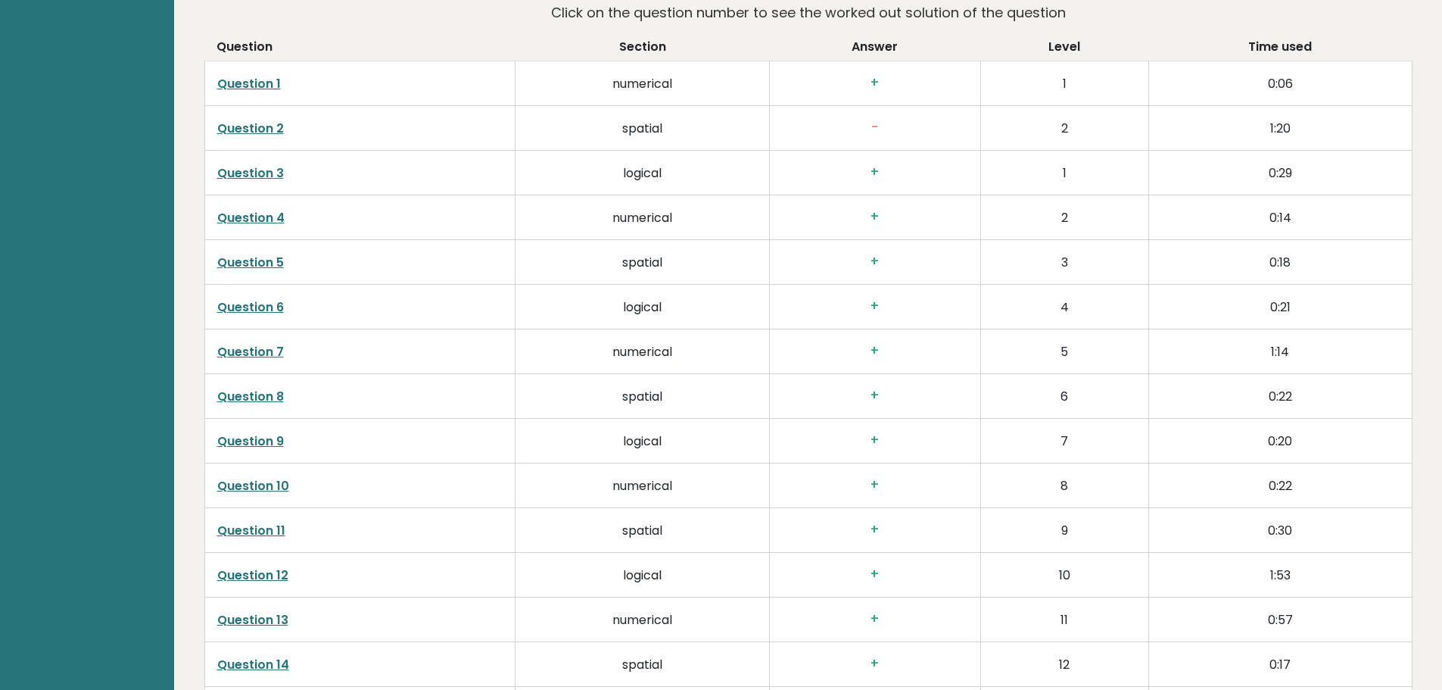
scroll to position [2423, 0]
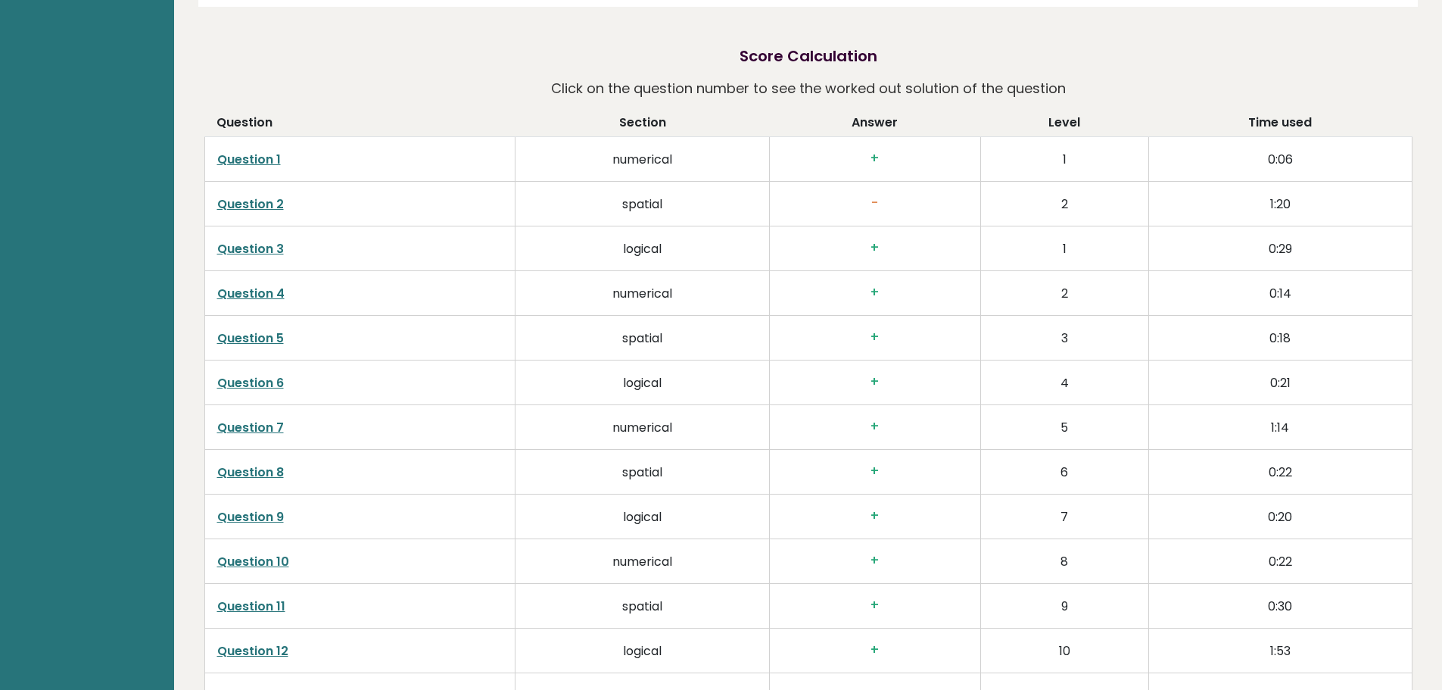
click at [255, 205] on link "Question 2" at bounding box center [250, 203] width 67 height 17
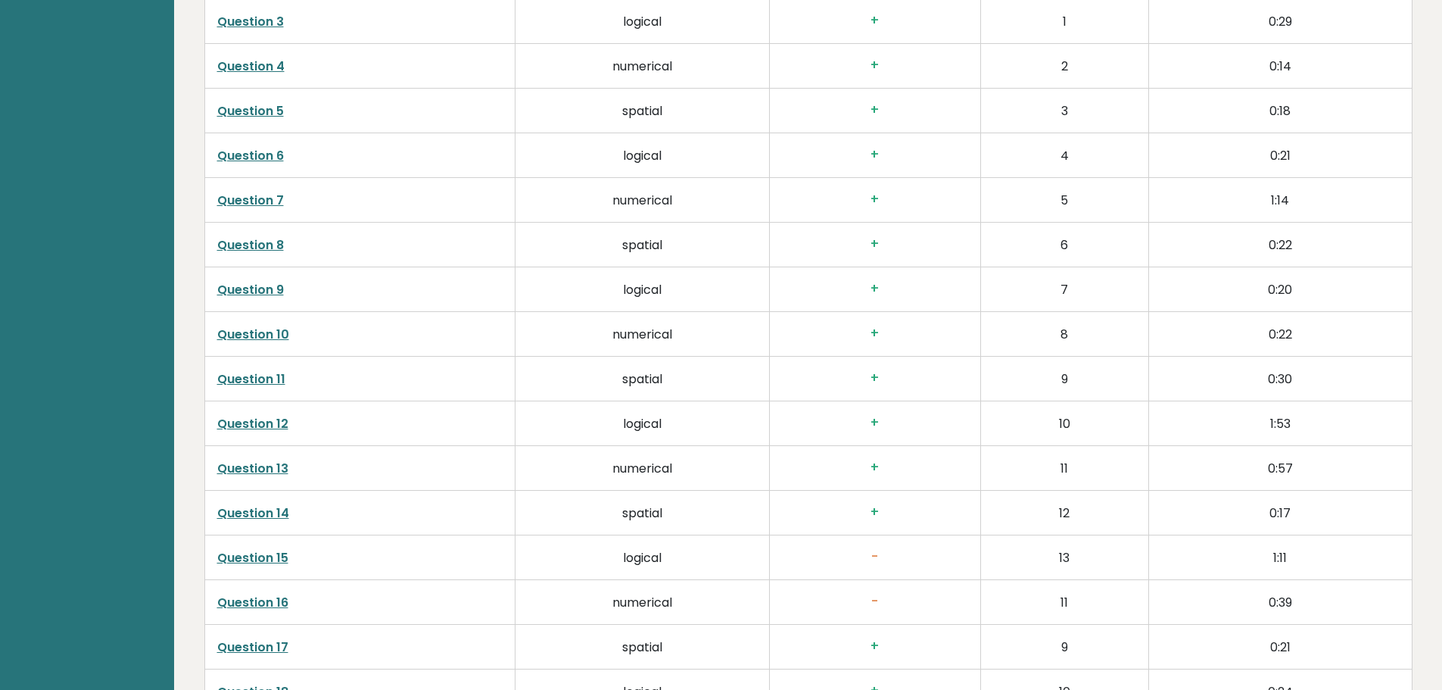
scroll to position [2725, 0]
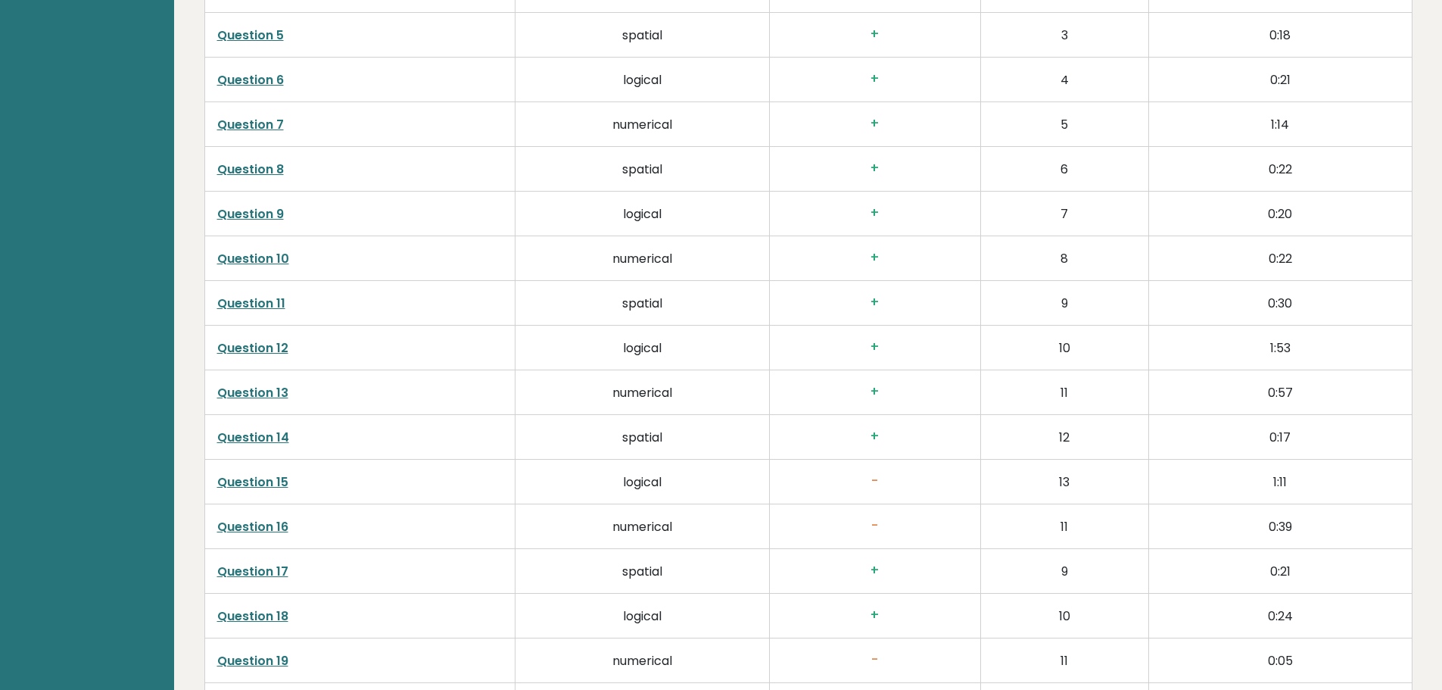
click at [250, 480] on link "Question 15" at bounding box center [252, 481] width 71 height 17
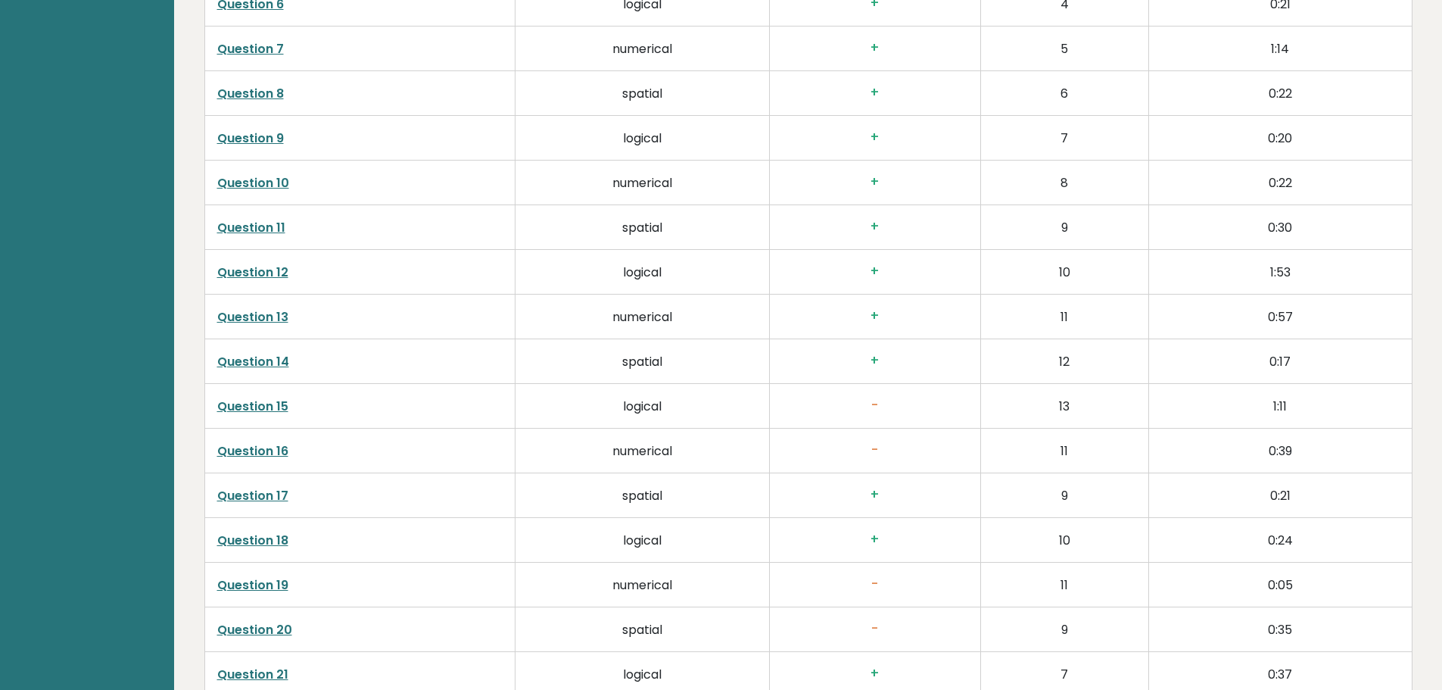
click at [266, 453] on link "Question 16" at bounding box center [252, 450] width 71 height 17
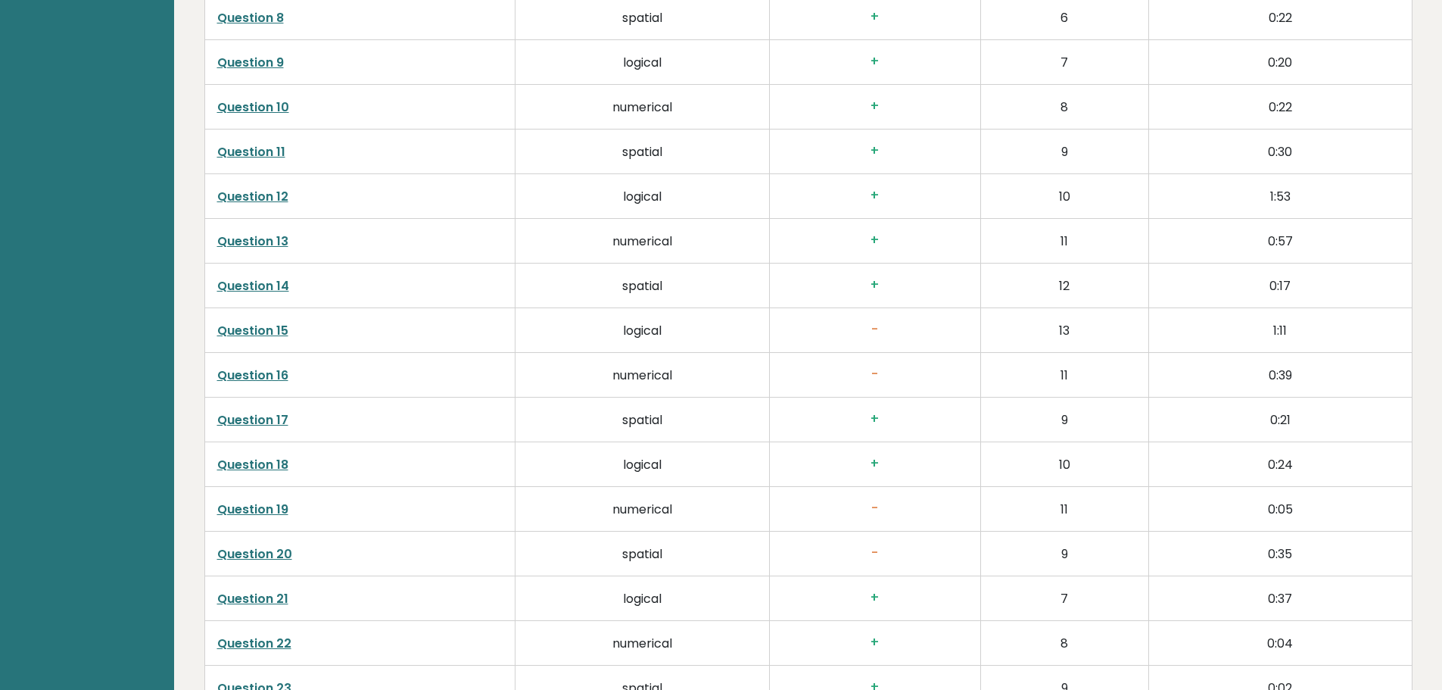
click at [273, 510] on link "Question 19" at bounding box center [252, 508] width 71 height 17
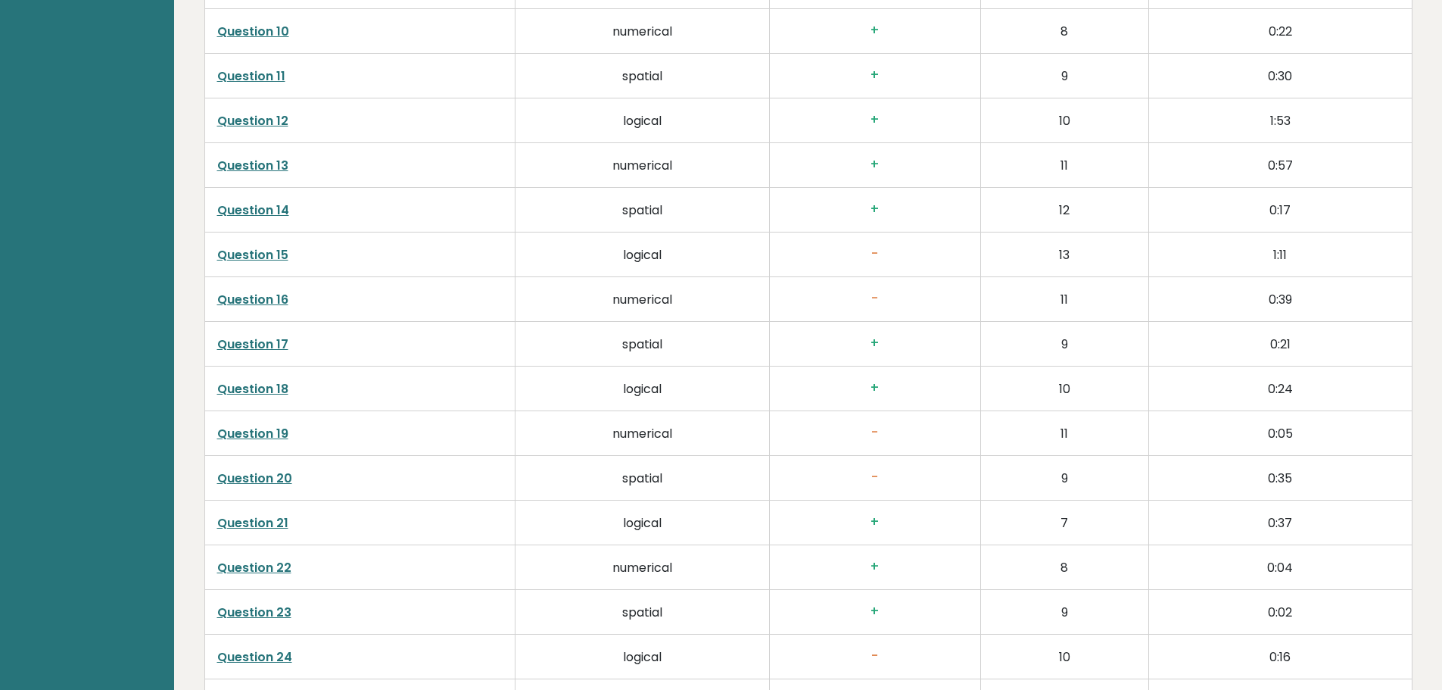
click at [280, 479] on link "Question 20" at bounding box center [254, 477] width 75 height 17
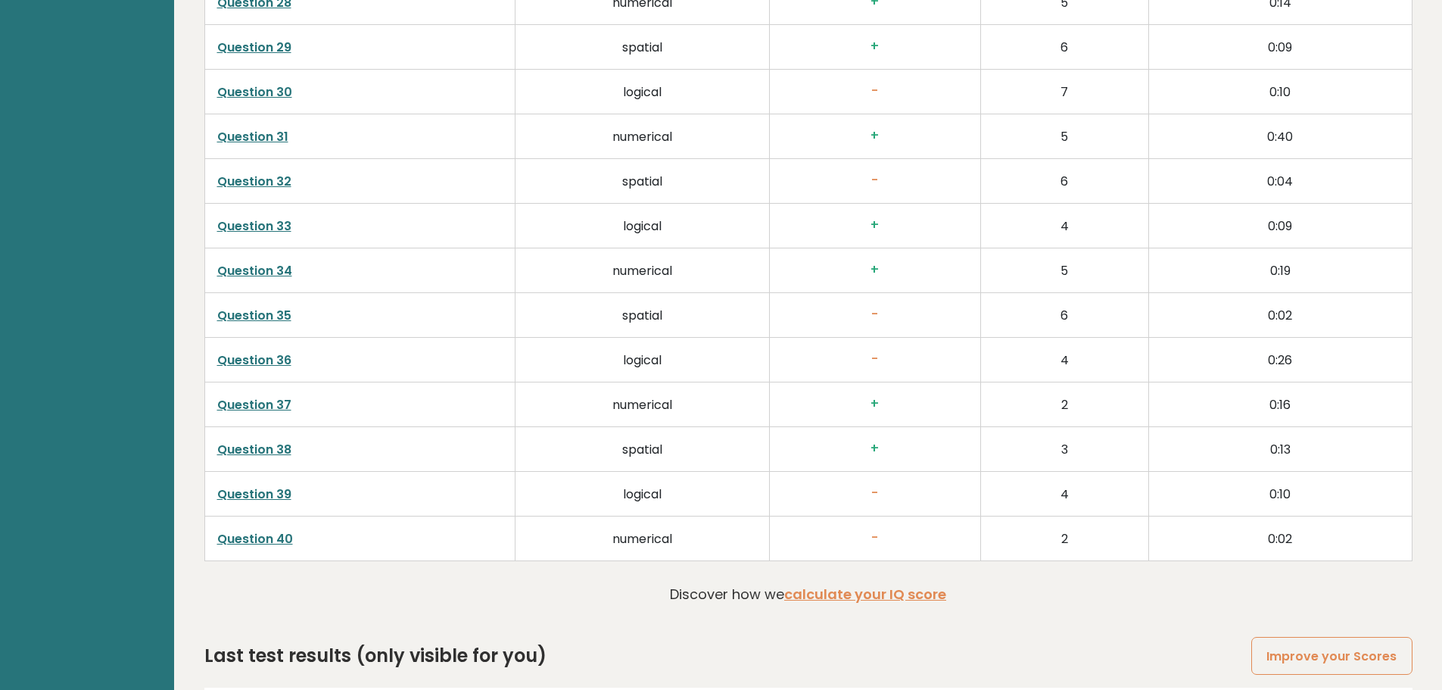
scroll to position [3710, 0]
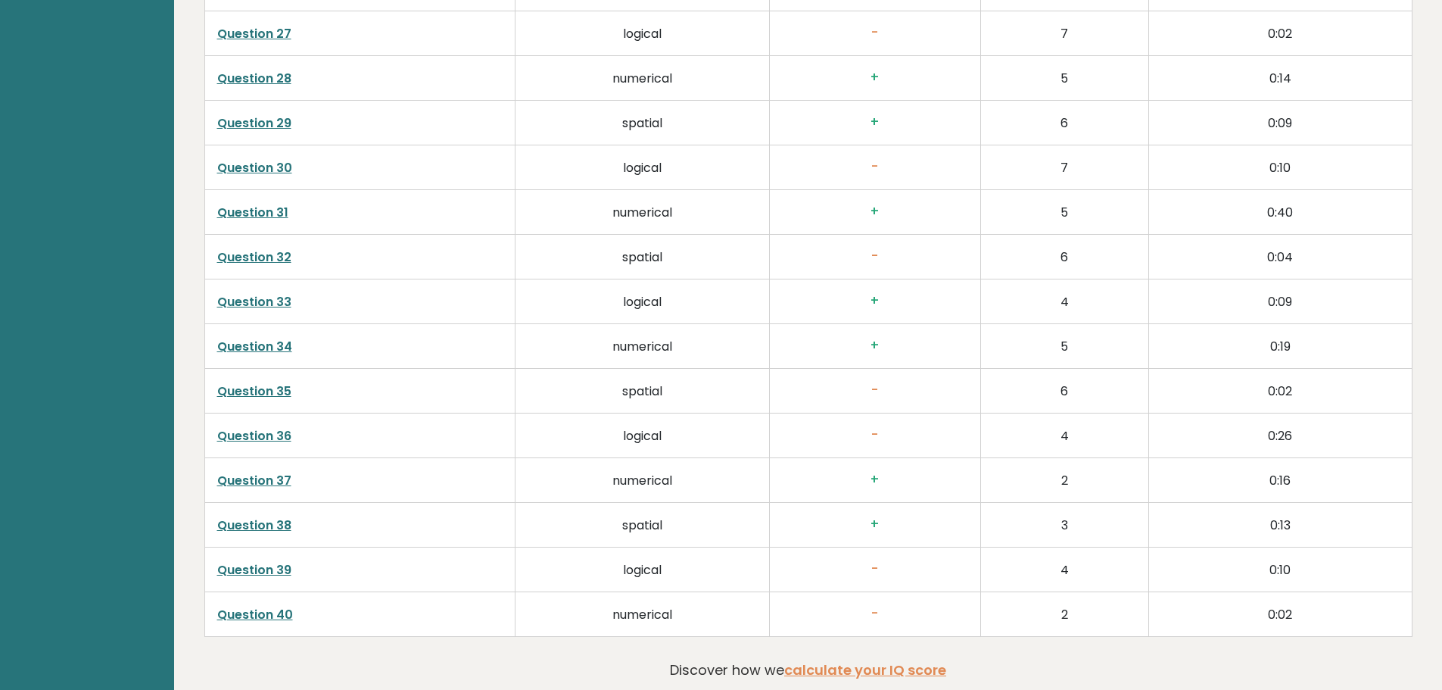
click at [268, 254] on link "Question 32" at bounding box center [254, 256] width 74 height 17
click at [273, 255] on link "Question 32" at bounding box center [254, 256] width 74 height 17
click at [258, 214] on link "Question 31" at bounding box center [252, 212] width 71 height 17
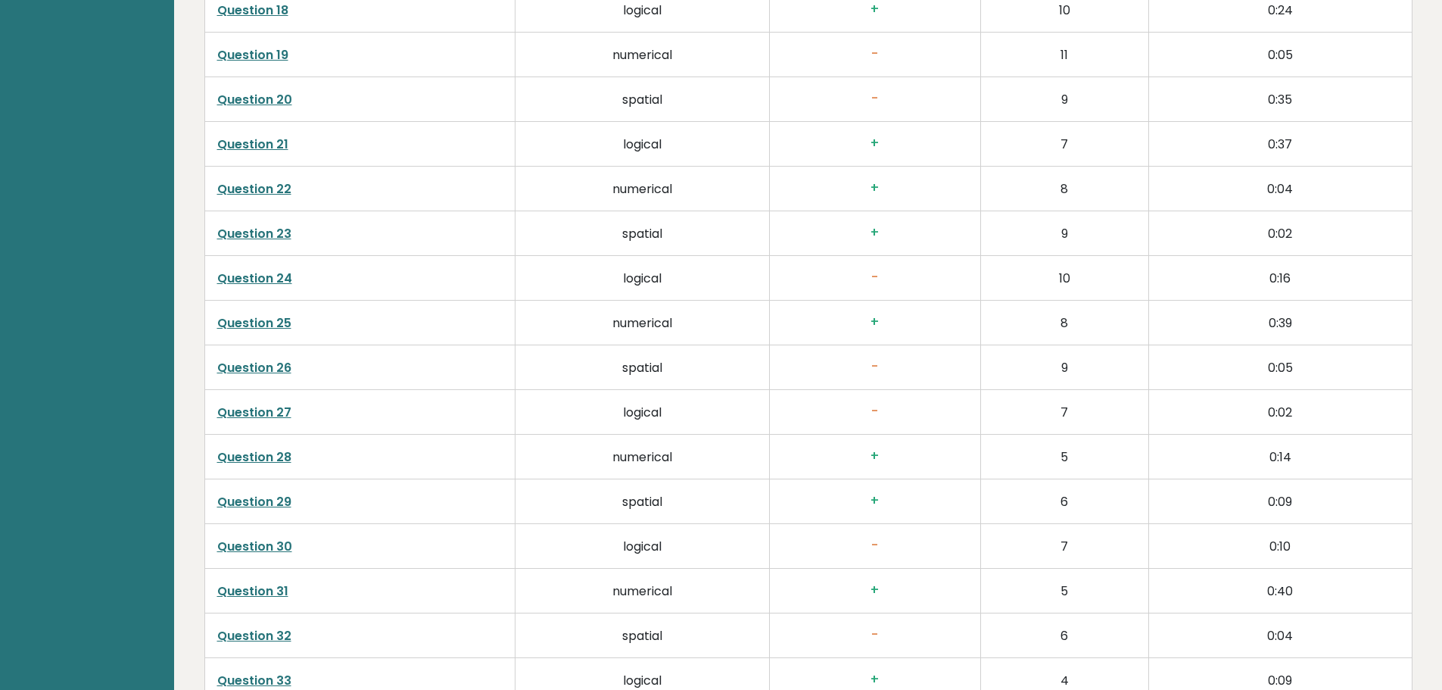
scroll to position [3180, 0]
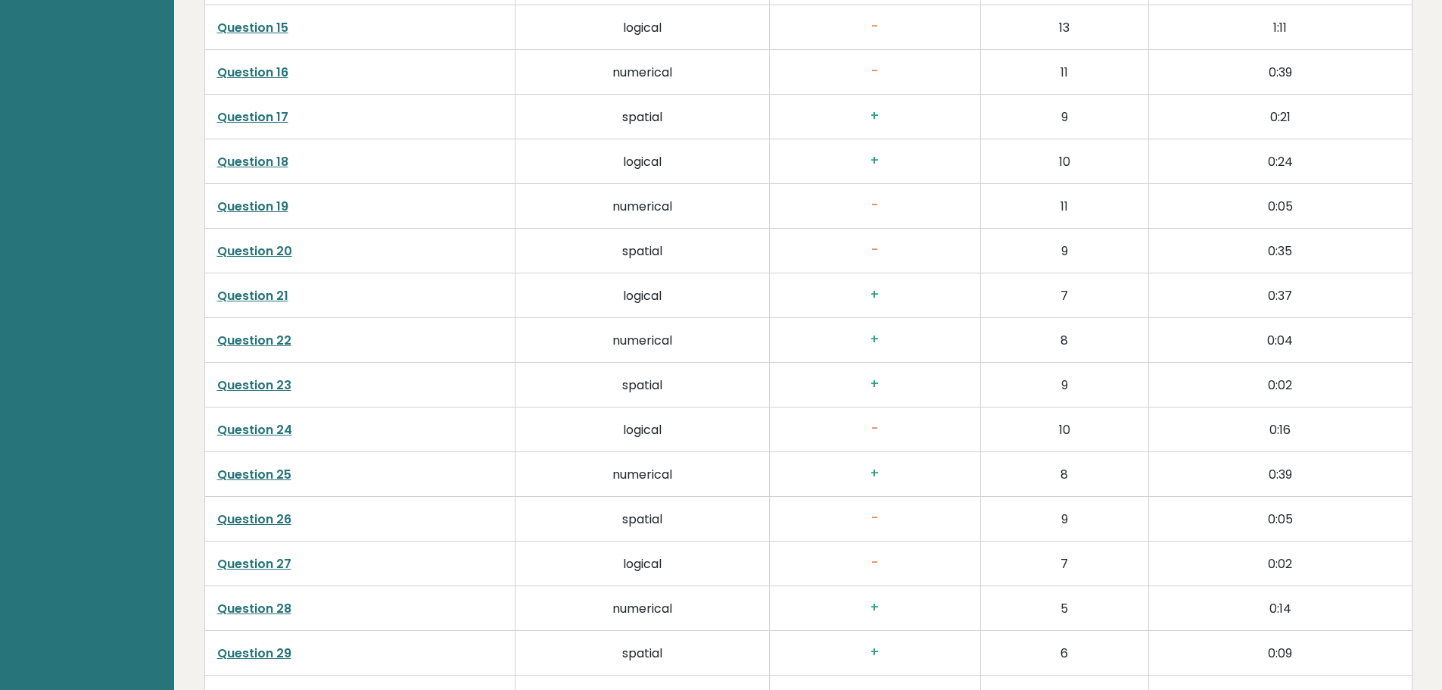
click at [267, 206] on link "Question 19" at bounding box center [252, 206] width 71 height 17
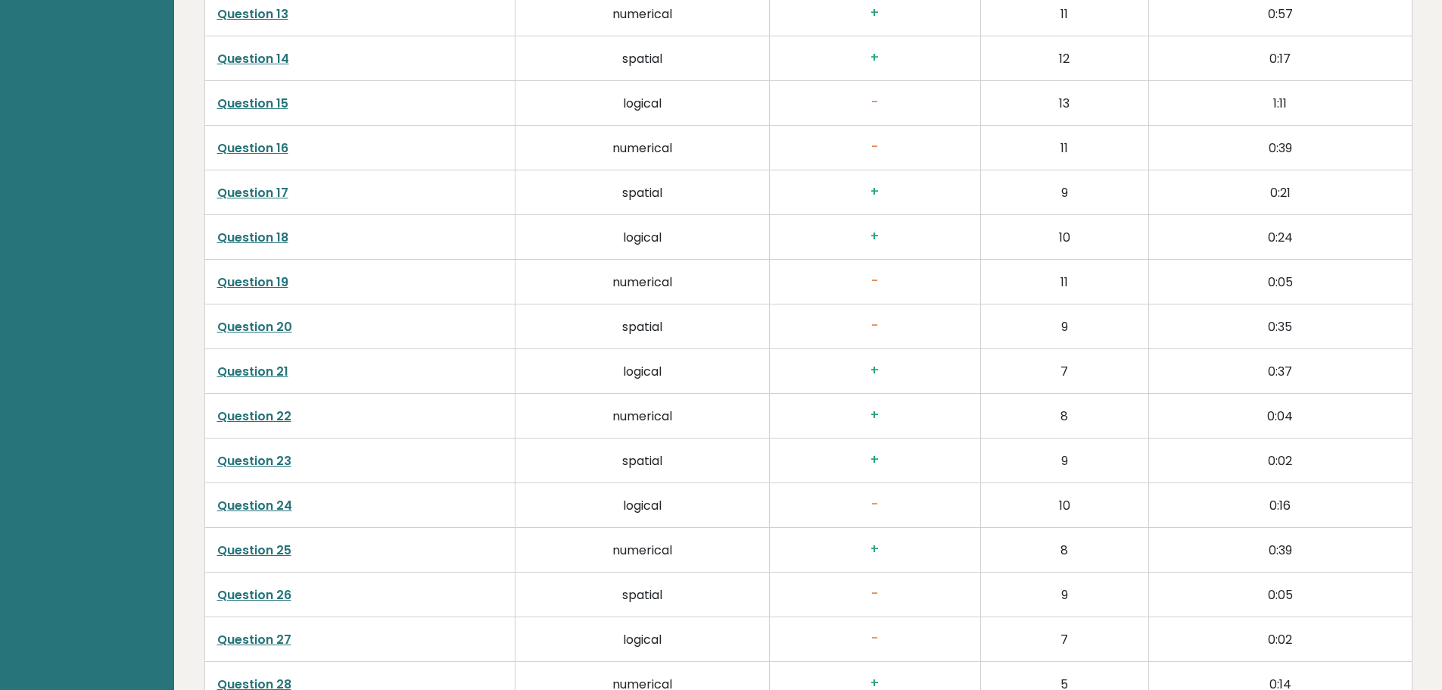
scroll to position [2953, 0]
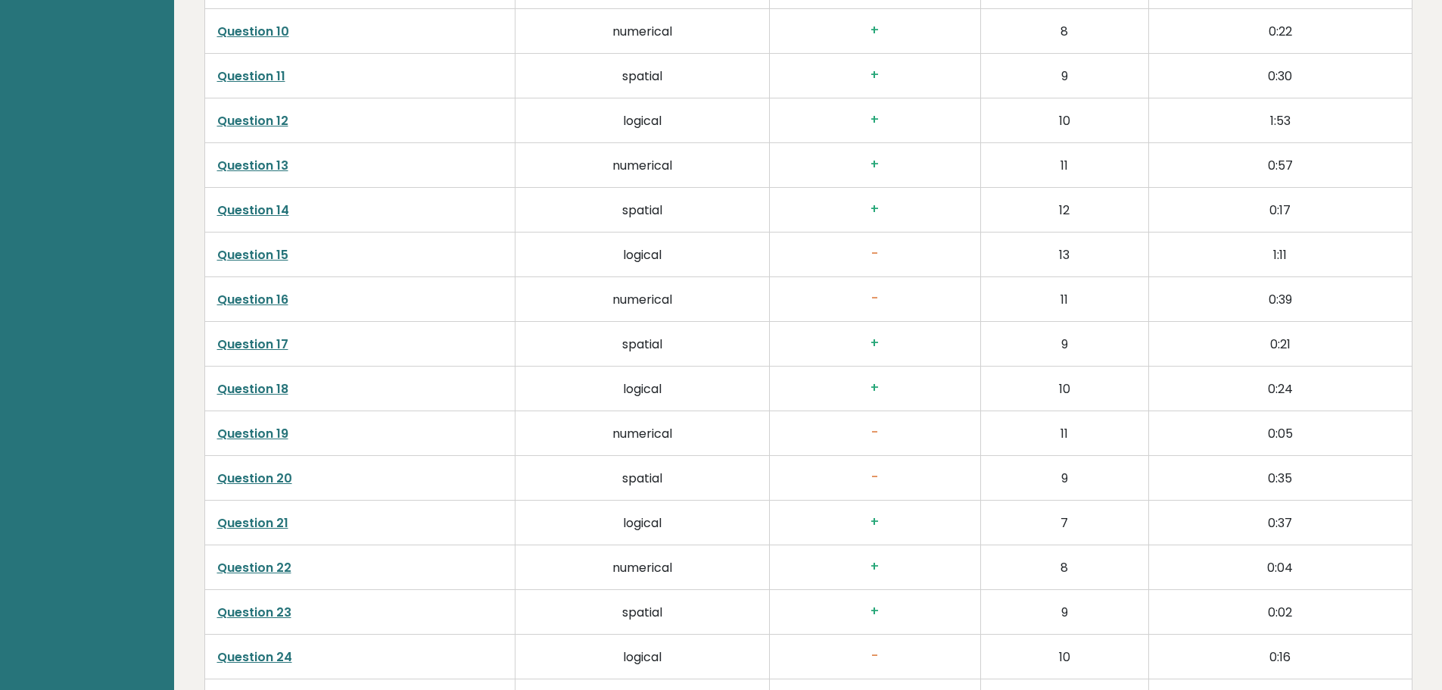
click at [260, 251] on link "Question 15" at bounding box center [252, 254] width 71 height 17
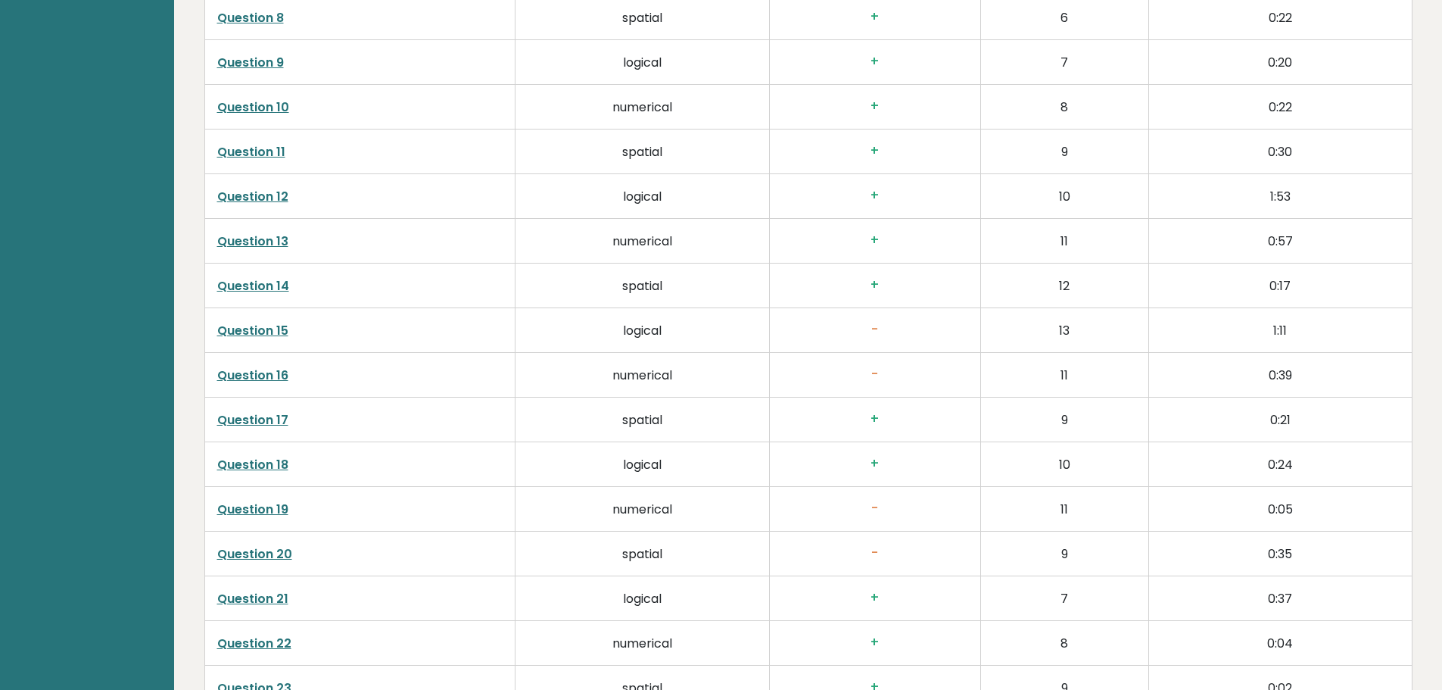
click at [258, 153] on link "Question 11" at bounding box center [251, 151] width 68 height 17
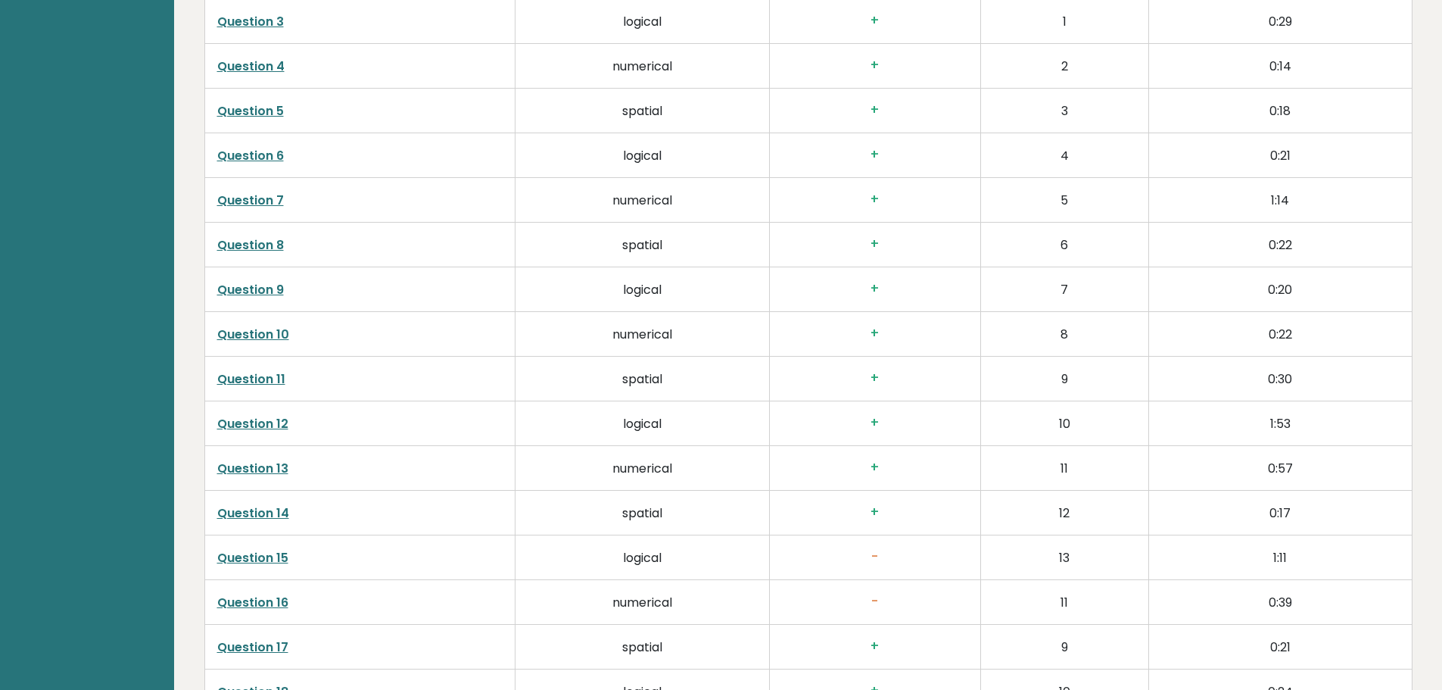
scroll to position [2498, 0]
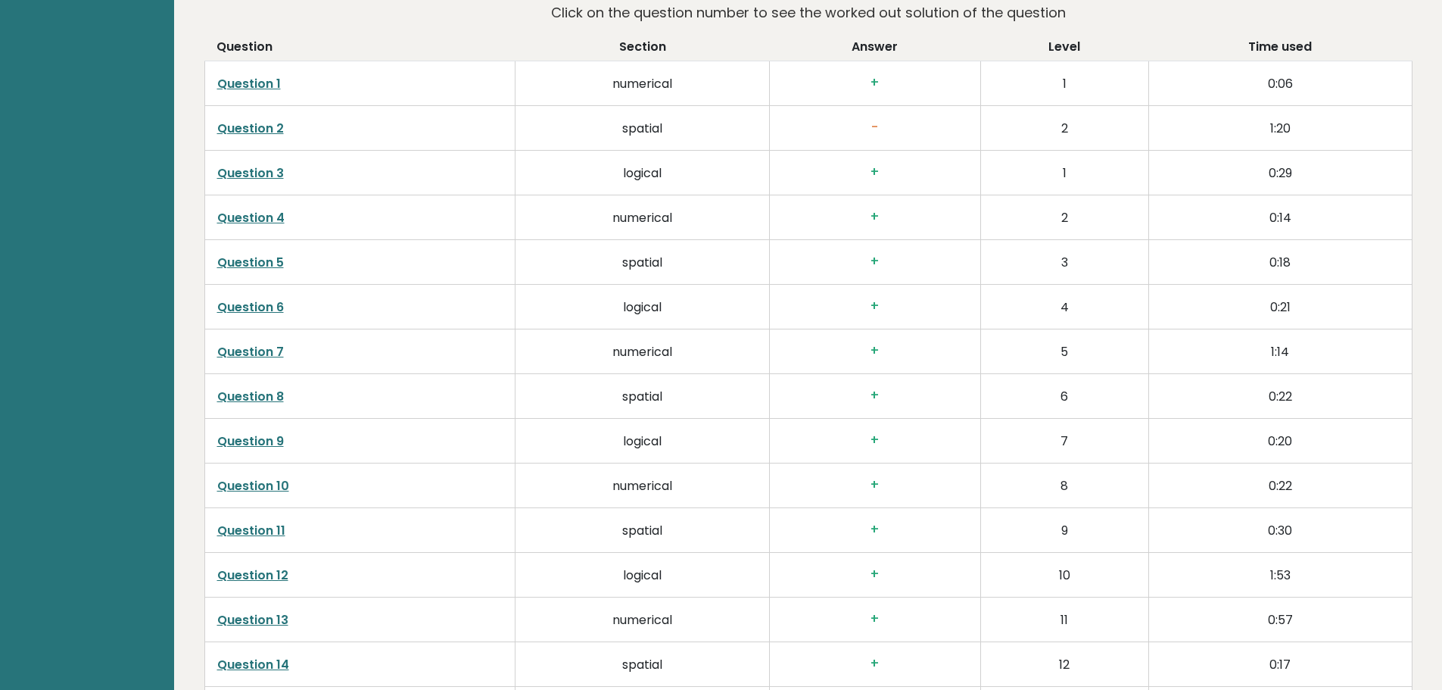
click at [251, 125] on link "Question 2" at bounding box center [250, 128] width 67 height 17
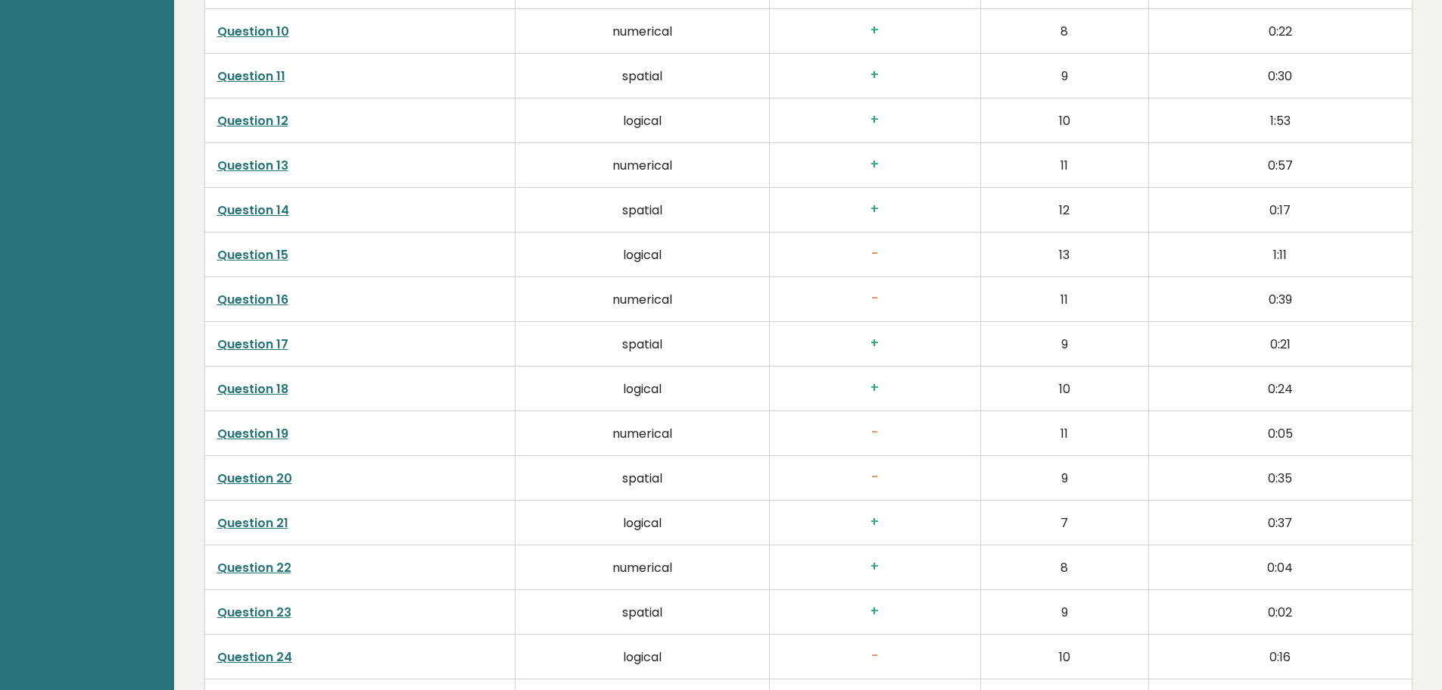
scroll to position [3028, 0]
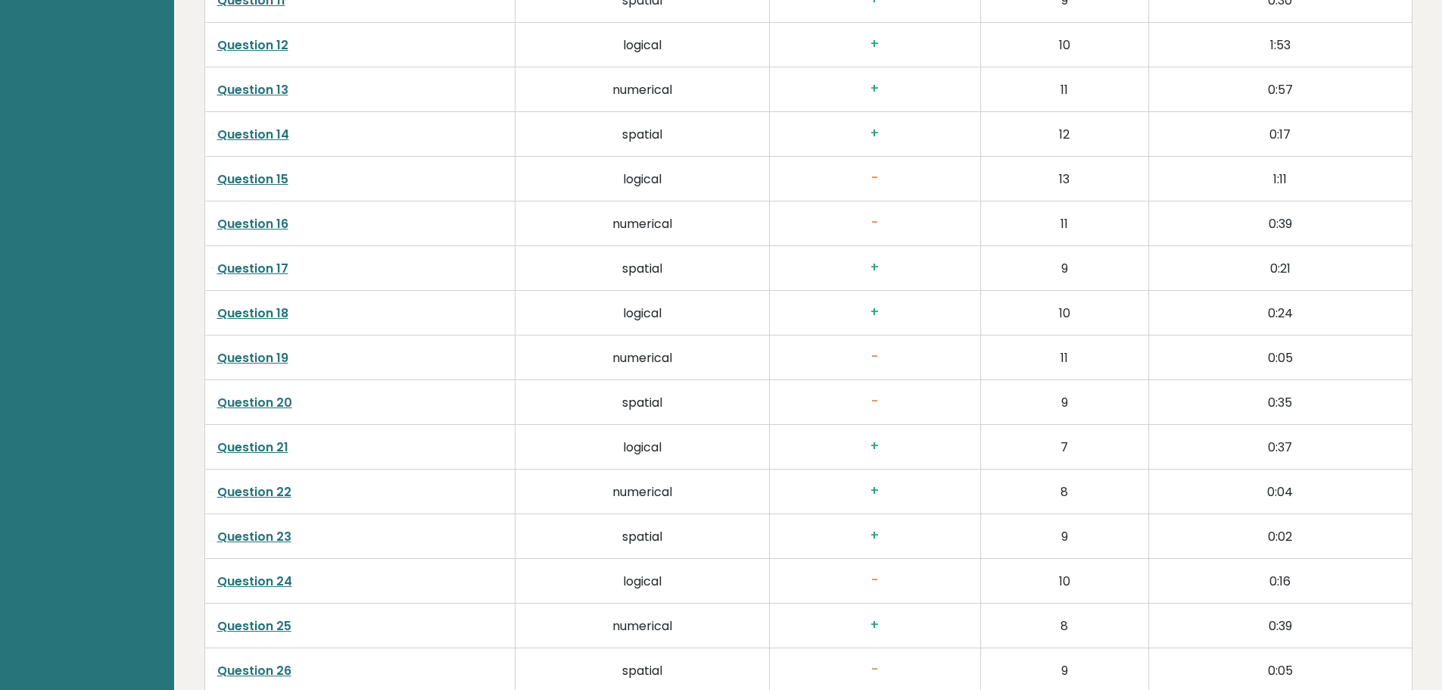
click at [255, 312] on link "Question 18" at bounding box center [252, 312] width 71 height 17
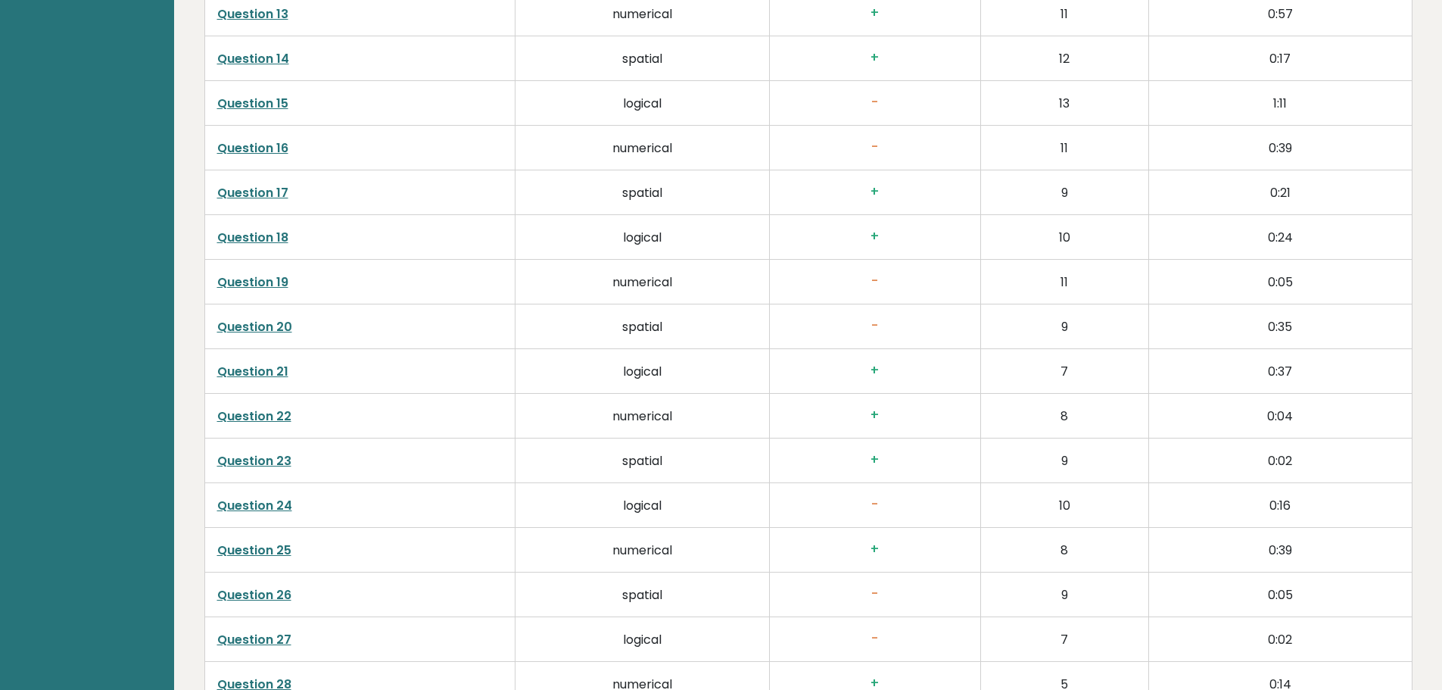
click at [258, 418] on link "Question 22" at bounding box center [254, 415] width 74 height 17
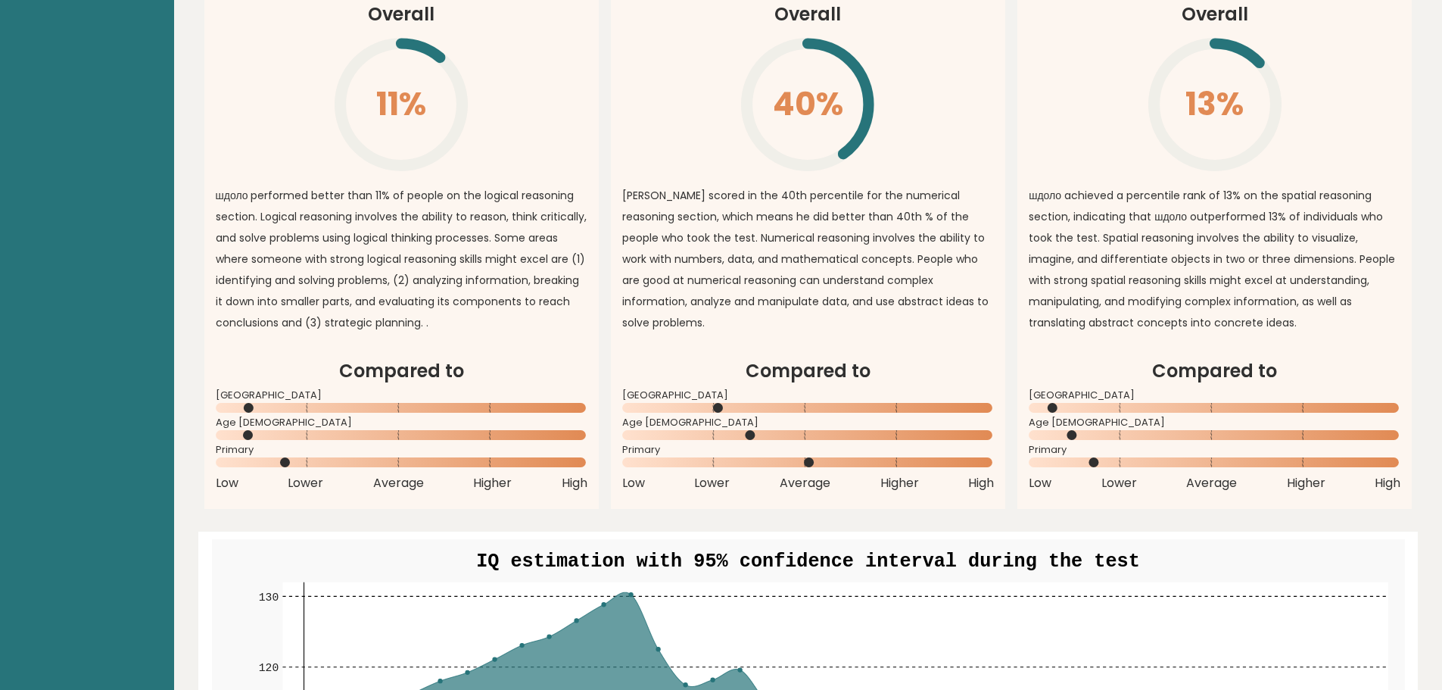
scroll to position [1144, 0]
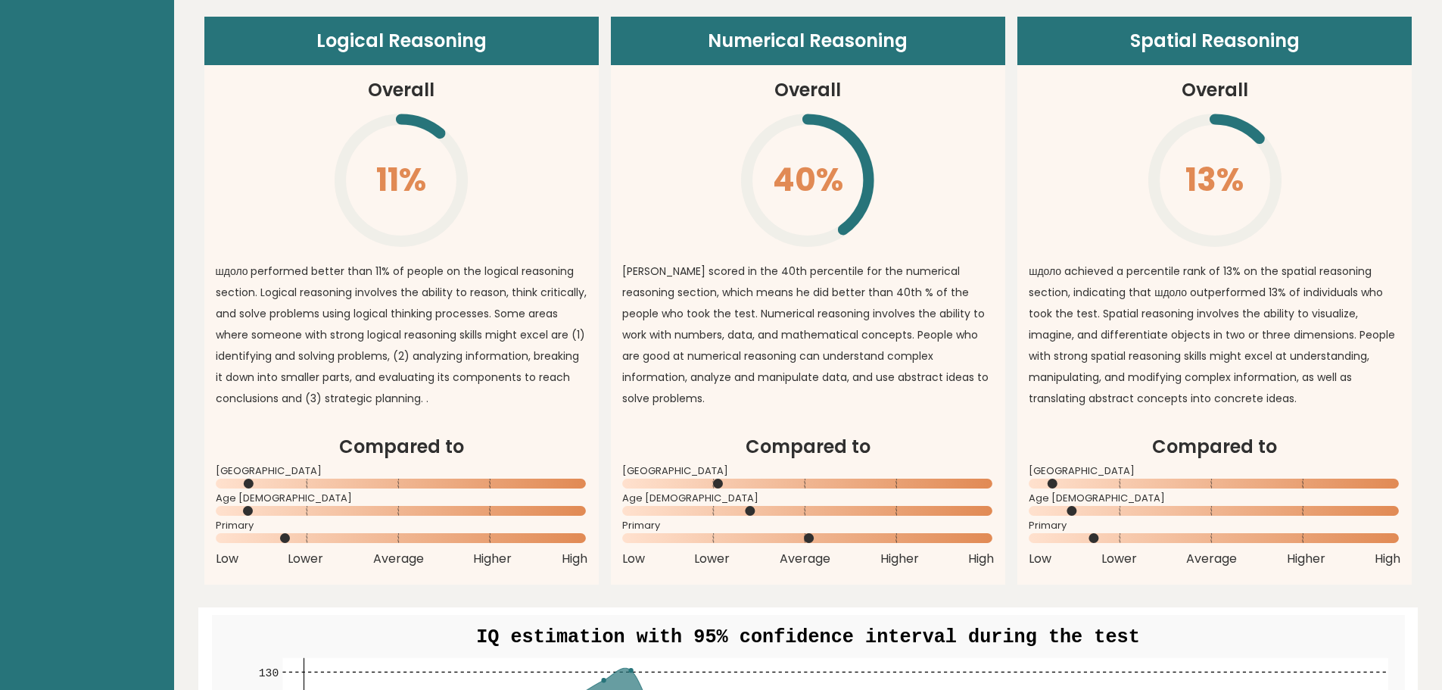
drag, startPoint x: 717, startPoint y: 483, endPoint x: 735, endPoint y: 485, distance: 18.2
click at [735, 485] on icon at bounding box center [808, 483] width 372 height 10
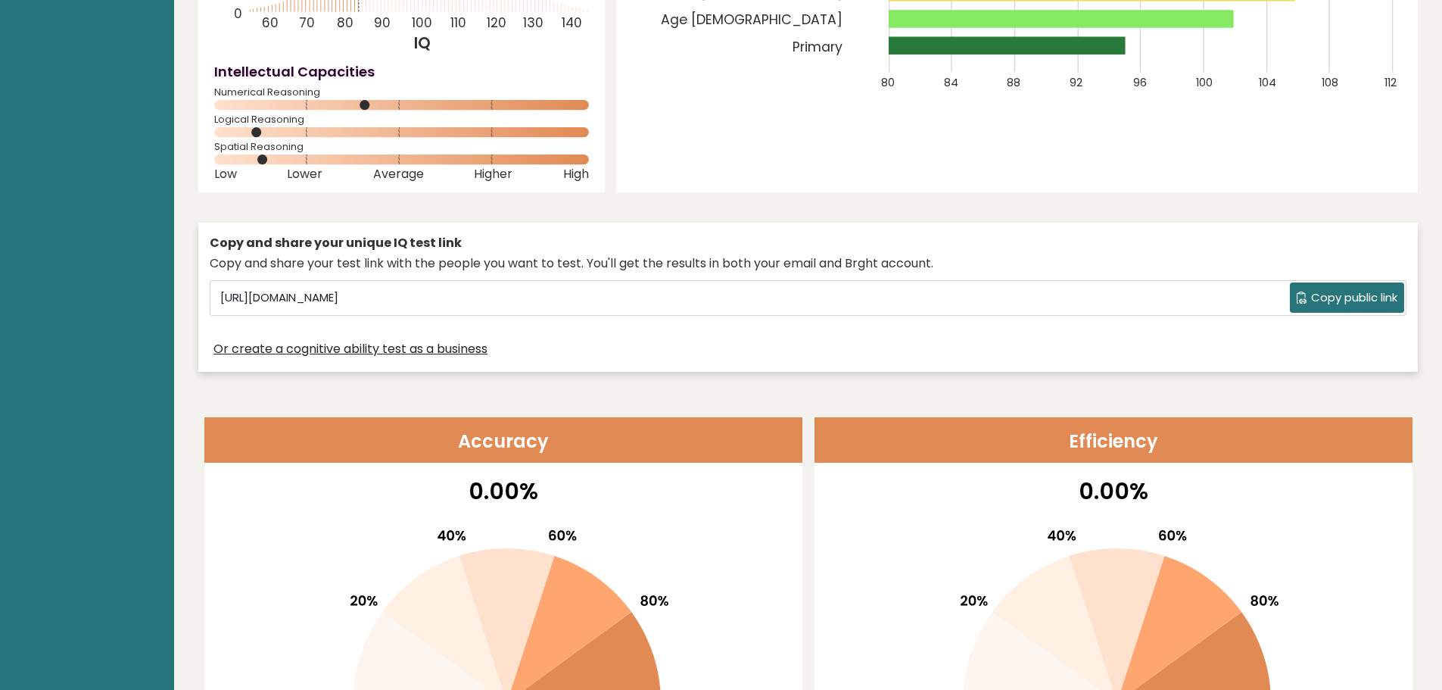
scroll to position [530, 0]
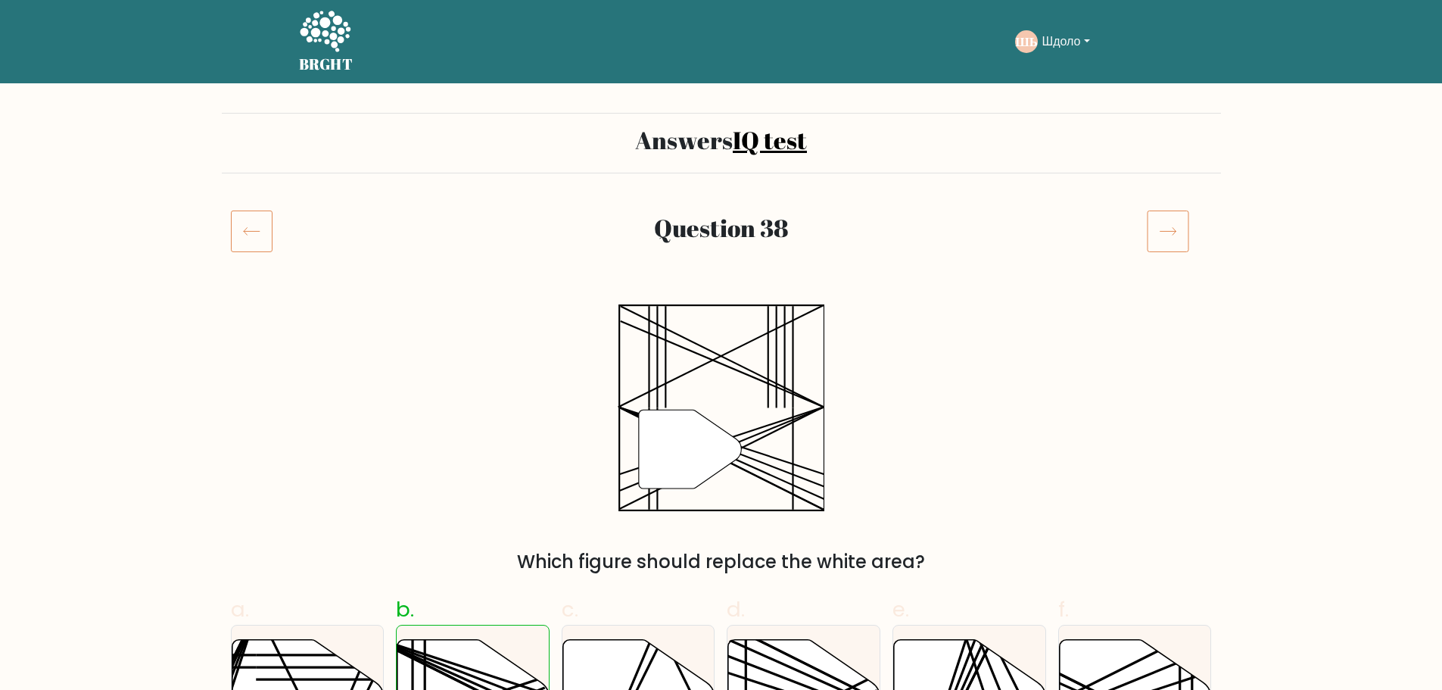
scroll to position [76, 0]
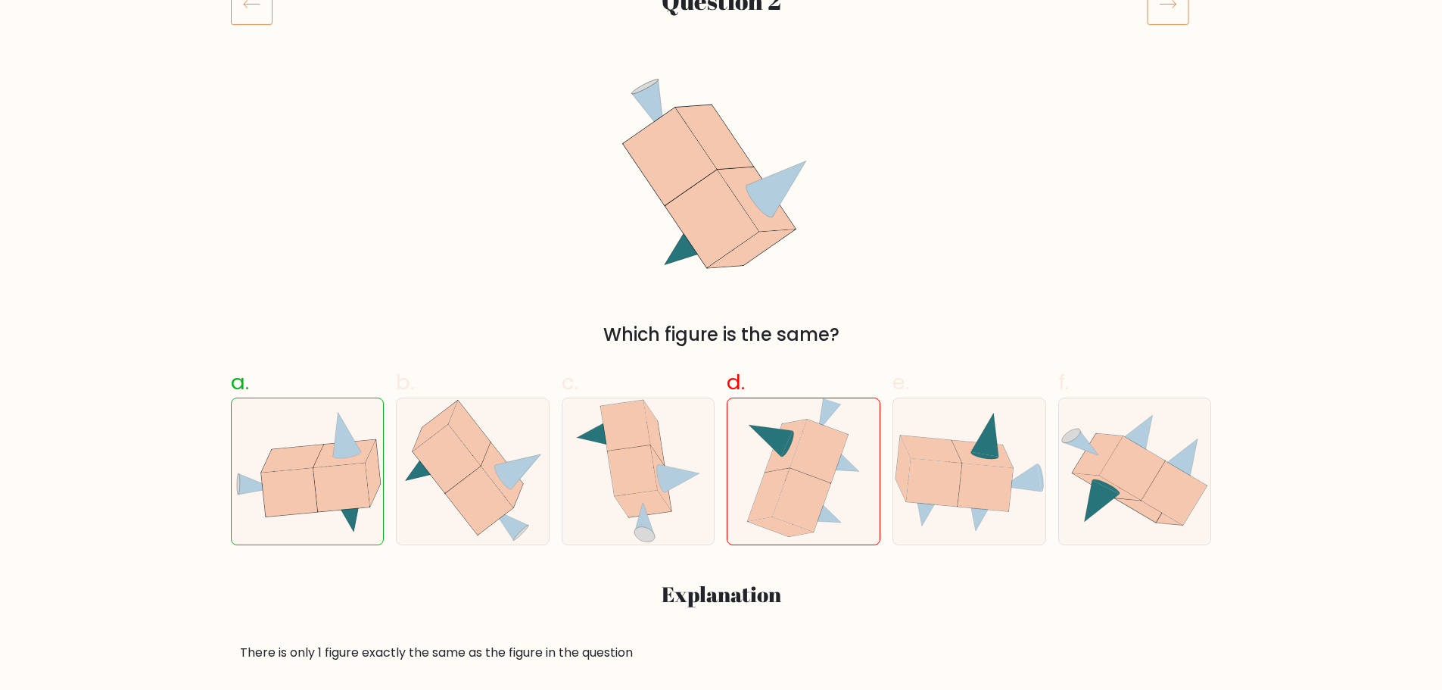
scroll to position [151, 0]
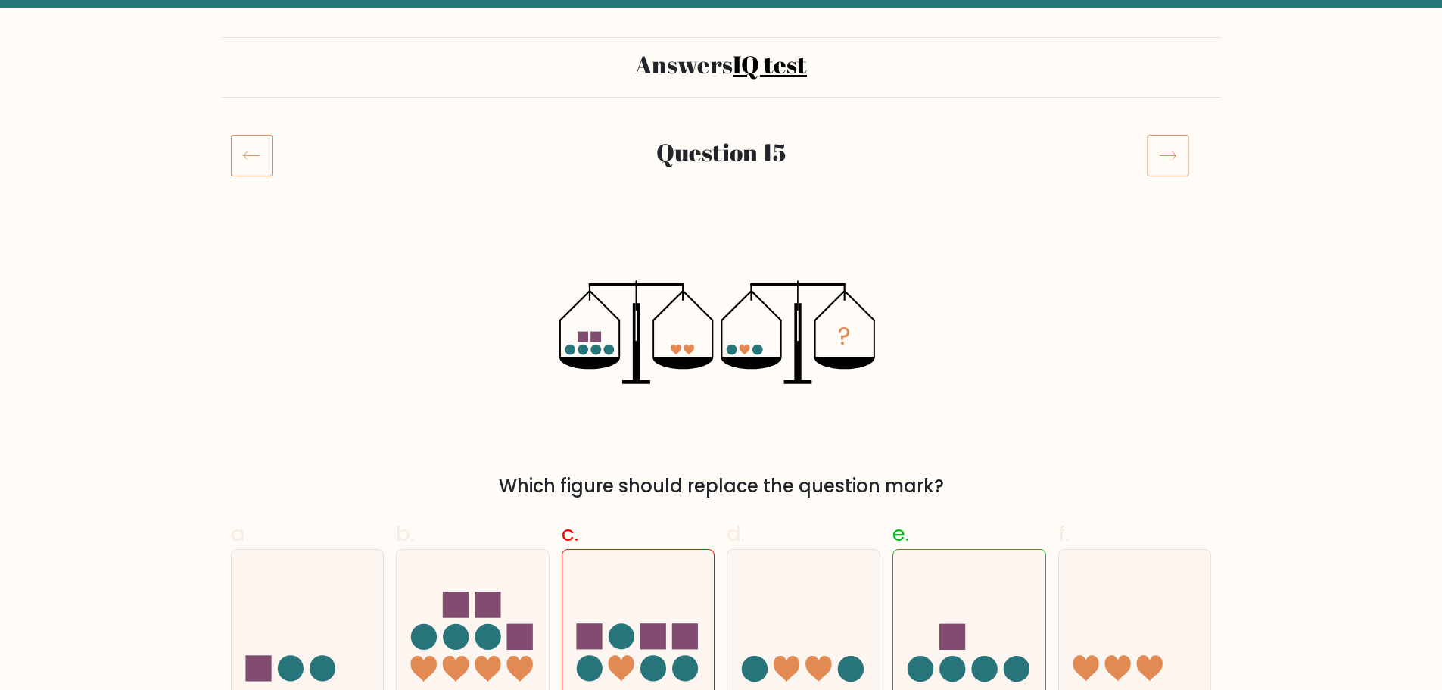
scroll to position [151, 0]
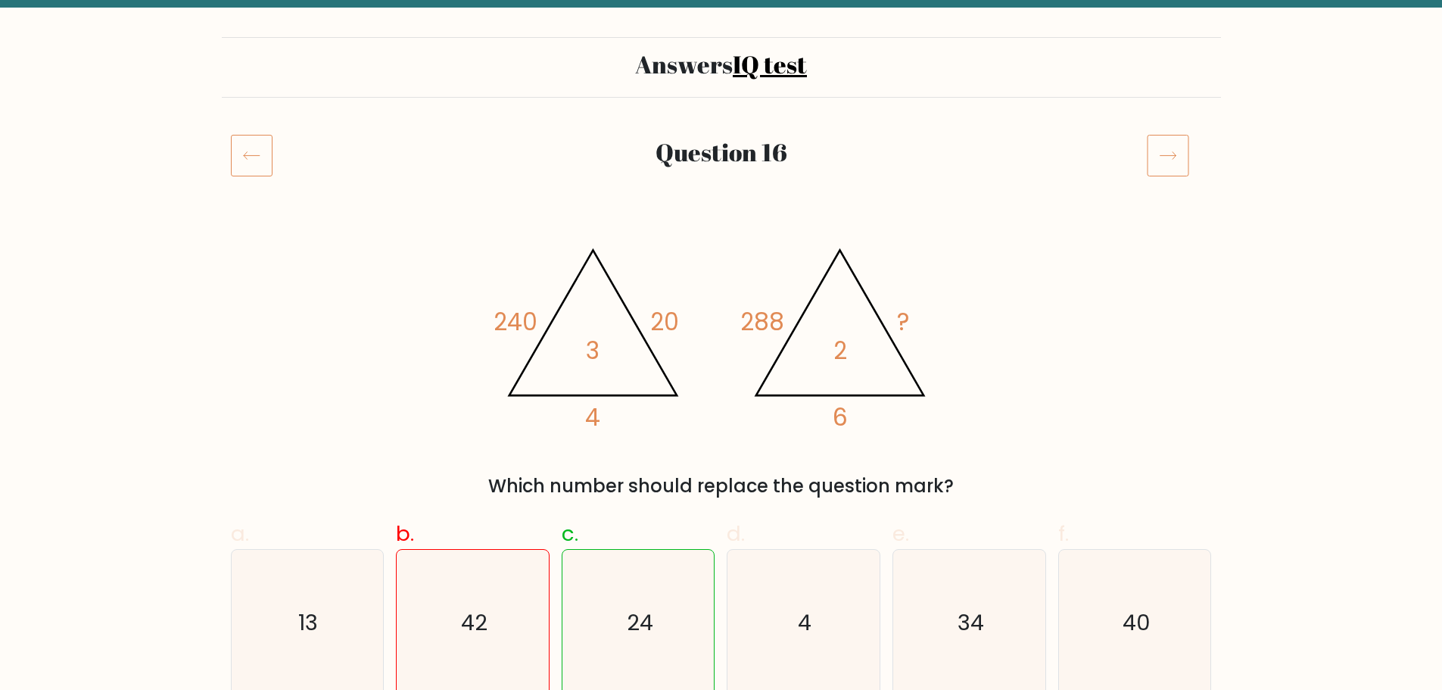
scroll to position [151, 0]
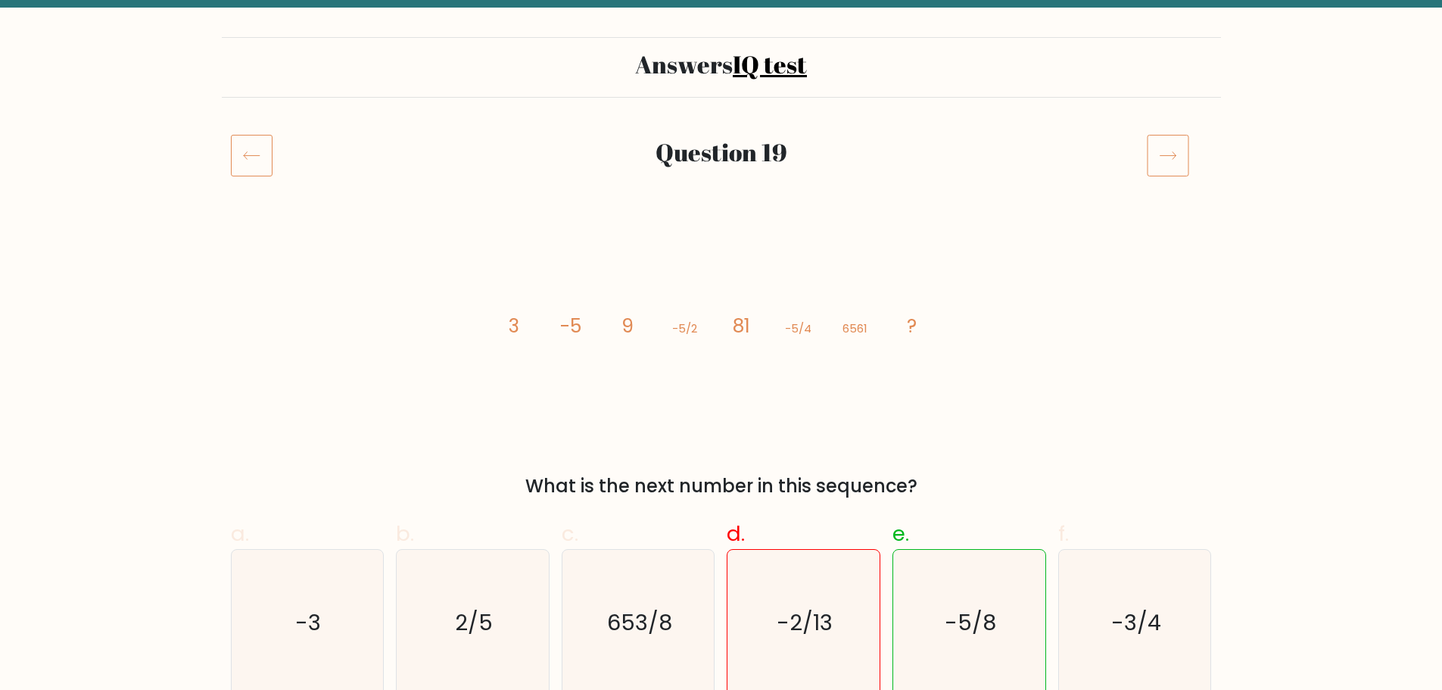
scroll to position [151, 0]
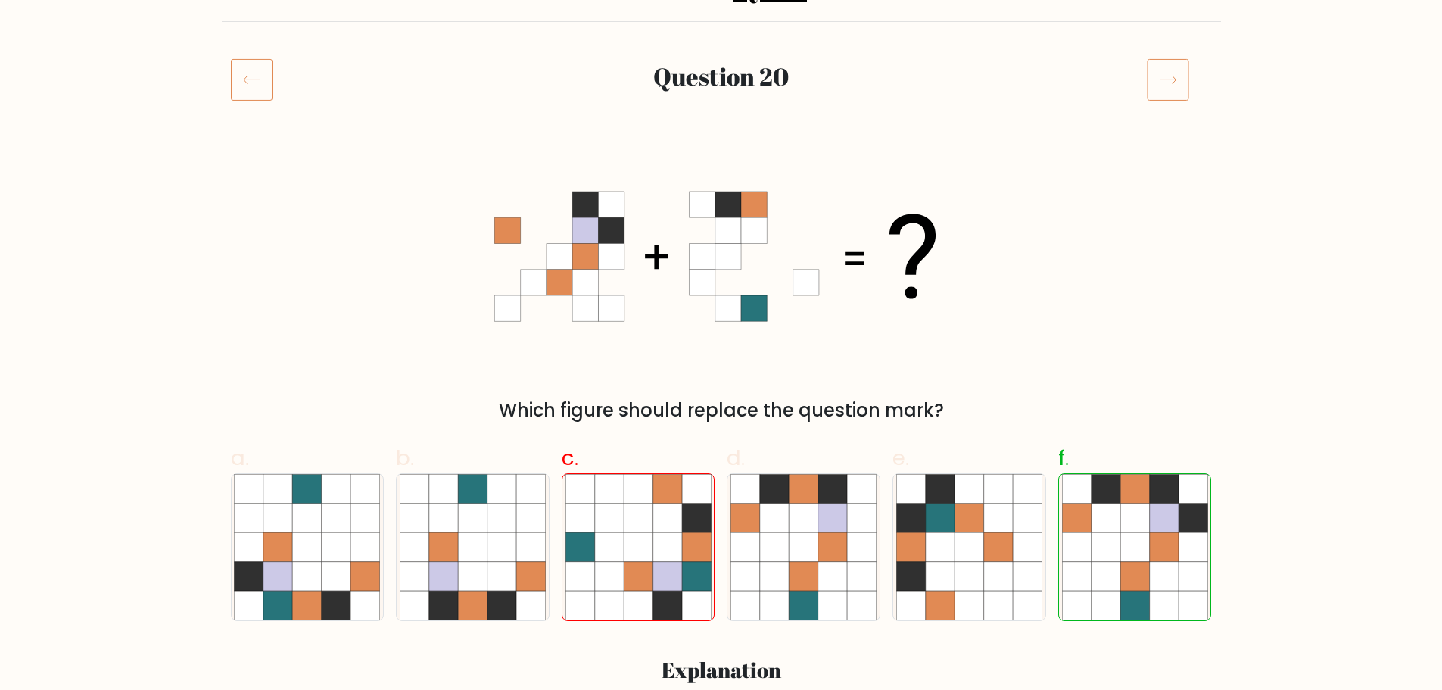
scroll to position [227, 0]
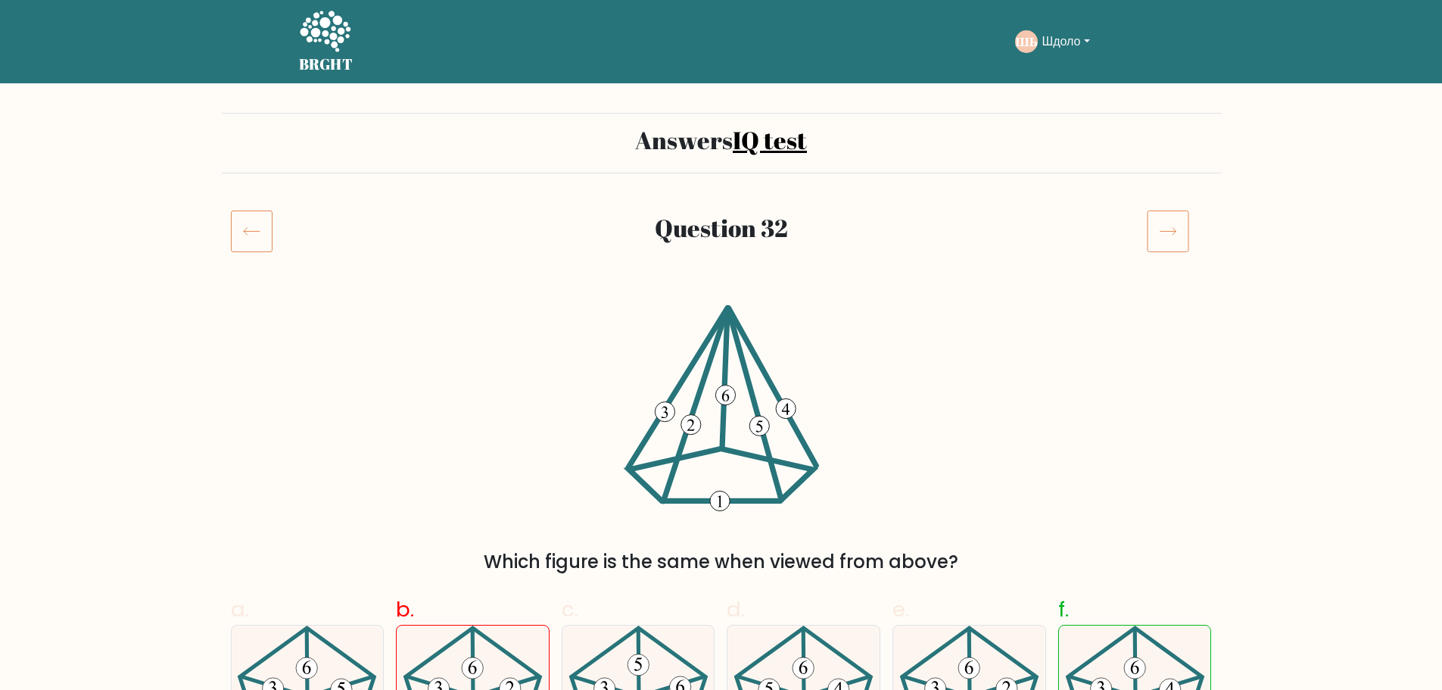
scroll to position [151, 0]
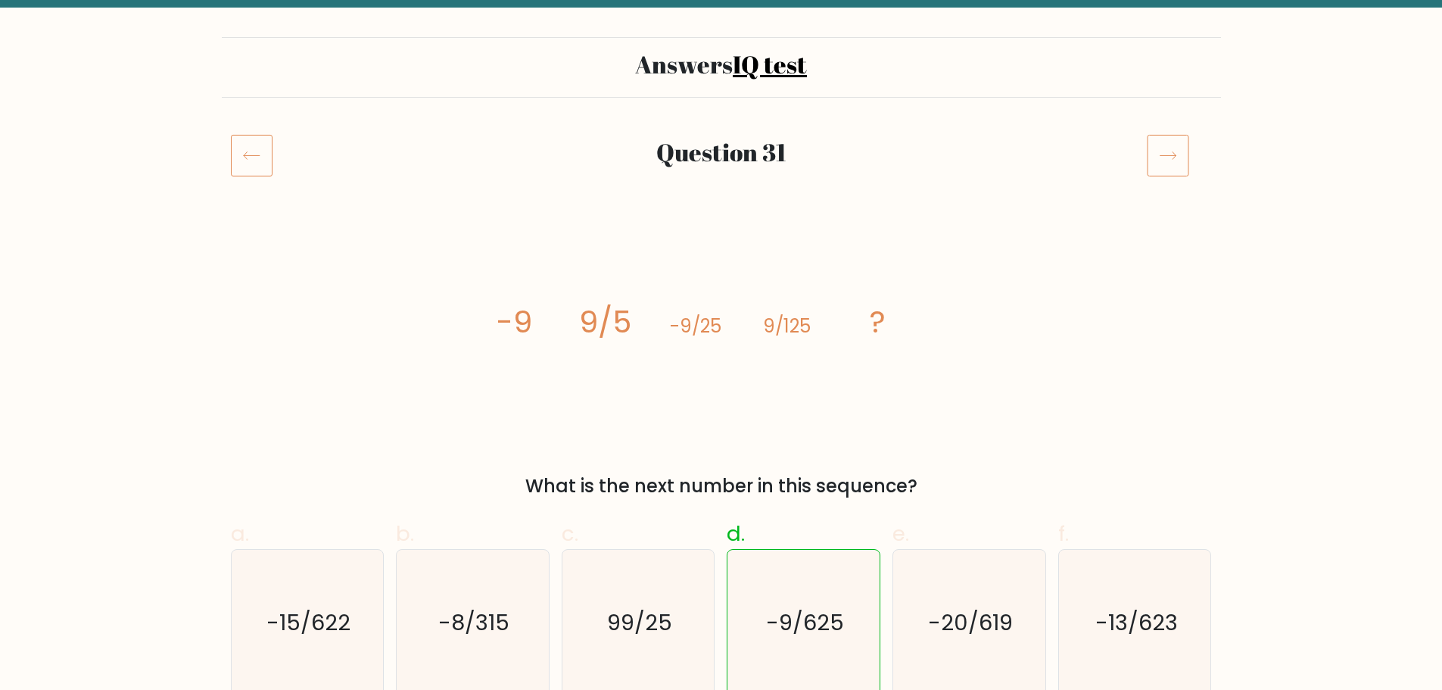
scroll to position [151, 0]
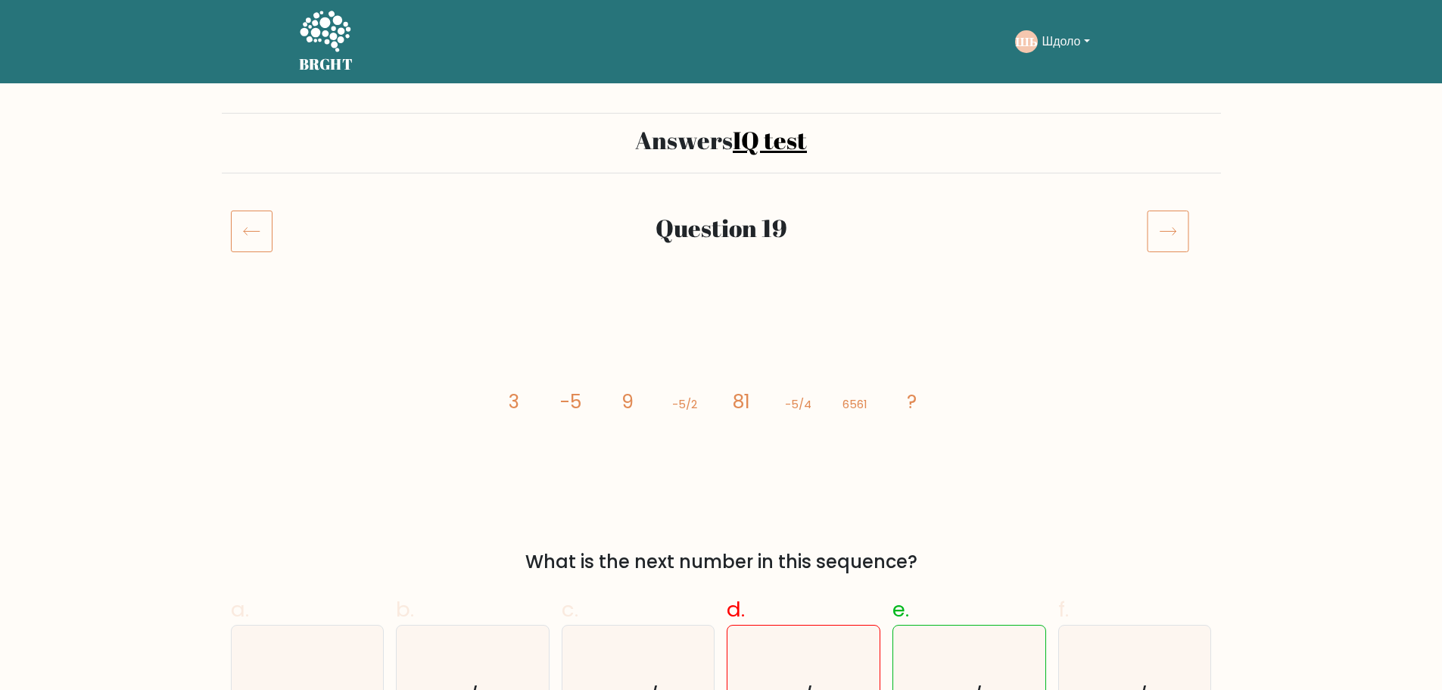
scroll to position [151, 0]
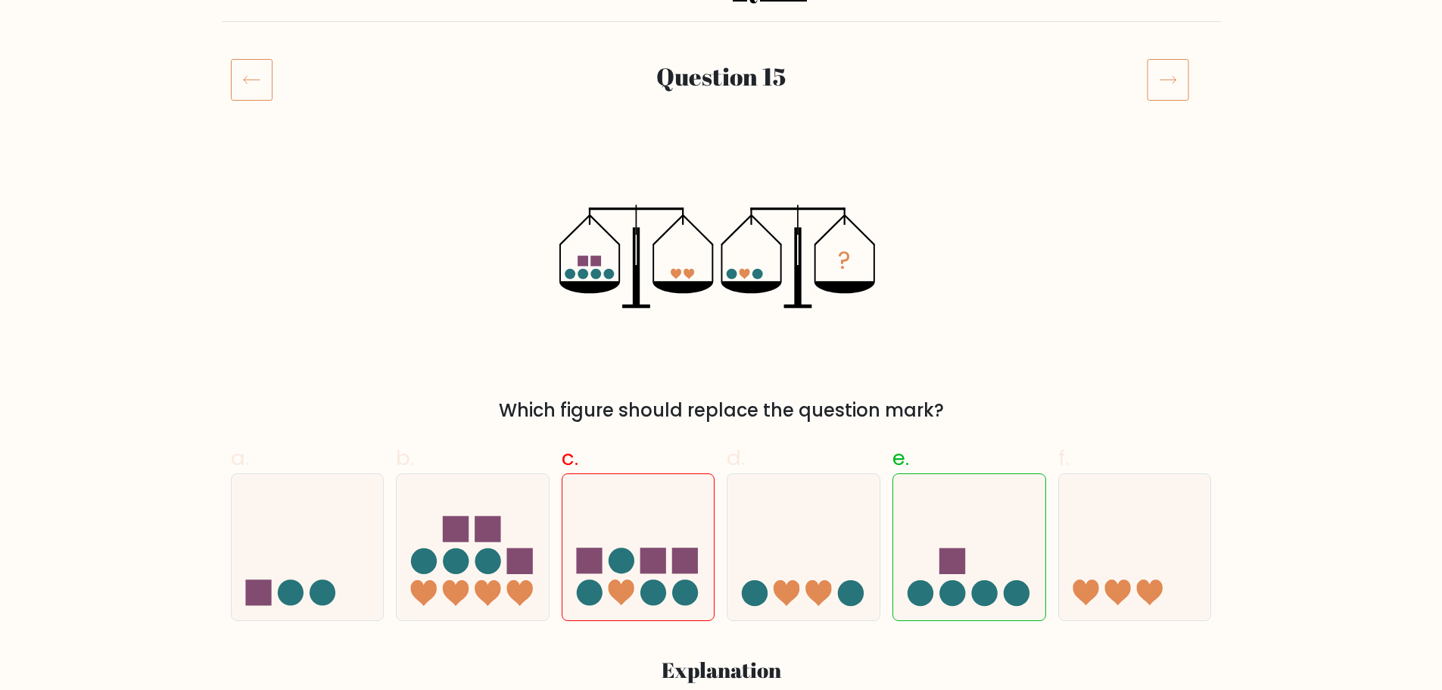
scroll to position [227, 0]
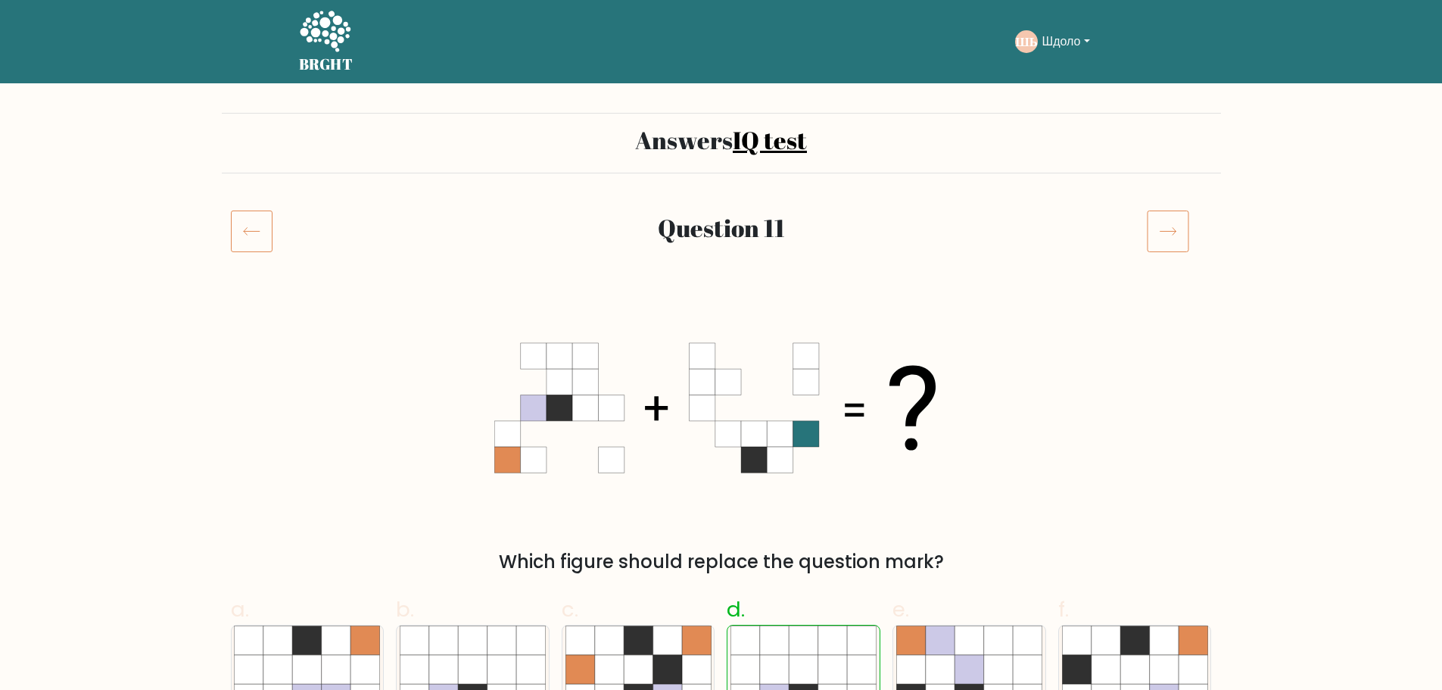
scroll to position [76, 0]
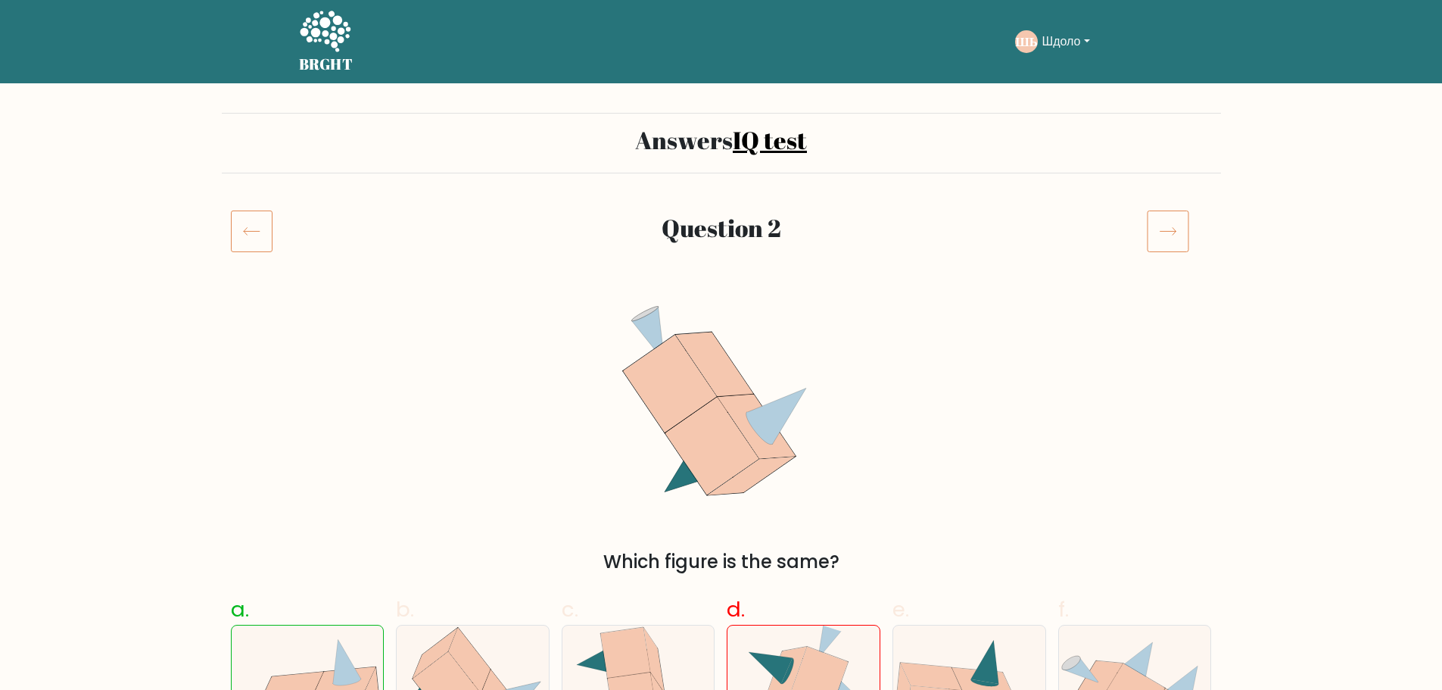
scroll to position [151, 0]
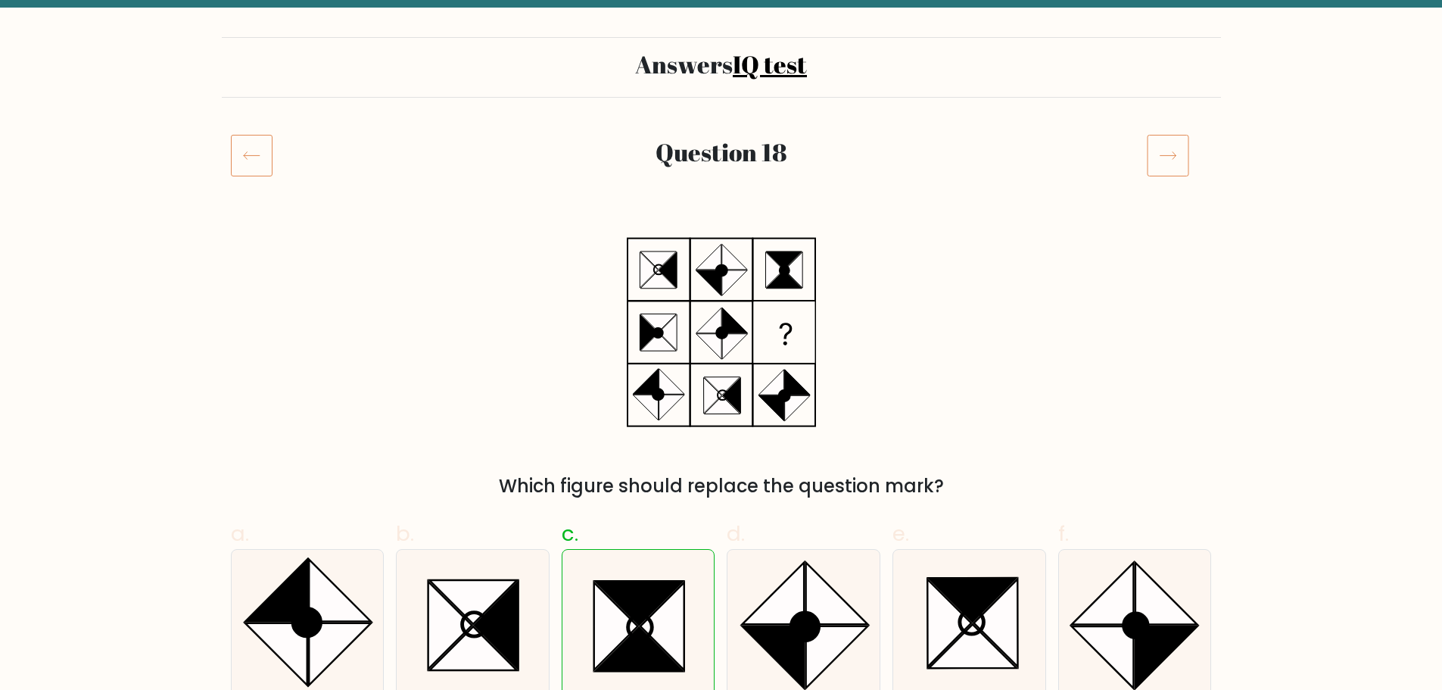
scroll to position [151, 0]
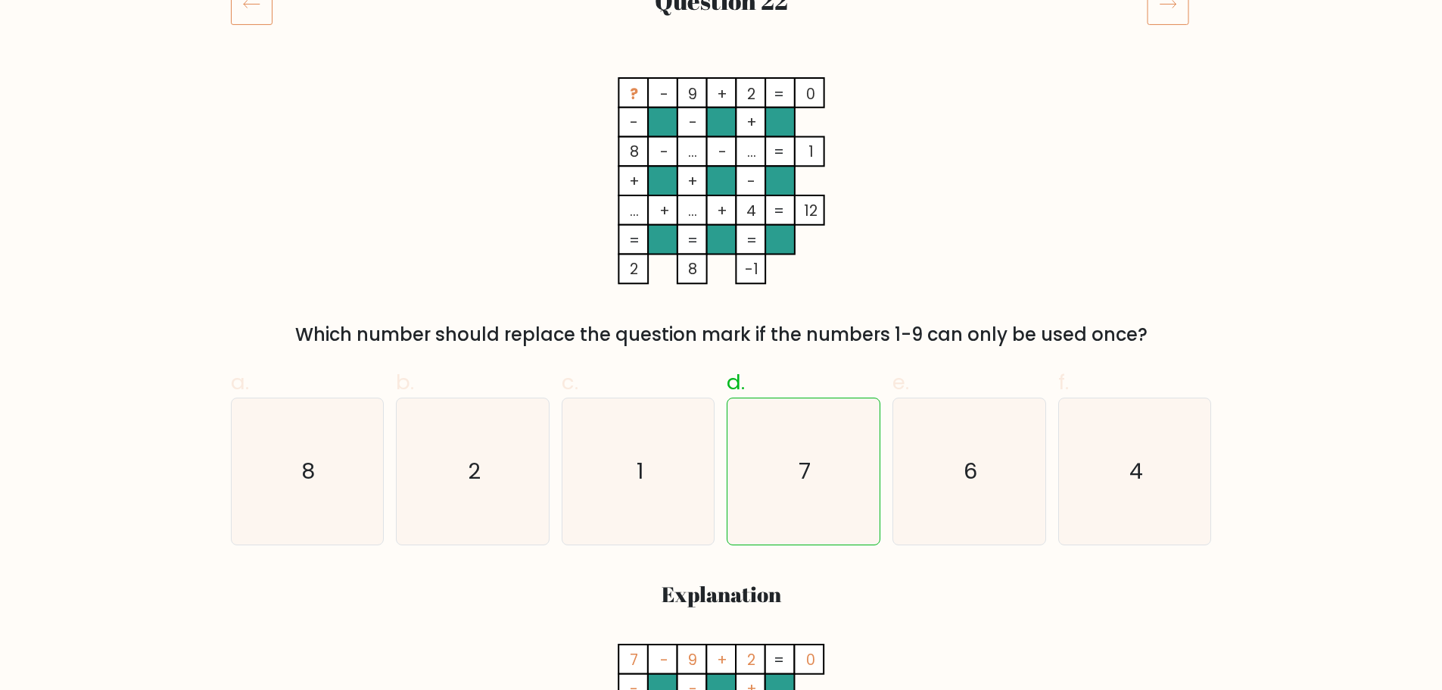
scroll to position [151, 0]
